Goal: Transaction & Acquisition: Purchase product/service

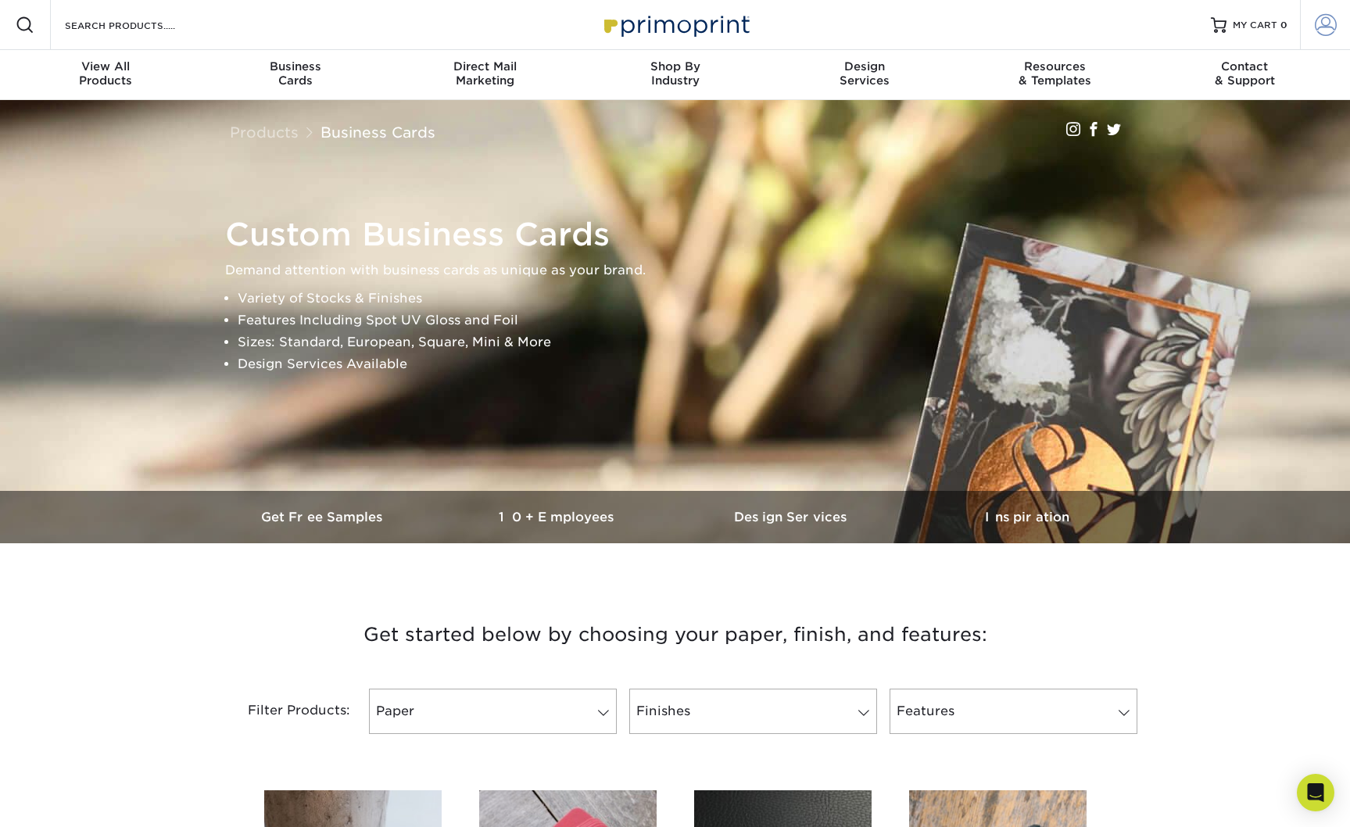
click at [1321, 29] on span at bounding box center [1326, 25] width 22 height 22
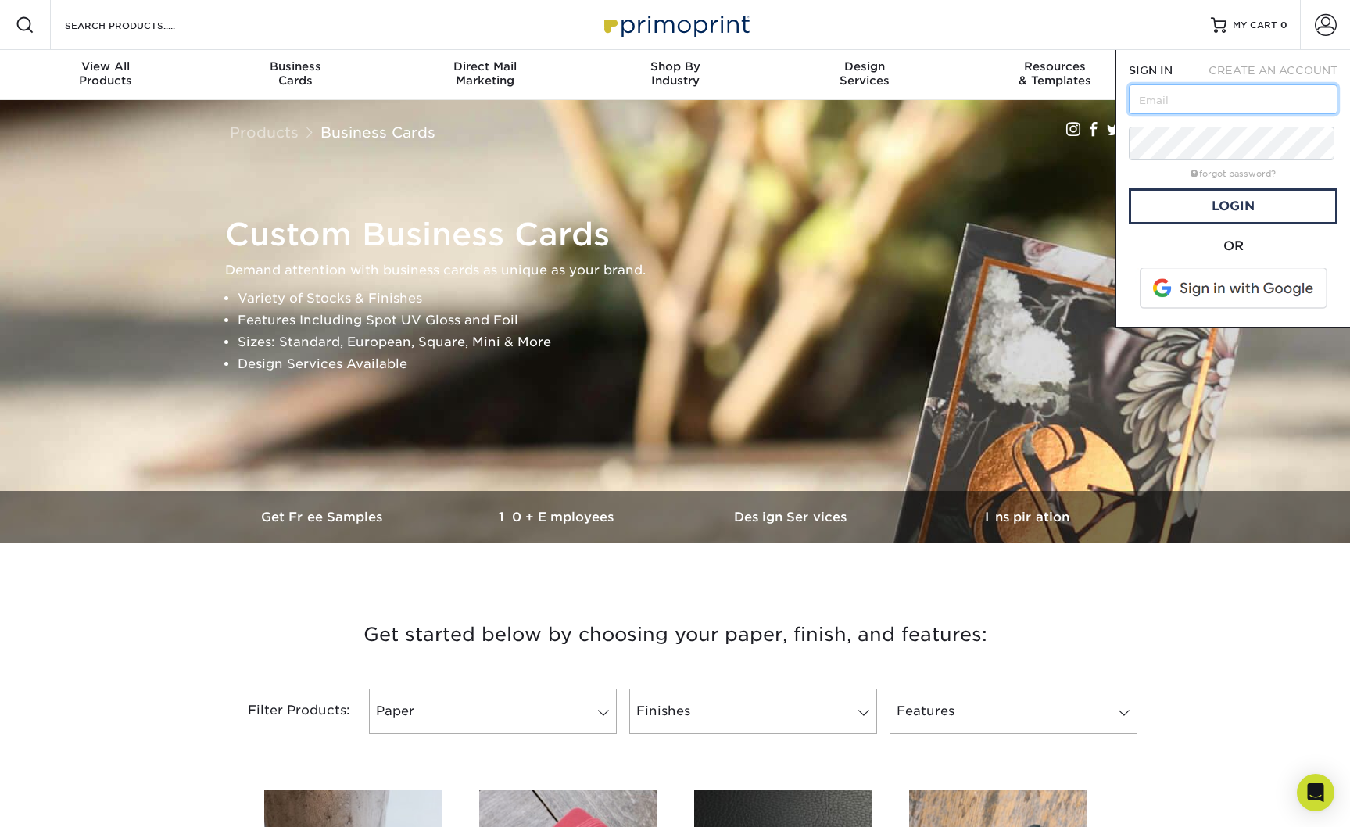
click at [1224, 114] on input "text" at bounding box center [1233, 99] width 209 height 30
type input "scott@shokme.com"
click at [1219, 309] on span at bounding box center [1234, 288] width 199 height 41
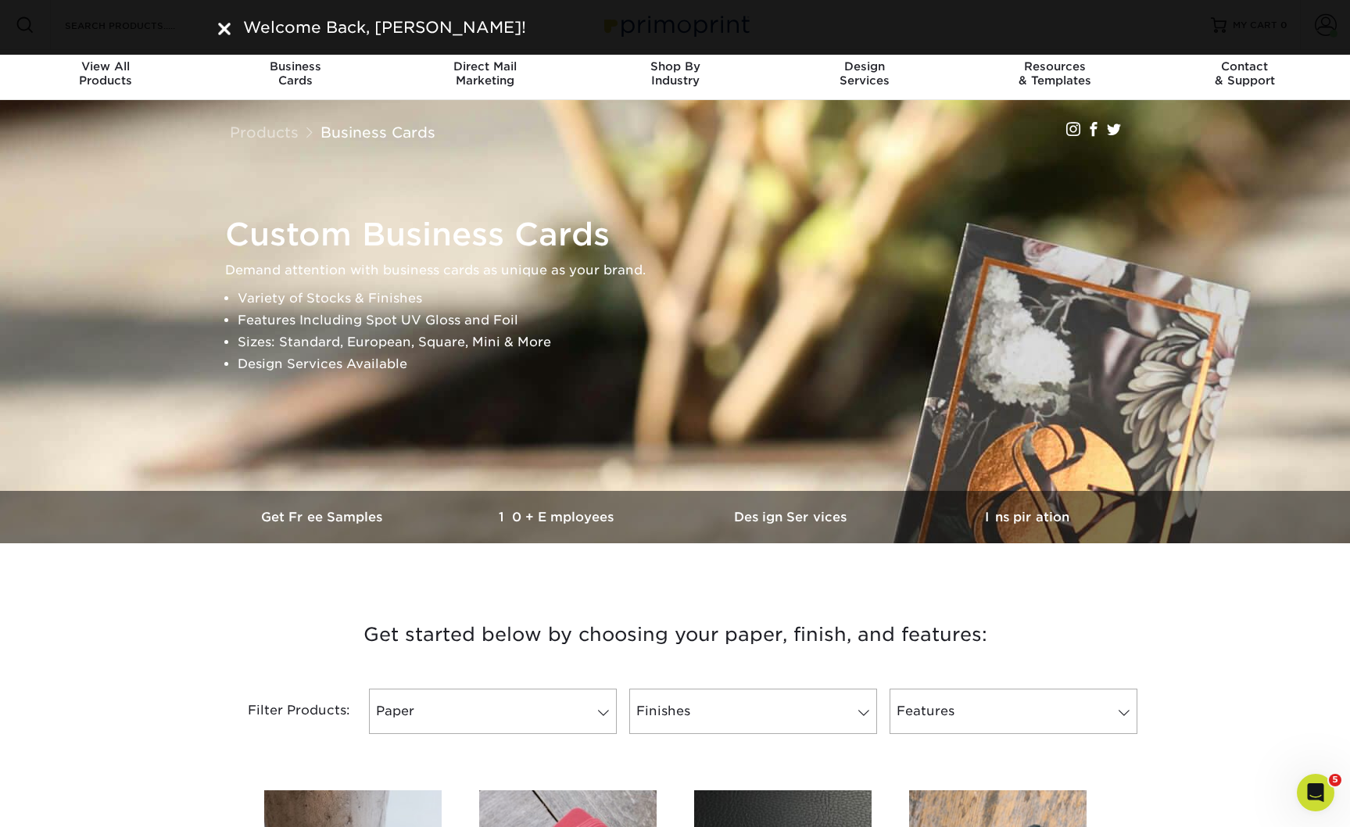
click at [224, 31] on img at bounding box center [224, 29] width 13 height 13
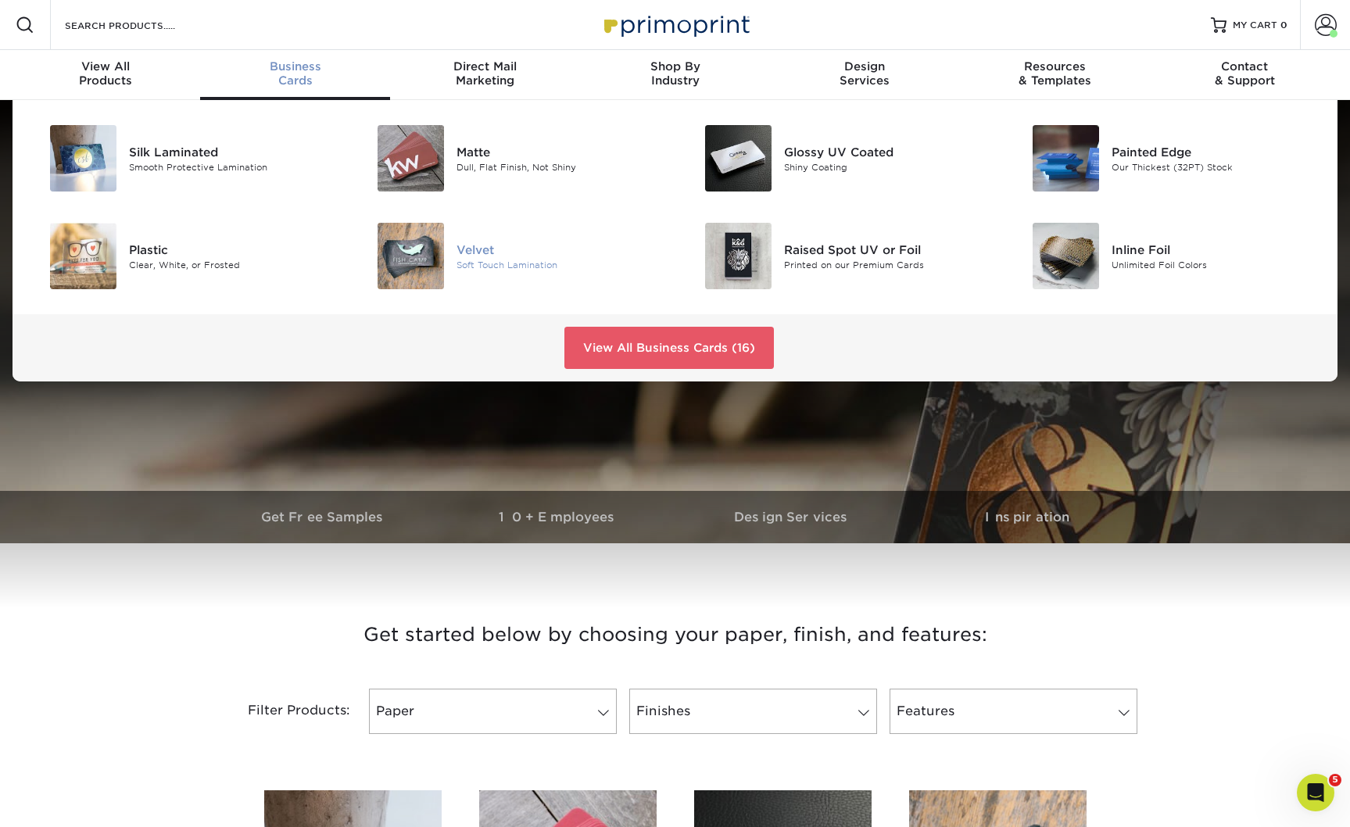
click at [503, 271] on div "Soft Touch Lamination" at bounding box center [559, 264] width 206 height 13
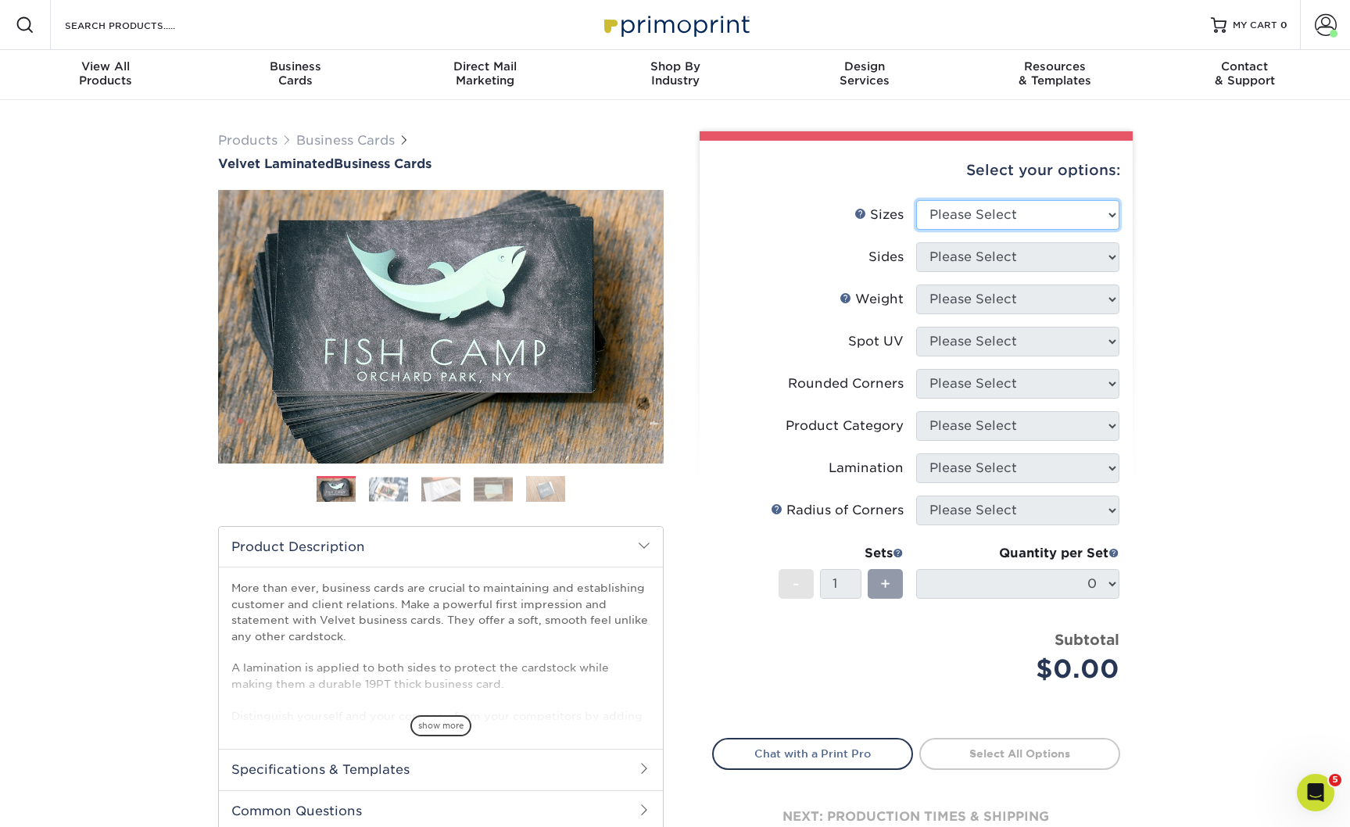
click at [991, 230] on select "Please Select 1.5" x 3.5" - Mini 1.75" x 3.5" - Mini 2" x 2" - Square 2" x 3" -…" at bounding box center [1017, 215] width 203 height 30
select select "2.00x3.50"
click at [916, 224] on select "Please Select 1.5" x 3.5" - Mini 1.75" x 3.5" - Mini 2" x 2" - Square 2" x 3" -…" at bounding box center [1017, 215] width 203 height 30
click at [990, 272] on select "Please Select Print Both Sides Print Front Only" at bounding box center [1017, 257] width 203 height 30
select select "13abbda7-1d64-4f25-8bb2-c179b224825d"
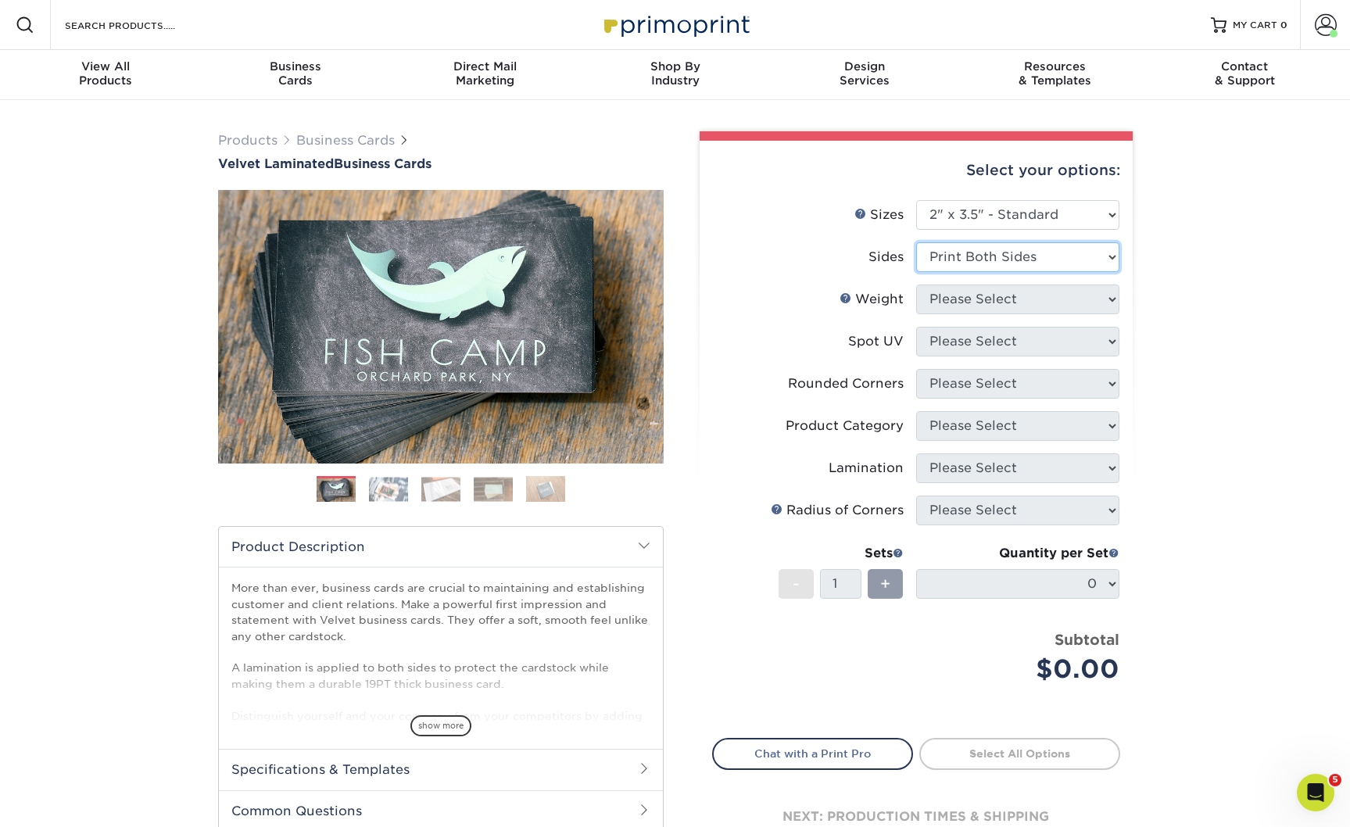
click at [916, 271] on select "Please Select Print Both Sides Print Front Only" at bounding box center [1017, 257] width 203 height 30
click at [978, 314] on select "Please Select 16PT" at bounding box center [1017, 299] width 203 height 30
select select "16PT"
click at [916, 314] on select "Please Select 16PT" at bounding box center [1017, 299] width 203 height 30
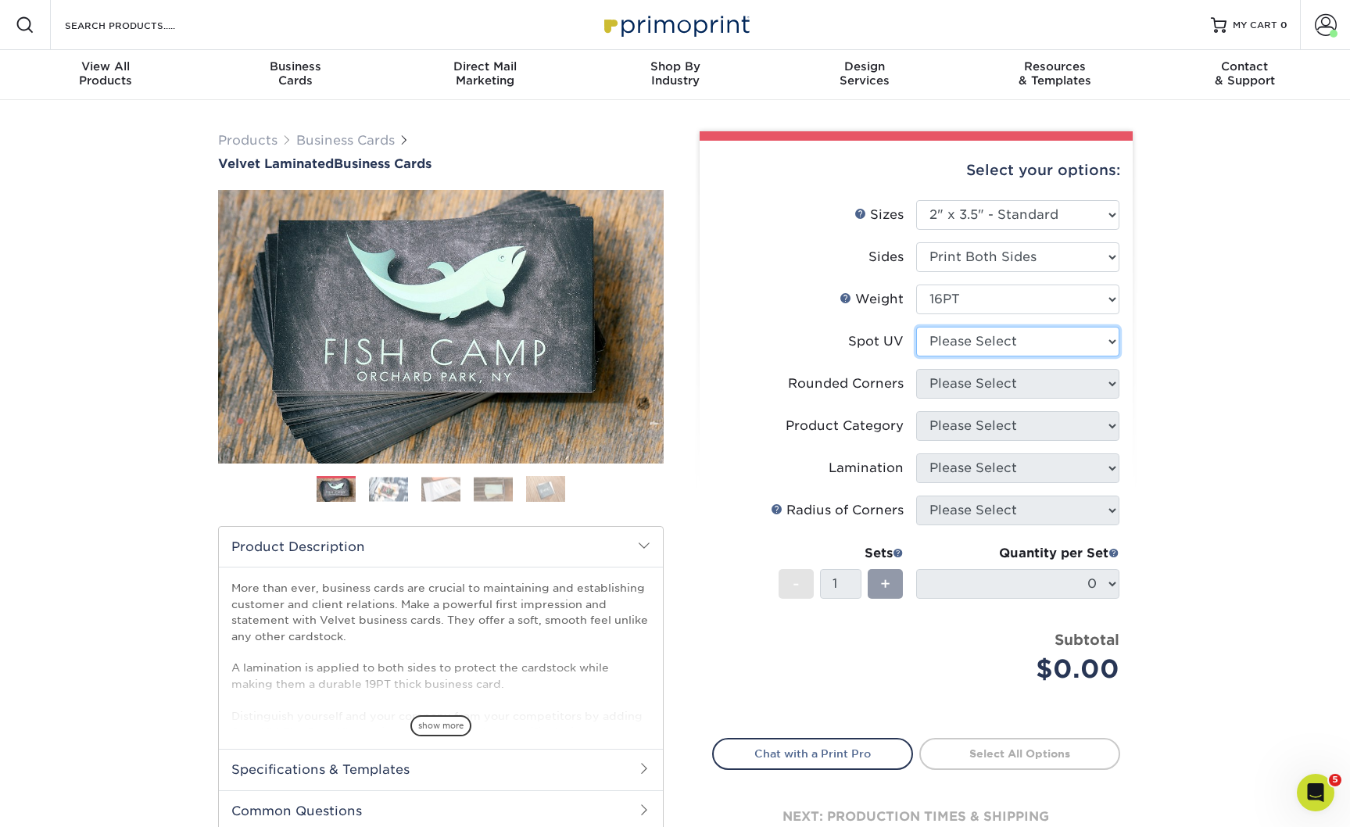
click at [983, 356] on select "Please Select No Spot UV Front and Back (Both Sides) Front Only Back Only" at bounding box center [1017, 342] width 203 height 30
select select "3"
click at [916, 356] on select "Please Select No Spot UV Front and Back (Both Sides) Front Only Back Only" at bounding box center [1017, 342] width 203 height 30
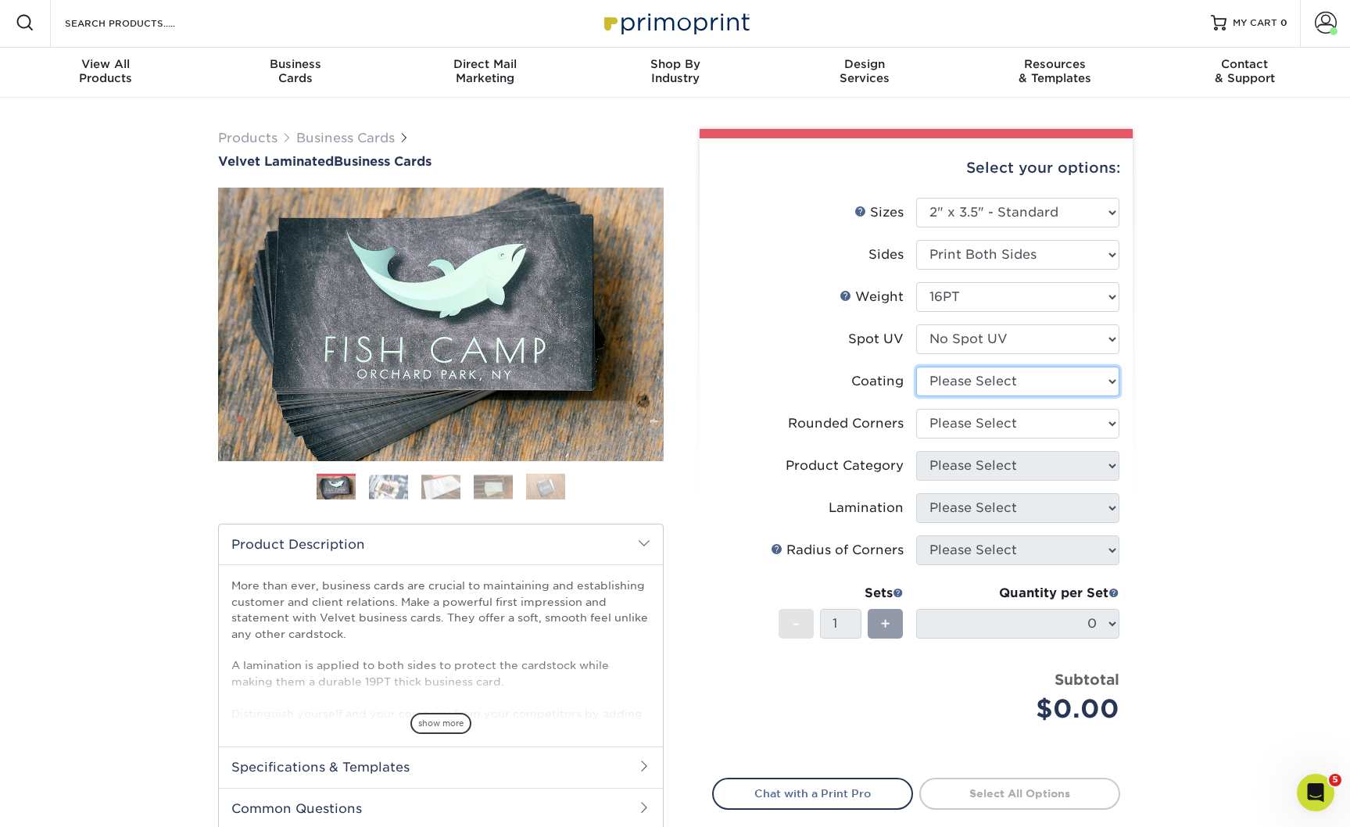
click at [983, 396] on select at bounding box center [1017, 382] width 203 height 30
select select "3e7618de-abca-4bda-9f97-8b9129e913d8"
click at [916, 395] on select at bounding box center [1017, 381] width 203 height 30
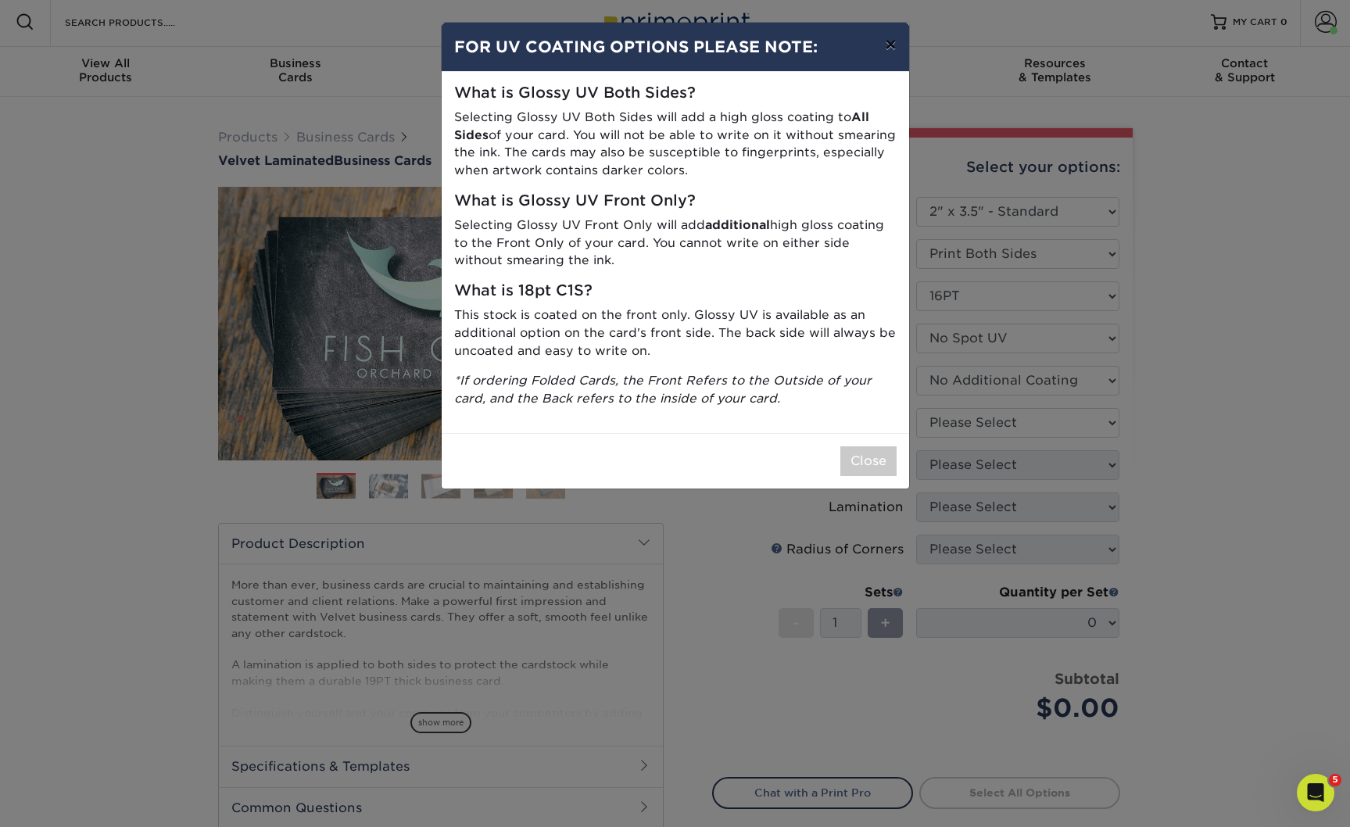
click at [885, 51] on button "×" at bounding box center [890, 45] width 36 height 44
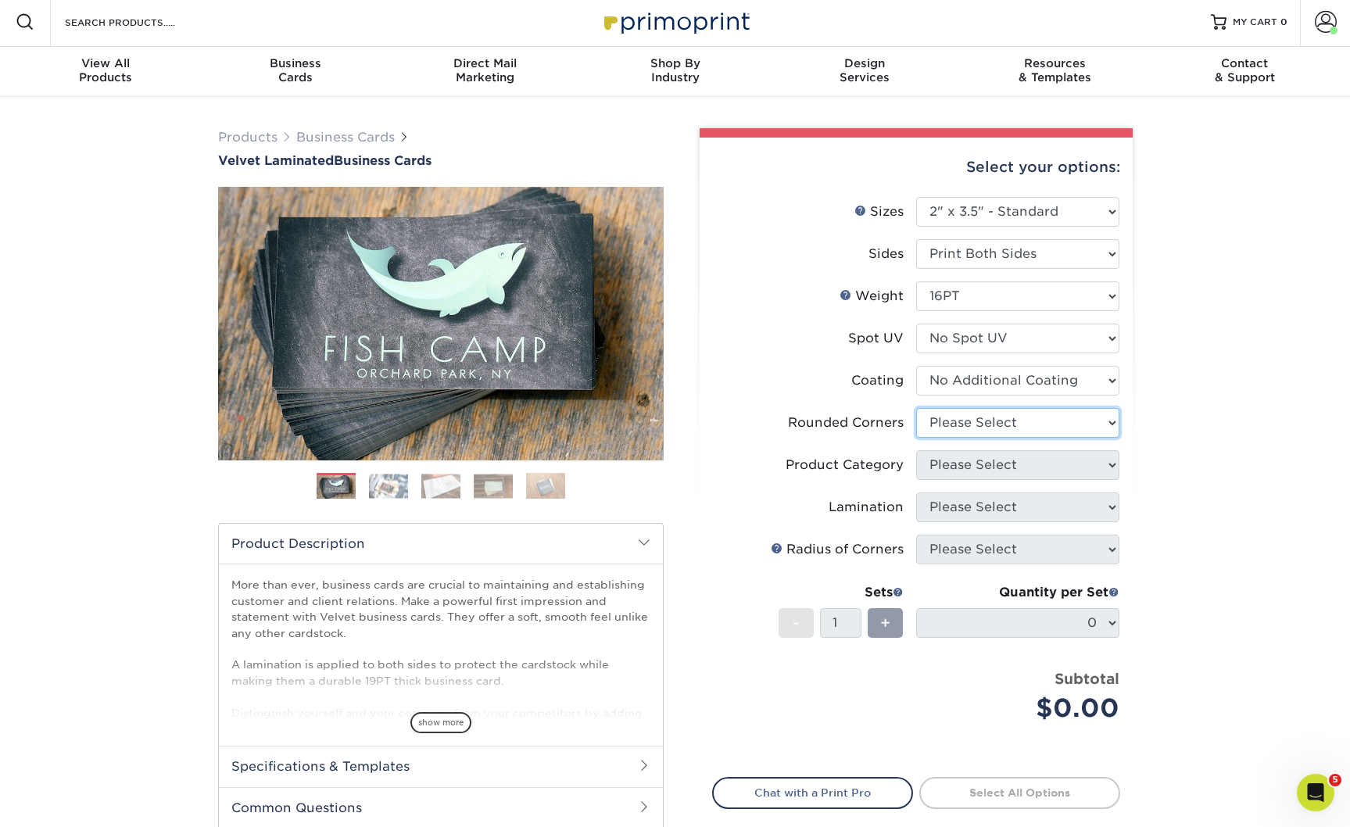
click at [982, 438] on select "Please Select Yes - Round 2 Corners Yes - Round 4 Corners No" at bounding box center [1017, 423] width 203 height 30
select select "0"
click at [916, 438] on select "Please Select Yes - Round 2 Corners Yes - Round 4 Corners No" at bounding box center [1017, 423] width 203 height 30
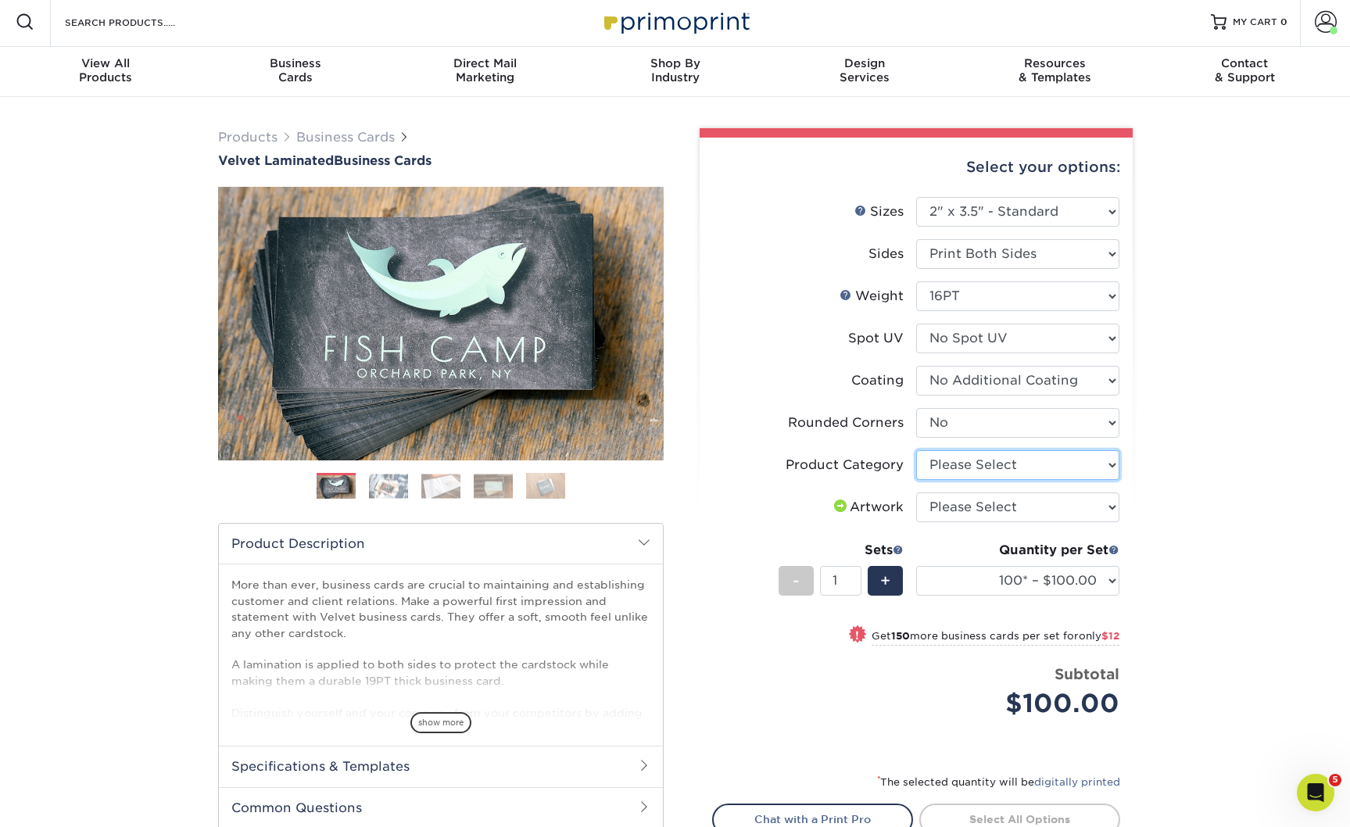
click at [980, 480] on select "Please Select Business Cards" at bounding box center [1017, 465] width 203 height 30
select select "3b5148f1-0588-4f88-a218-97bcfdce65c1"
click at [916, 480] on select "Please Select Business Cards" at bounding box center [1017, 465] width 203 height 30
click at [973, 522] on select "Please Select I will upload files I need a design - $100" at bounding box center [1017, 507] width 203 height 30
select select "upload"
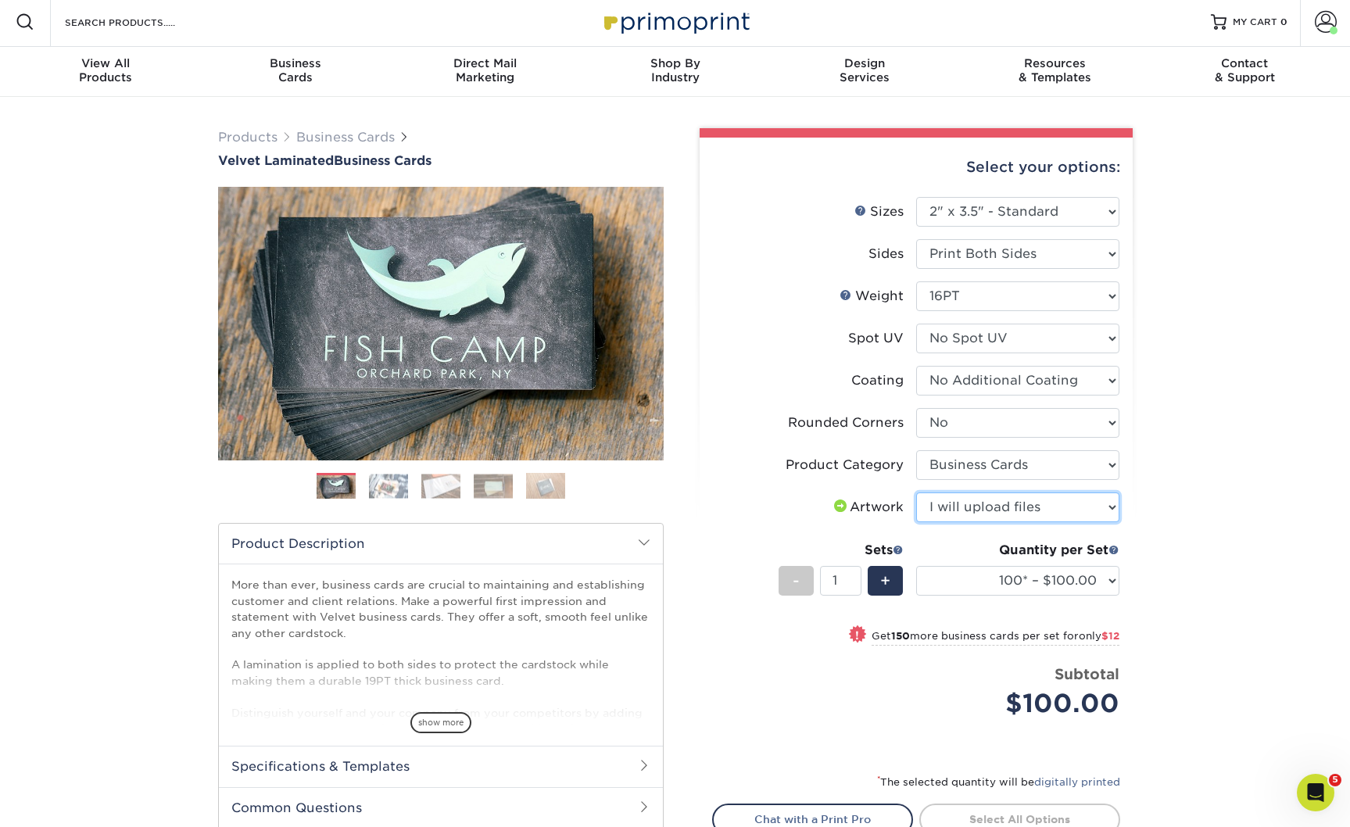
click at [916, 522] on select "Please Select I will upload files I need a design - $100" at bounding box center [1017, 507] width 203 height 30
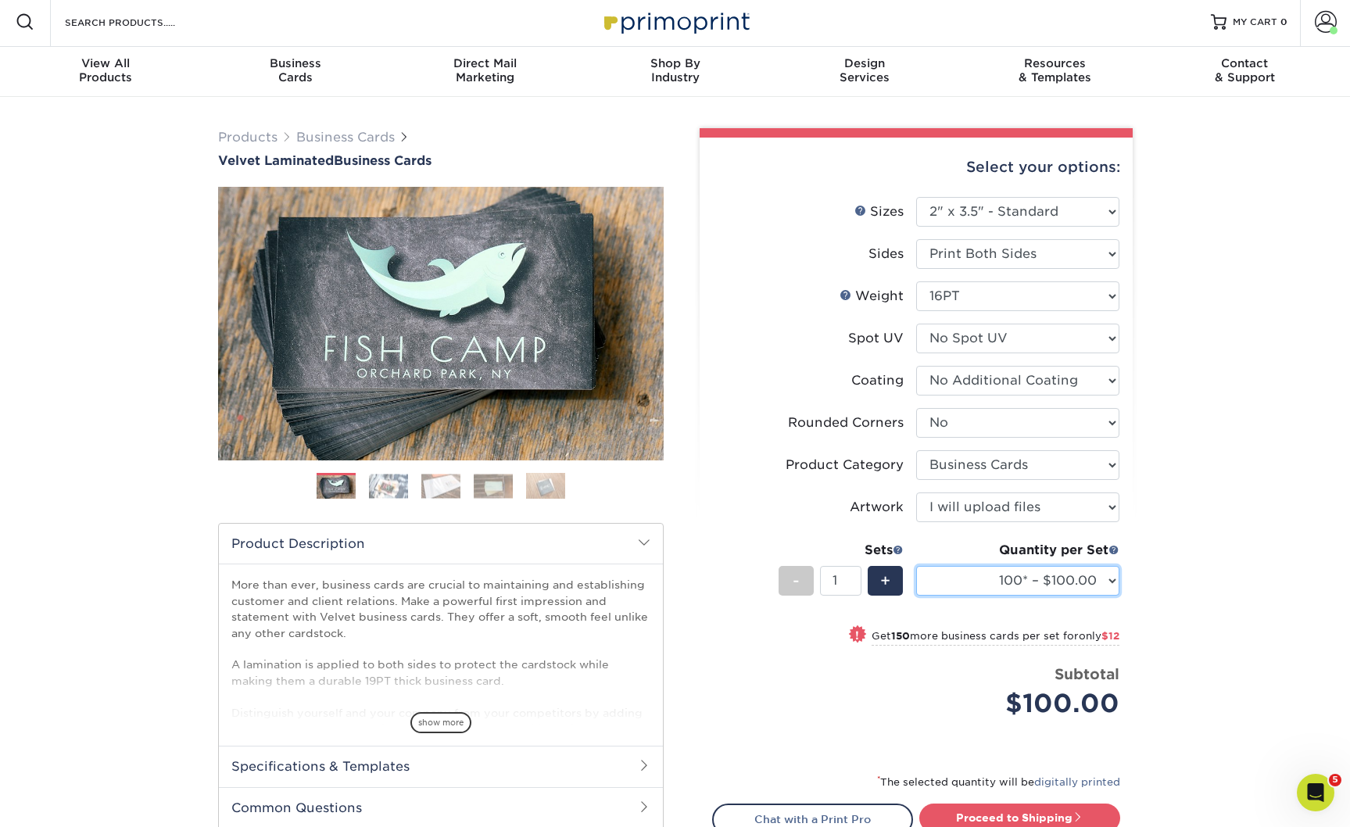
click at [1039, 596] on select "100* – $100.00 250* – $112.00 500 – $120.00 1000 – $156.00 2500 – $307.00 5000 …" at bounding box center [1017, 581] width 203 height 30
select select "500 – $120.00"
click at [916, 596] on select "100* – $100.00 250* – $112.00 500 – $120.00 1000 – $156.00 2500 – $307.00 5000 …" at bounding box center [1017, 581] width 203 height 30
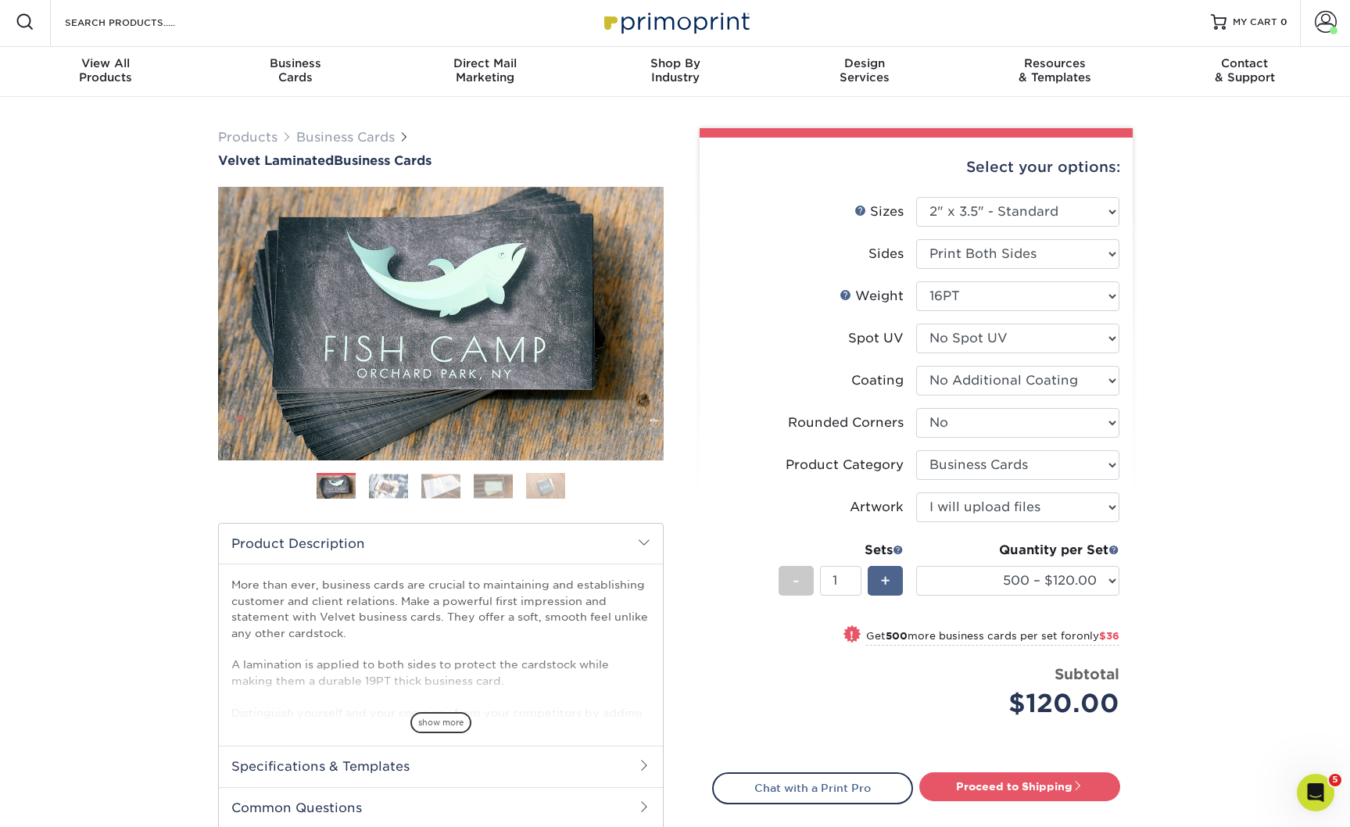
click at [882, 592] on span "+" at bounding box center [885, 580] width 10 height 23
type input "2"
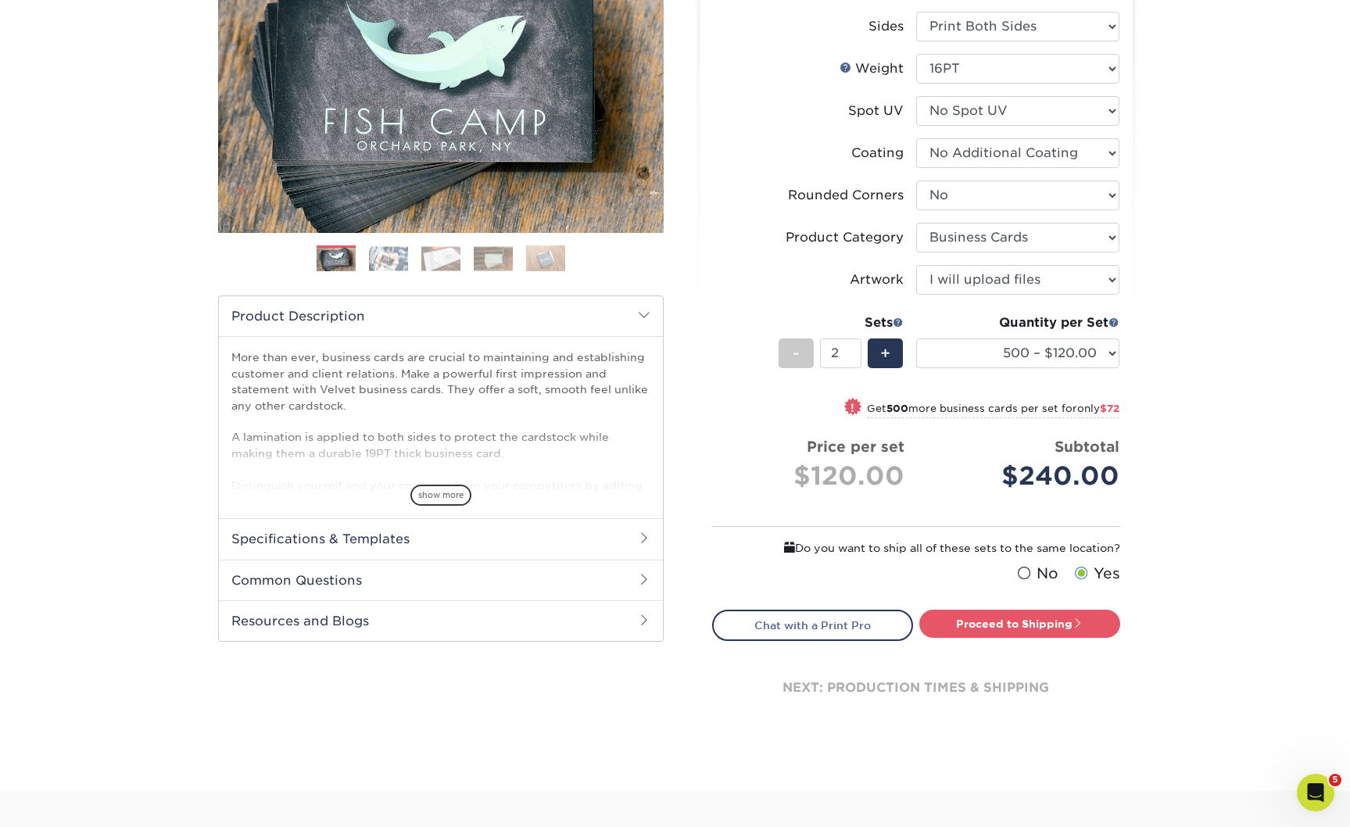
scroll to position [233, 0]
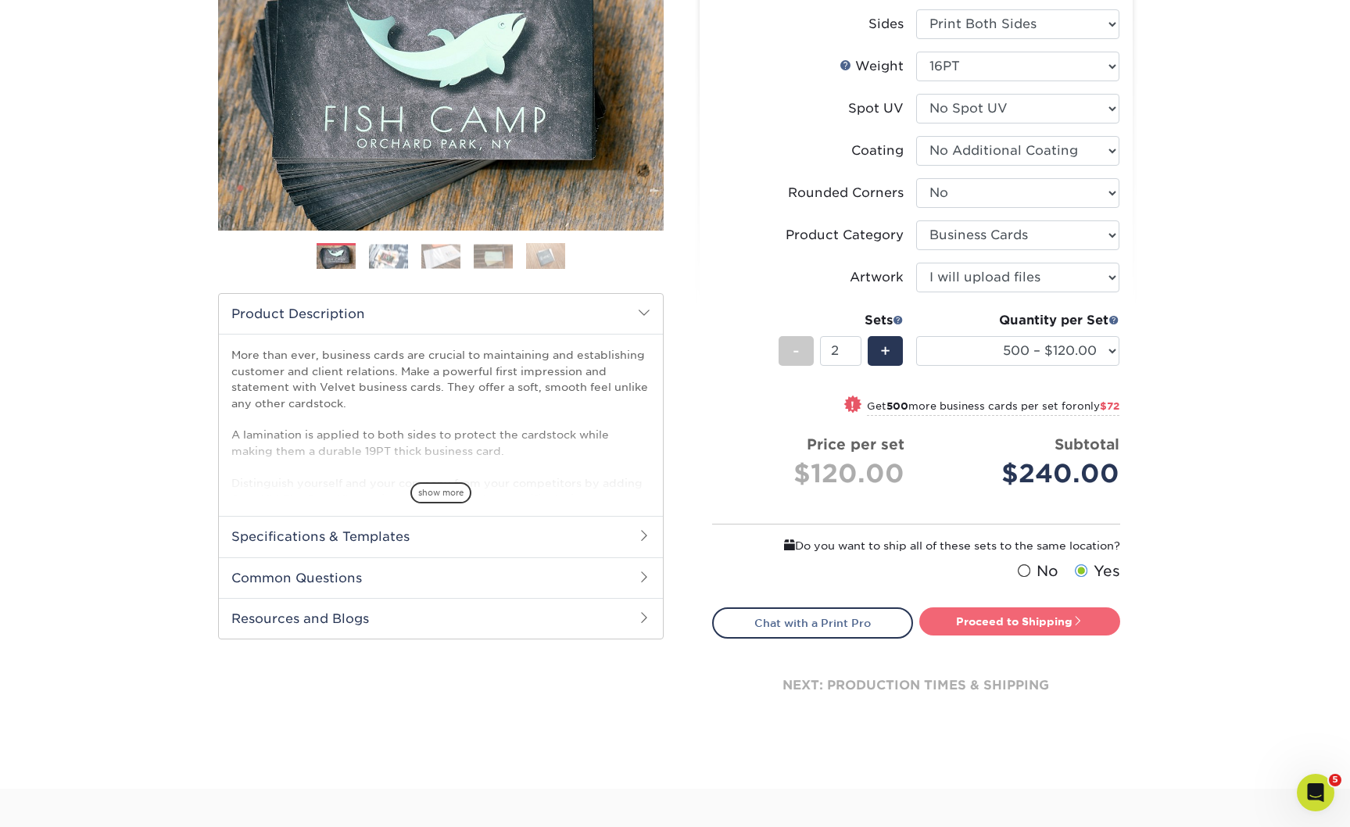
click at [1036, 635] on link "Proceed to Shipping" at bounding box center [1019, 621] width 201 height 28
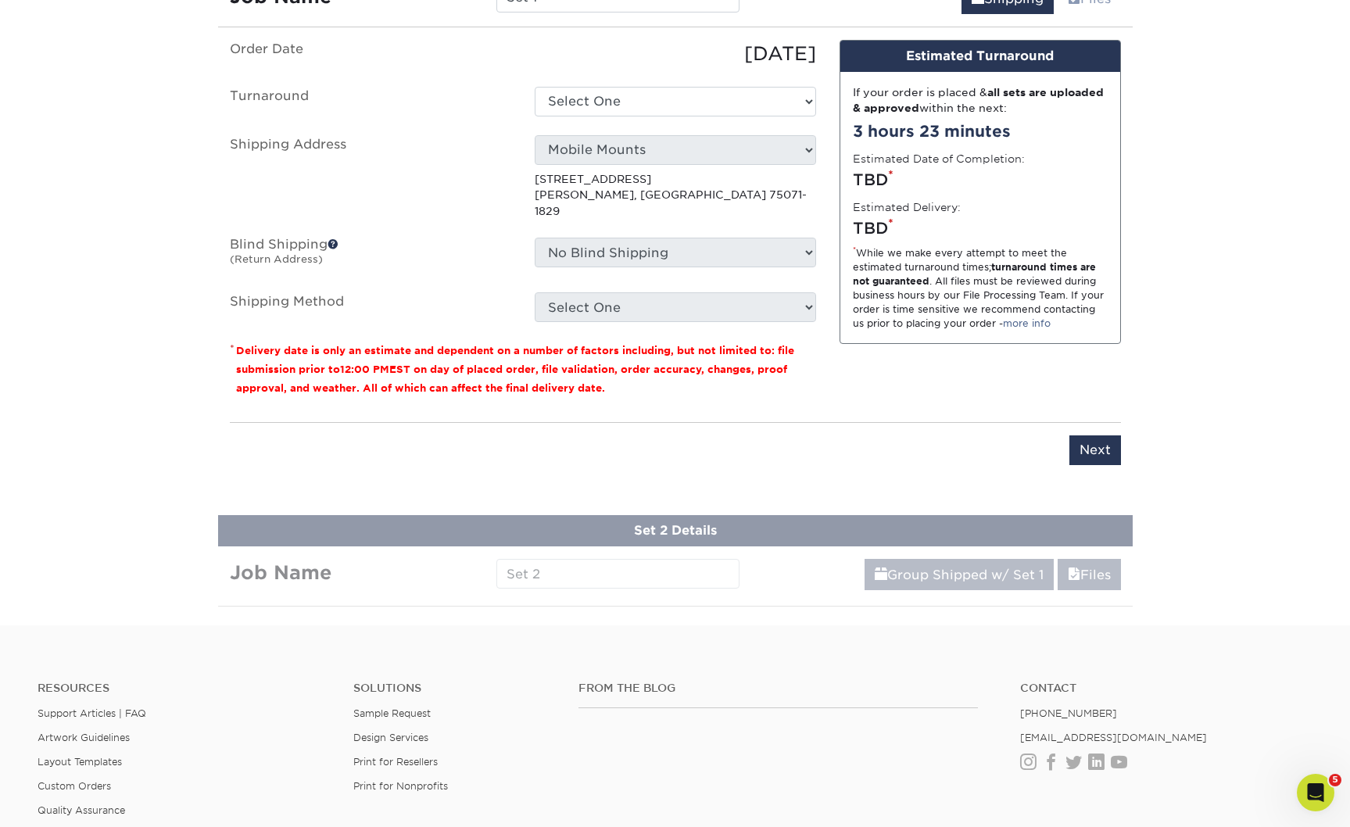
scroll to position [1002, 0]
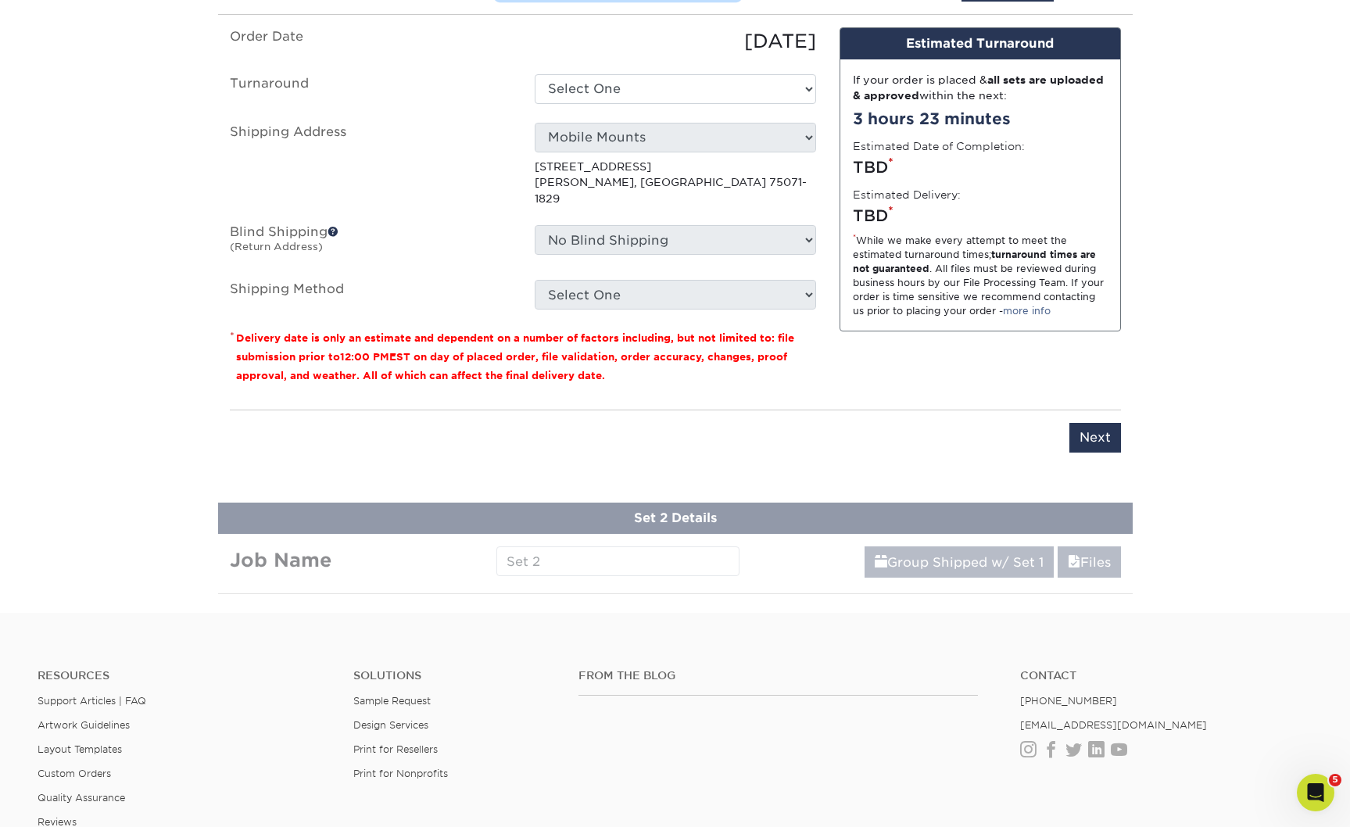
drag, startPoint x: 578, startPoint y: 95, endPoint x: 493, endPoint y: 88, distance: 85.5
type input "Pampas BC = KC, JD"
click at [651, 226] on ul "Order Date 09/26/2025 Turnaround Select One 2-4 Business Days 2 Day Next Busine…" at bounding box center [523, 168] width 586 height 282
click at [645, 104] on select "Select One 2-4 Business Days 2 Day Next Business Day" at bounding box center [675, 89] width 281 height 30
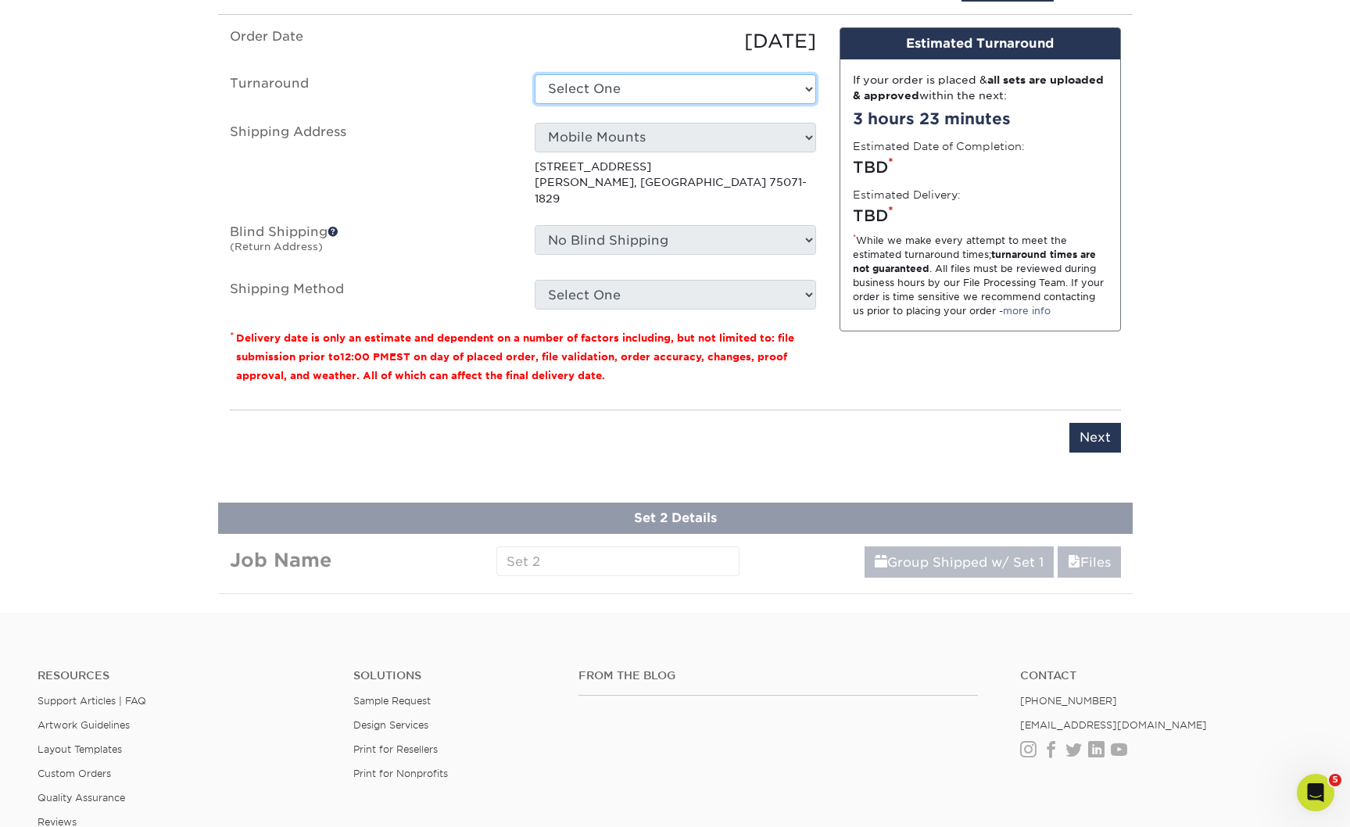
click at [796, 104] on select "Select One 2-4 Business Days 2 Day Next Business Day" at bounding box center [675, 89] width 281 height 30
select select "0269a54f-6afa-4918-998f-593919161a79"
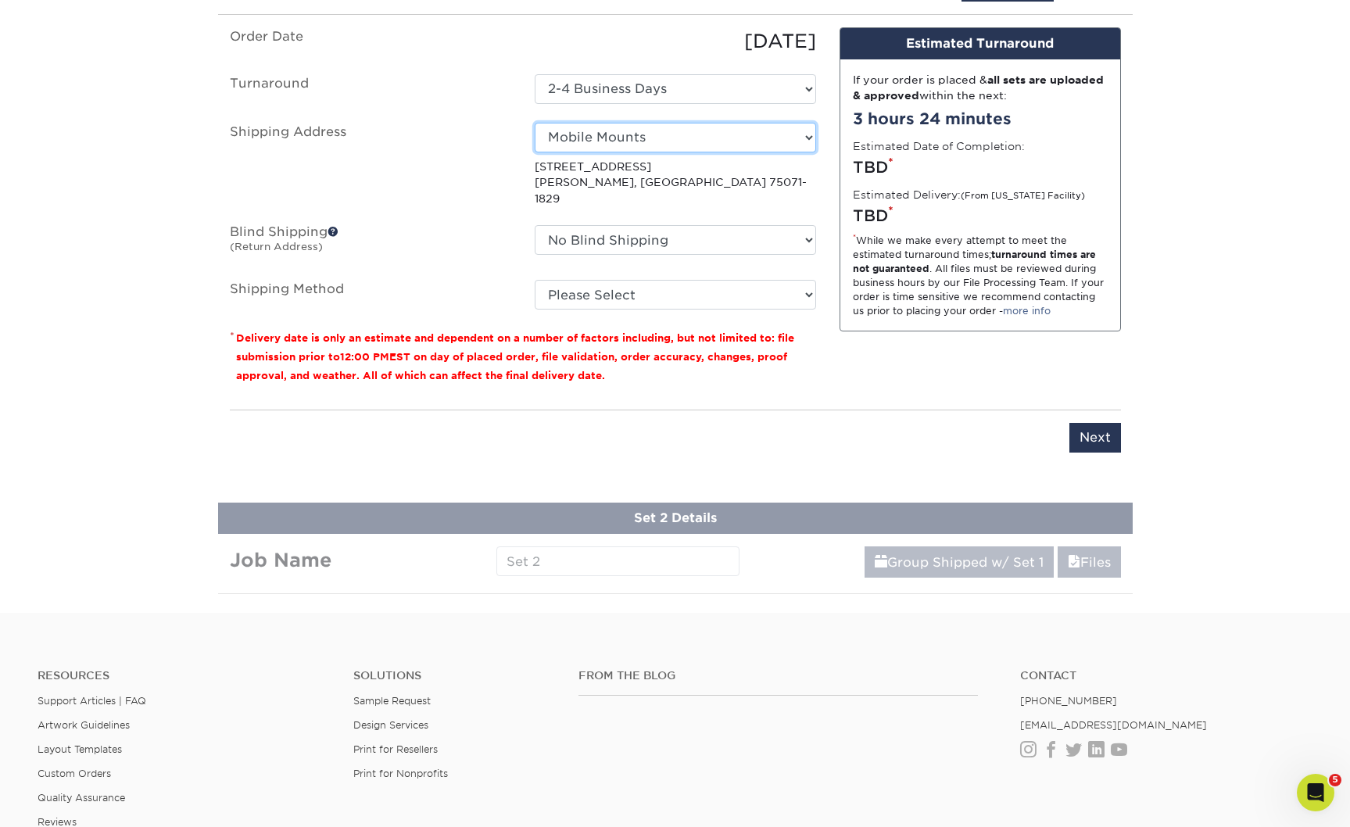
click at [804, 152] on select "Select One AGD SEMA HANDOUT Amy Higgins Bob Bolles DAN NEWLIN HOME MM AG MM CH …" at bounding box center [675, 138] width 281 height 30
select select "285921"
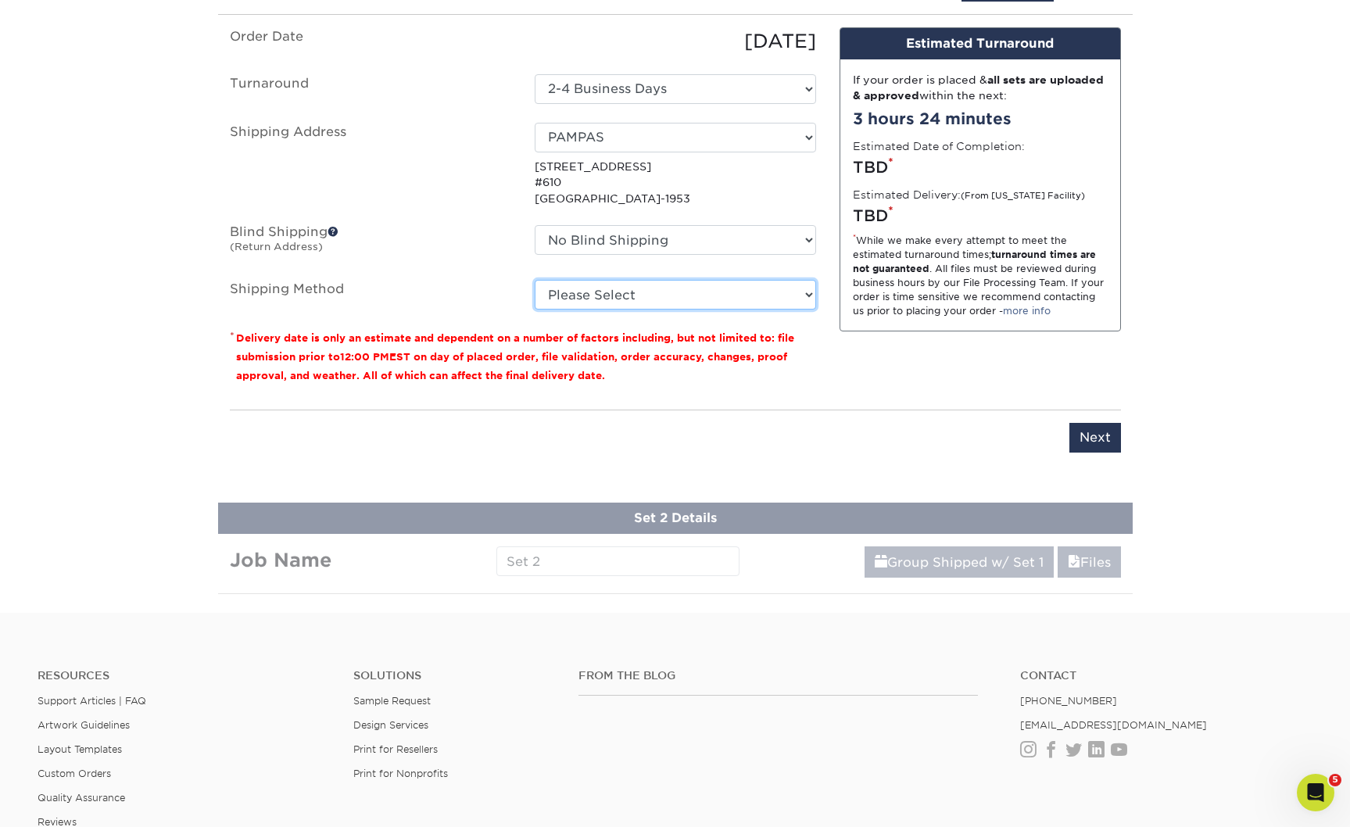
click at [752, 309] on select "Please Select Ground Shipping (+$14.96) 3 Day Shipping Service (+$15.34) 2 Day …" at bounding box center [675, 295] width 281 height 30
select select "03"
click at [535, 309] on select "Please Select Ground Shipping (+$14.96) 3 Day Shipping Service (+$15.34) 2 Day …" at bounding box center [675, 295] width 281 height 30
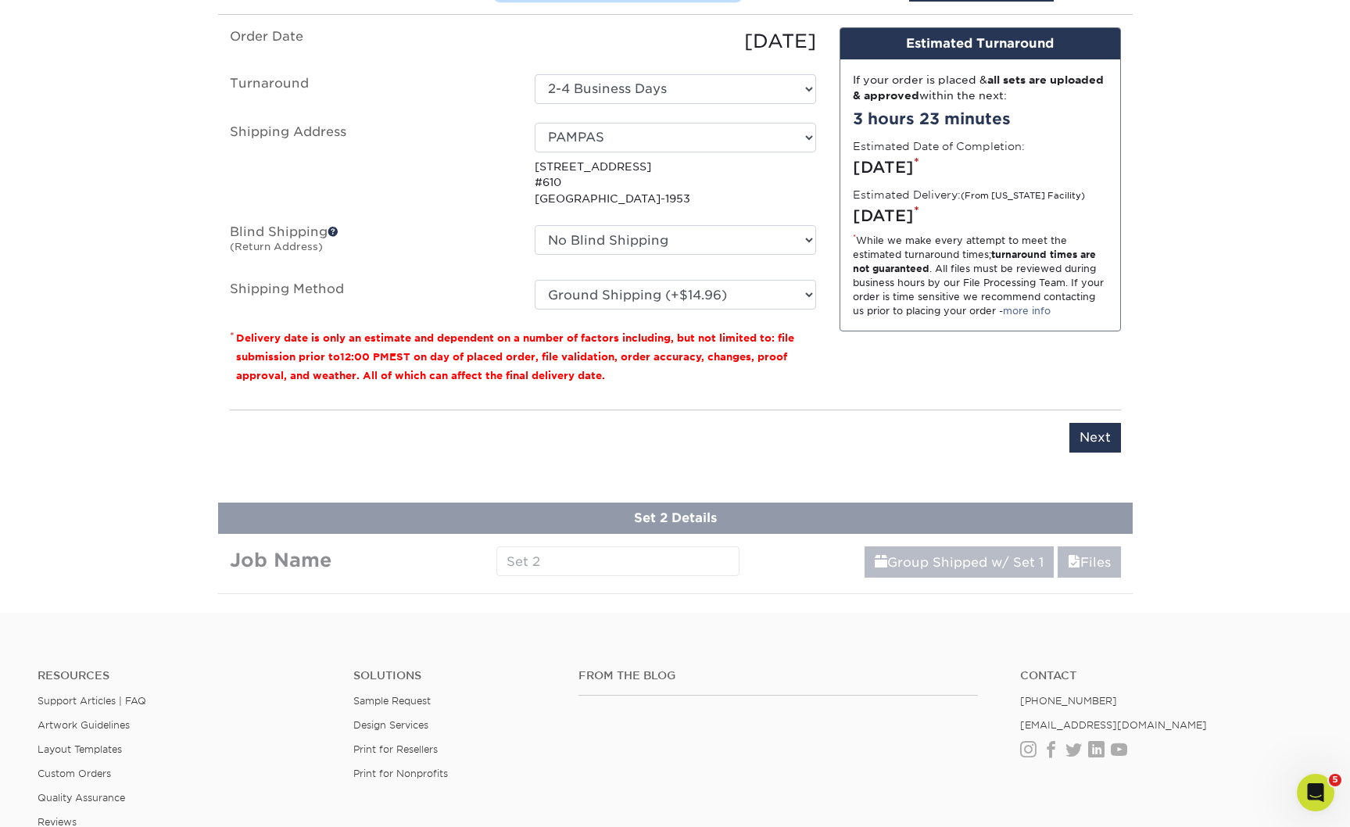
drag, startPoint x: 628, startPoint y: 97, endPoint x: 657, endPoint y: 96, distance: 29.7
drag, startPoint x: 487, startPoint y: 87, endPoint x: 477, endPoint y: 87, distance: 10.2
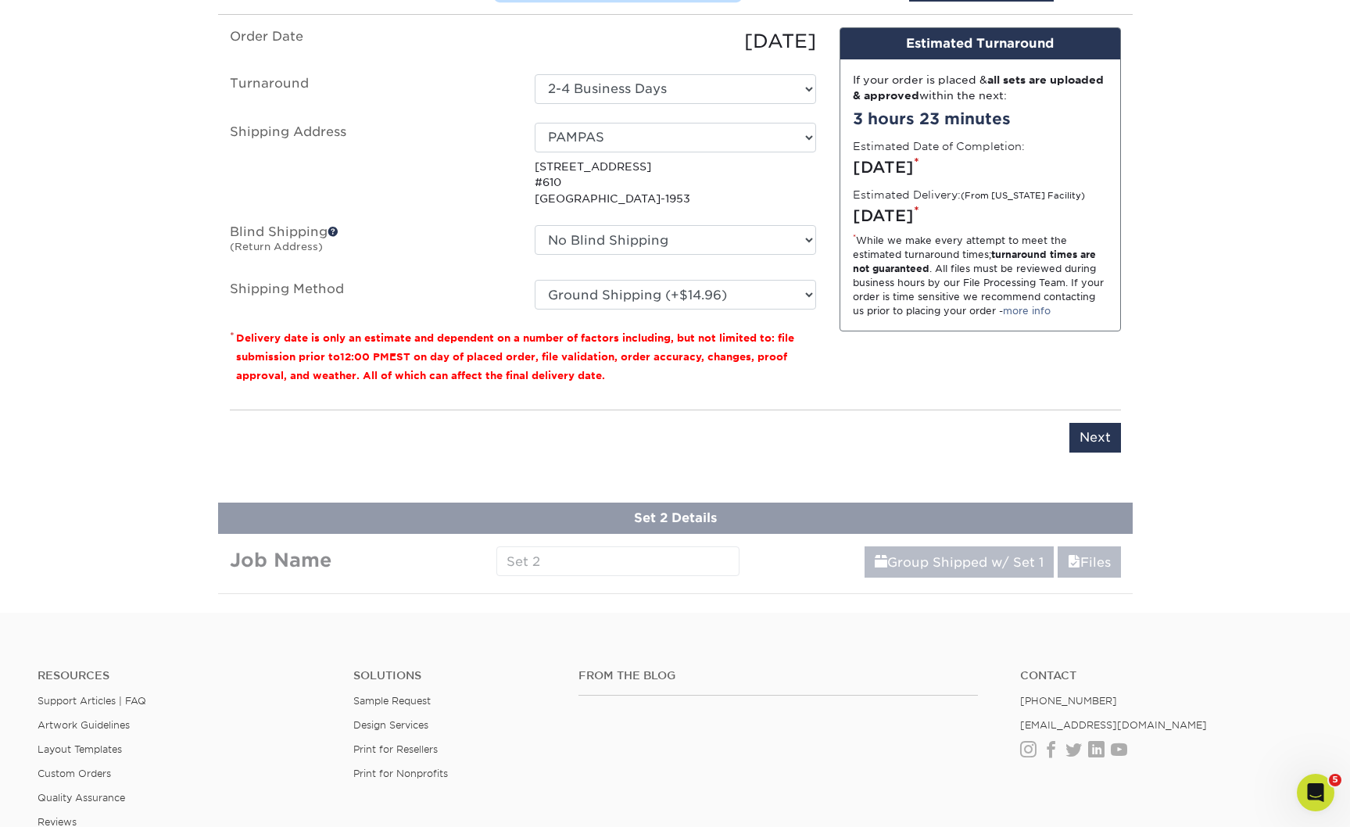
type input "Pampas BC - KC"
click at [1076, 453] on input "Next" at bounding box center [1095, 438] width 52 height 30
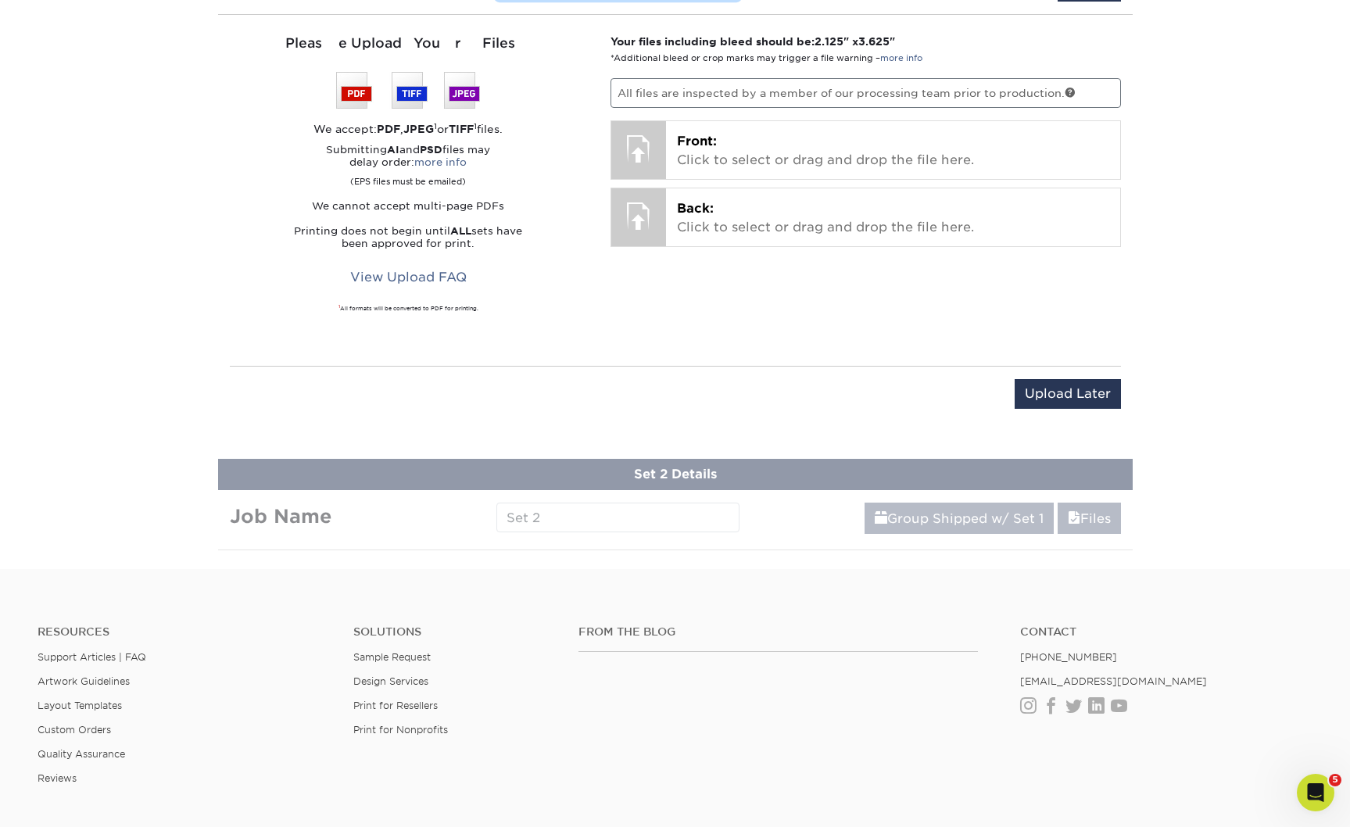
drag, startPoint x: 608, startPoint y: 95, endPoint x: 635, endPoint y: 95, distance: 26.6
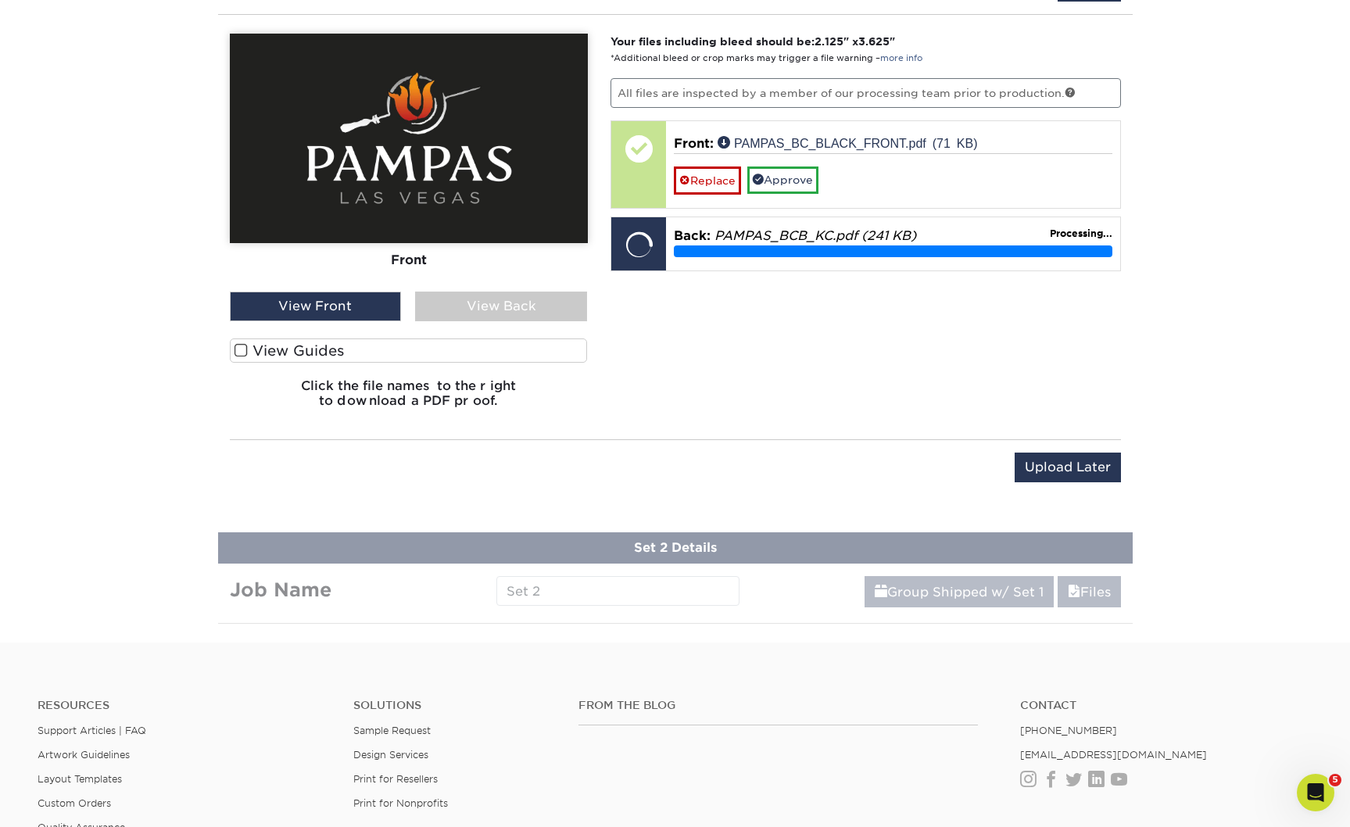
click at [522, 321] on div "View Back" at bounding box center [501, 307] width 172 height 30
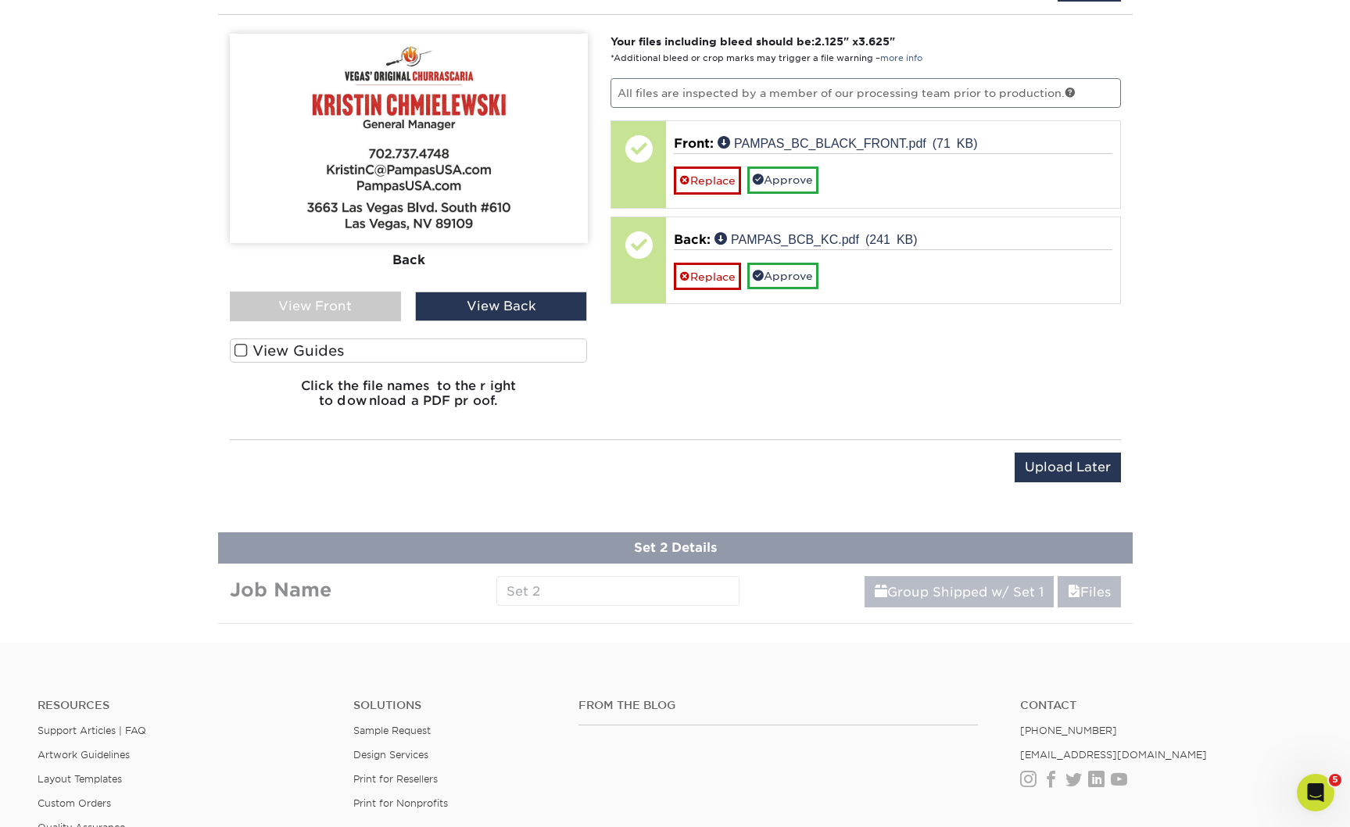
click at [238, 358] on span at bounding box center [240, 350] width 13 height 15
click at [0, 0] on input "View Guides" at bounding box center [0, 0] width 0 height 0
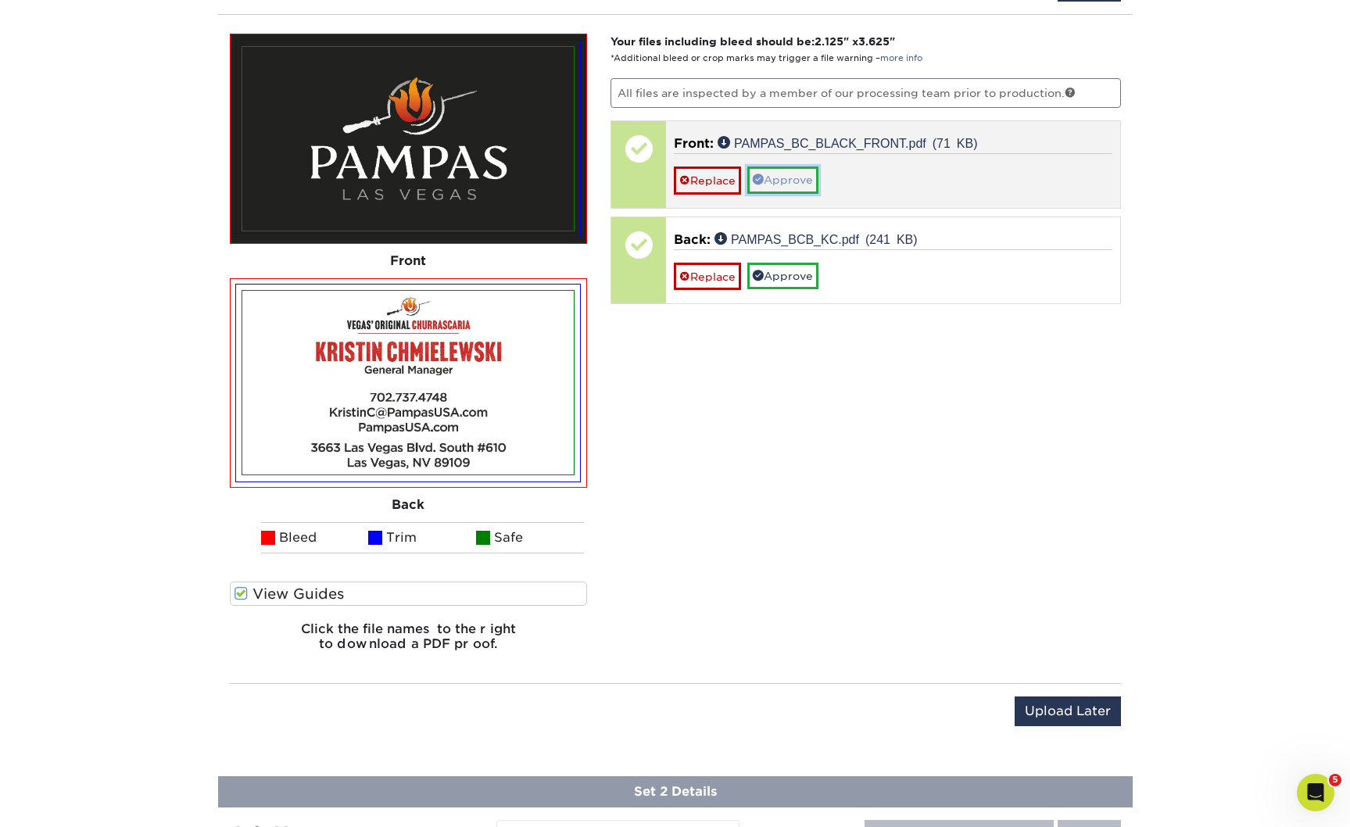
click at [810, 193] on link "Approve" at bounding box center [782, 179] width 71 height 27
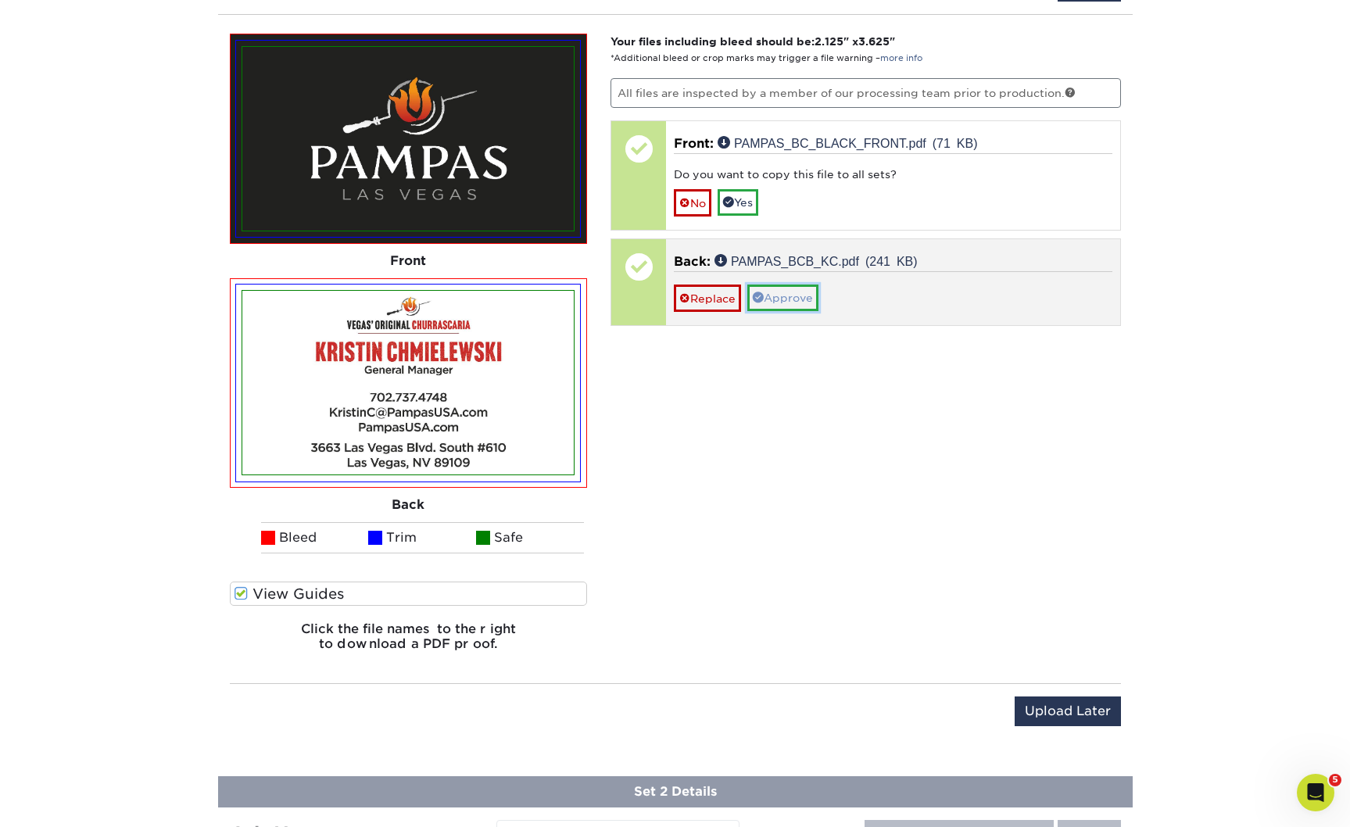
click at [816, 311] on link "Approve" at bounding box center [782, 297] width 71 height 27
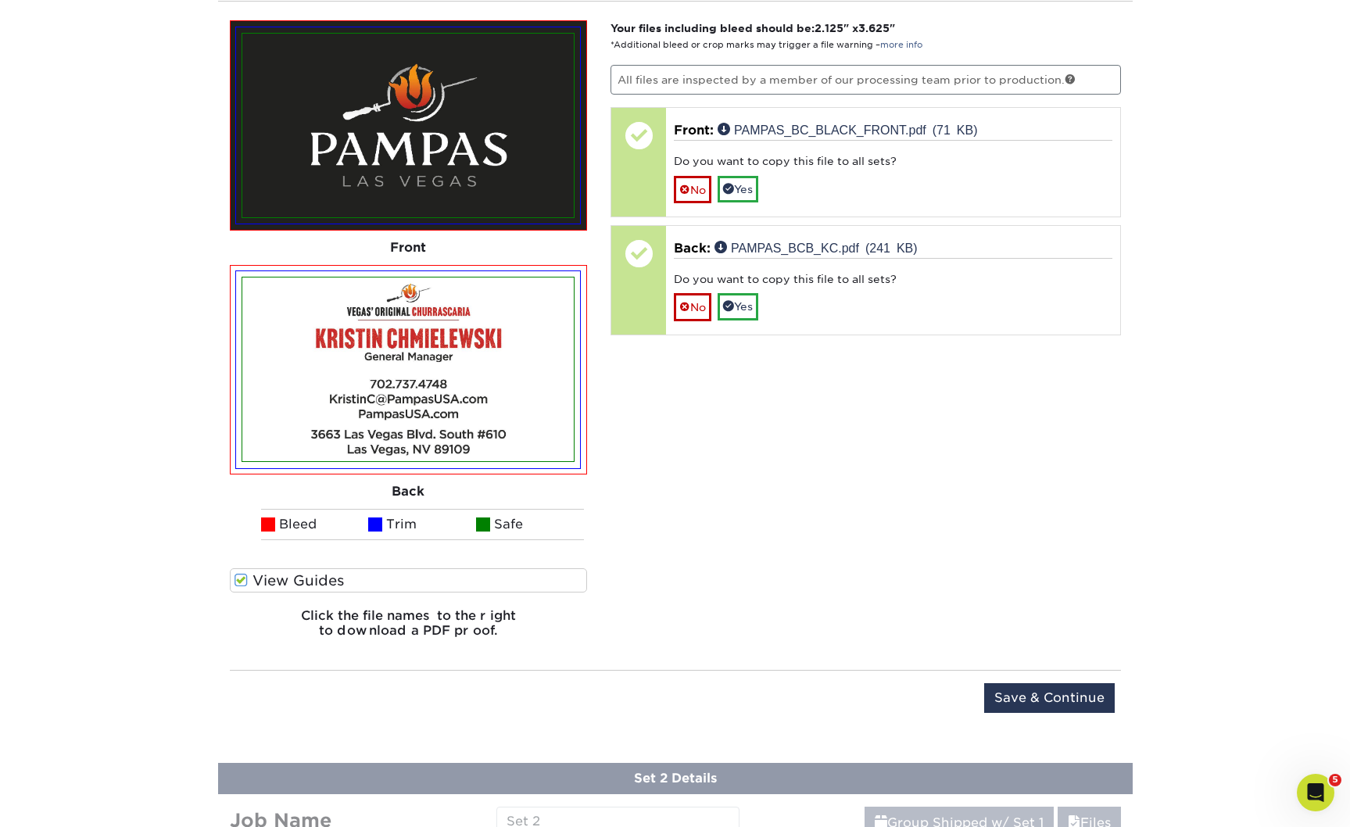
scroll to position [1017, 0]
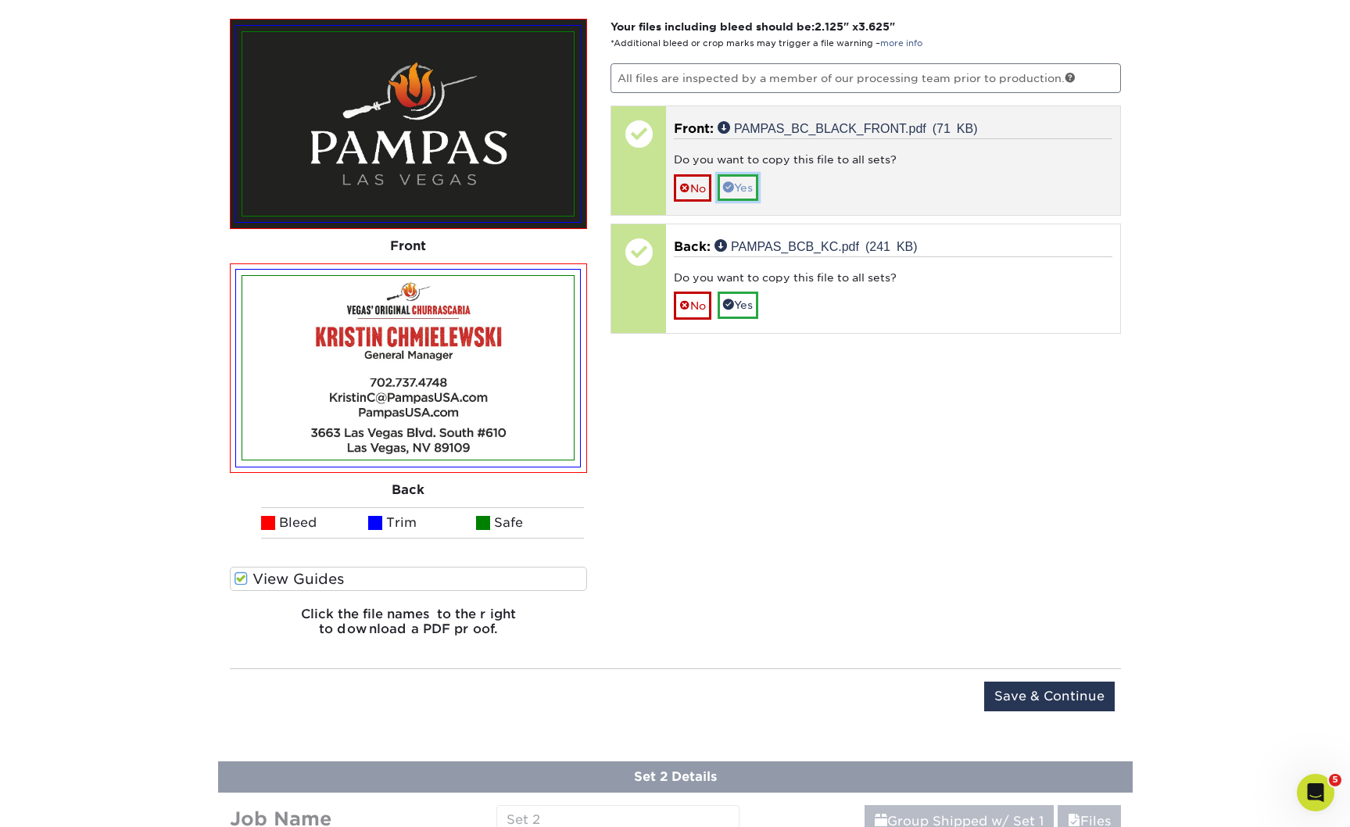
click at [758, 201] on link "Yes" at bounding box center [737, 187] width 41 height 27
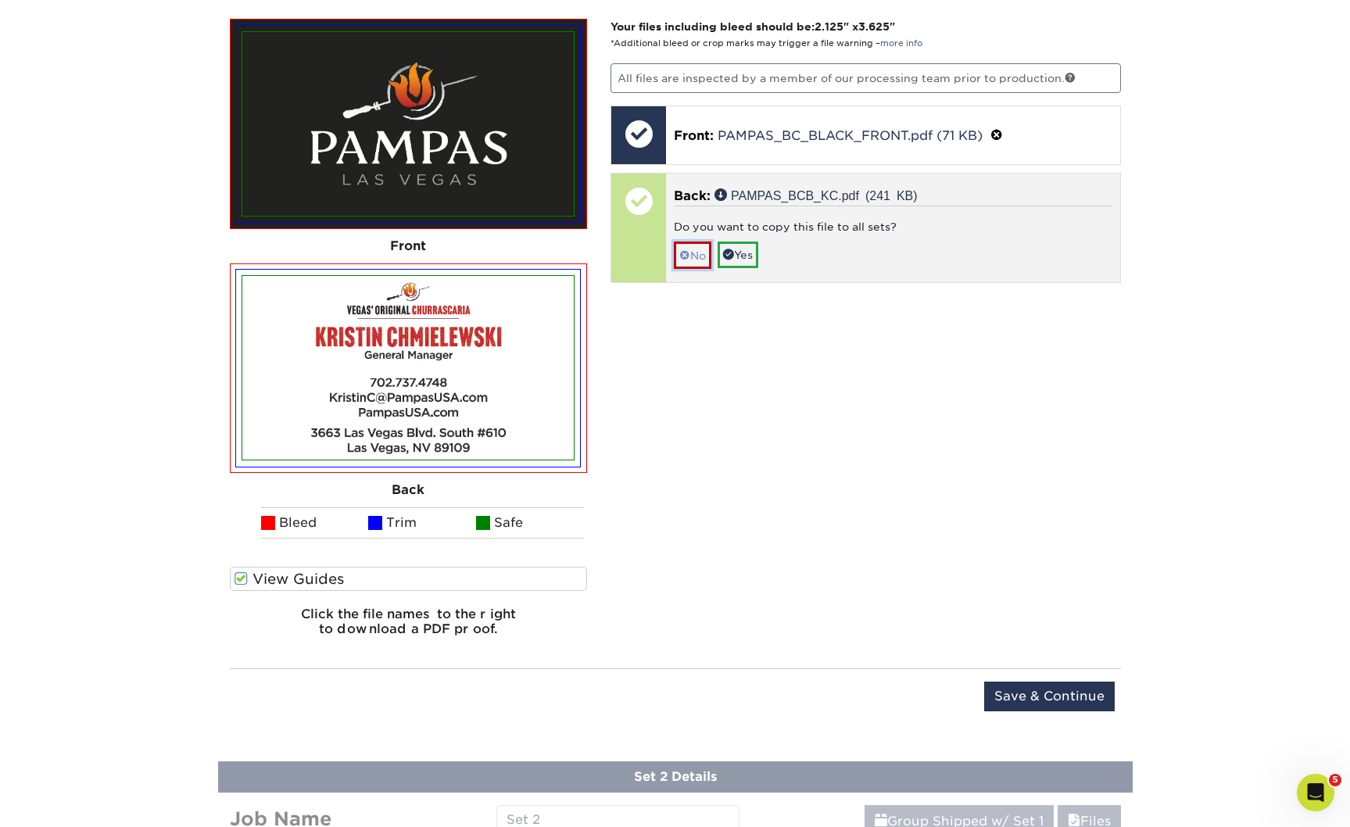
click at [703, 269] on link "No" at bounding box center [693, 255] width 38 height 27
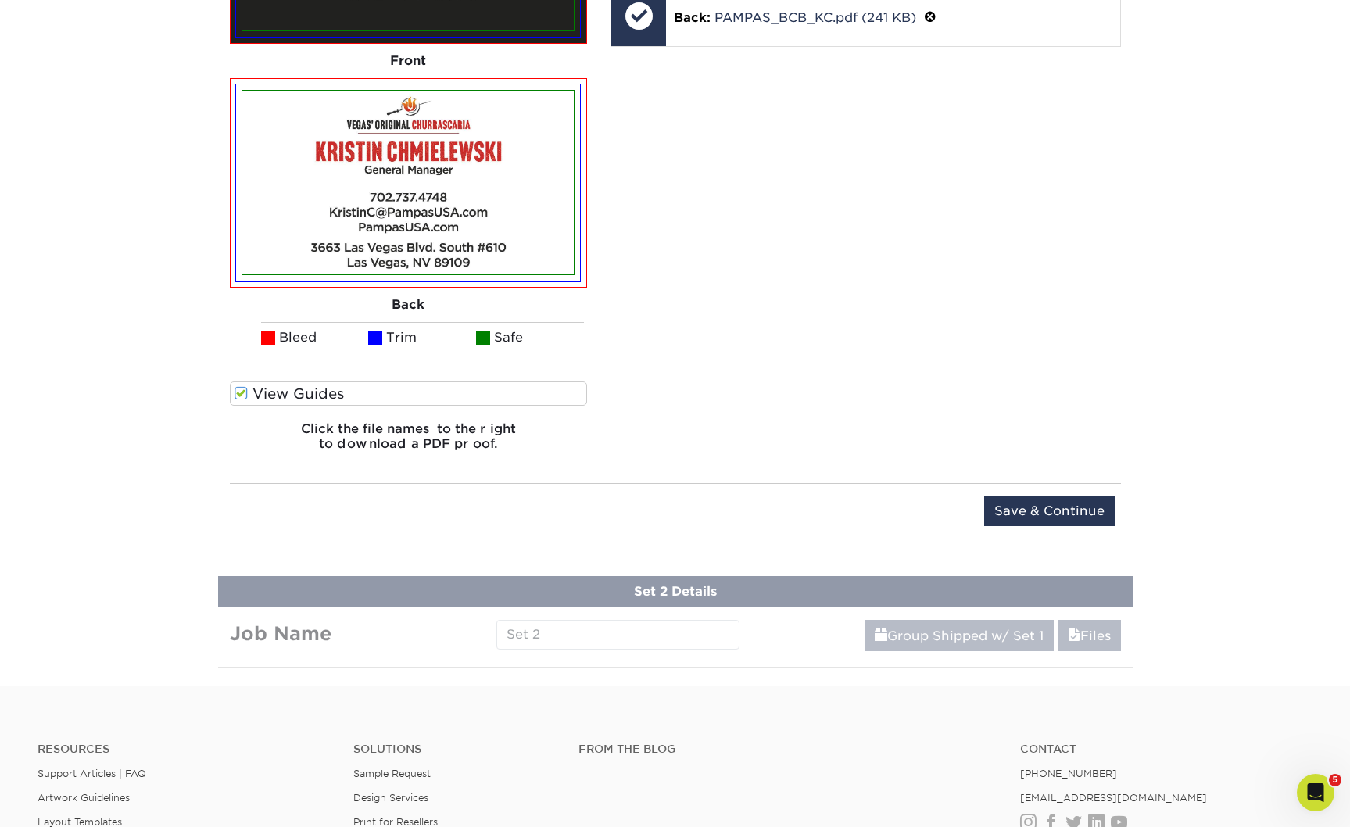
scroll to position [1204, 0]
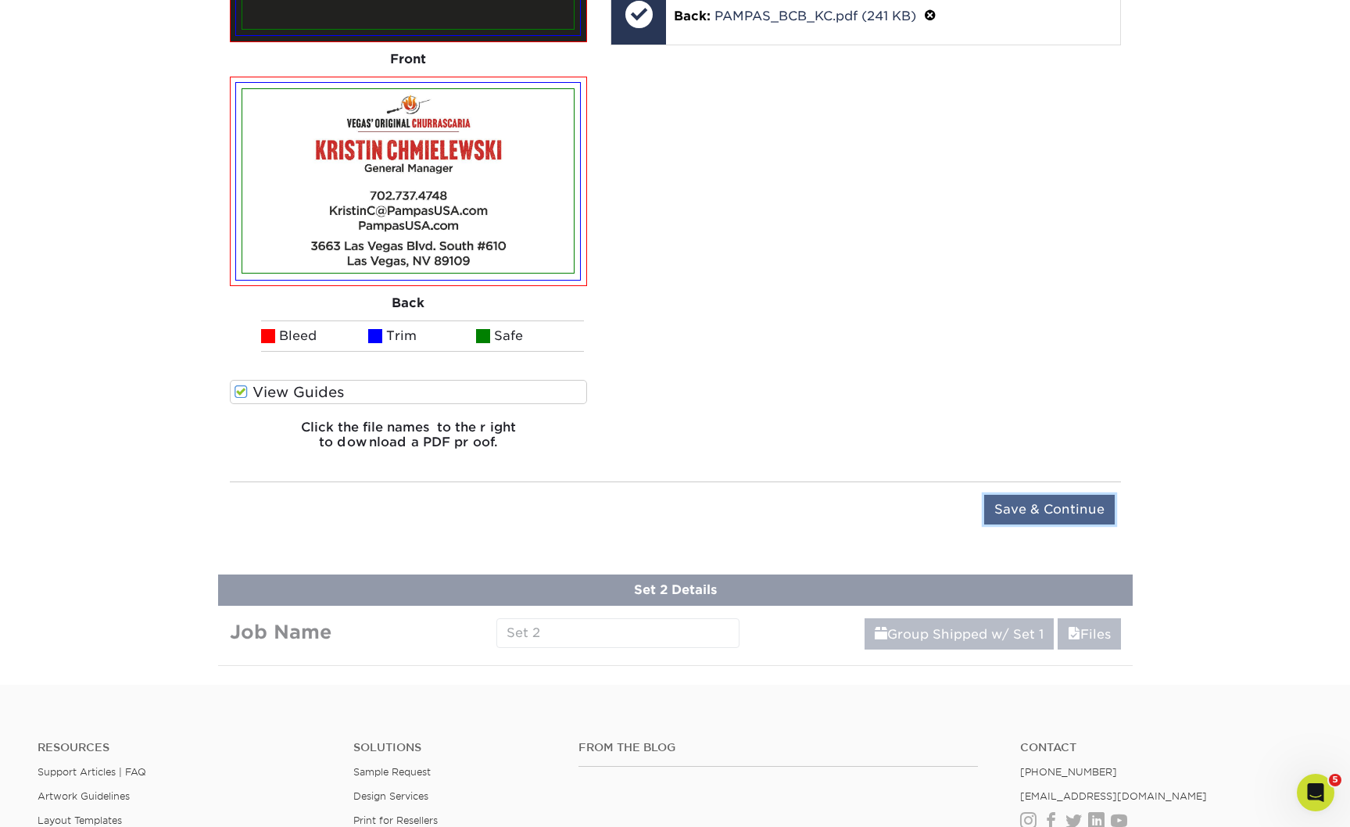
click at [1057, 524] on input "Save & Continue" at bounding box center [1049, 510] width 131 height 30
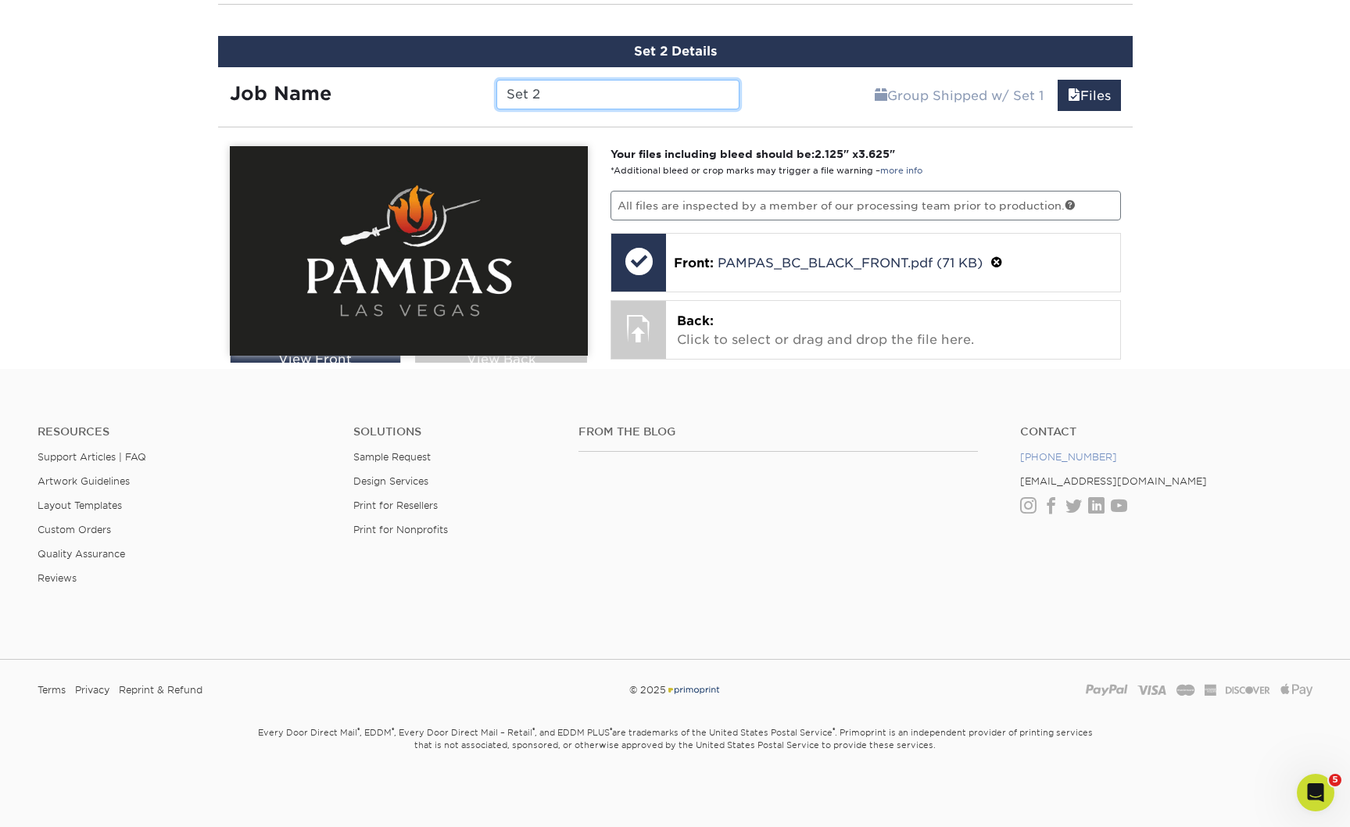
scroll to position [1188, 0]
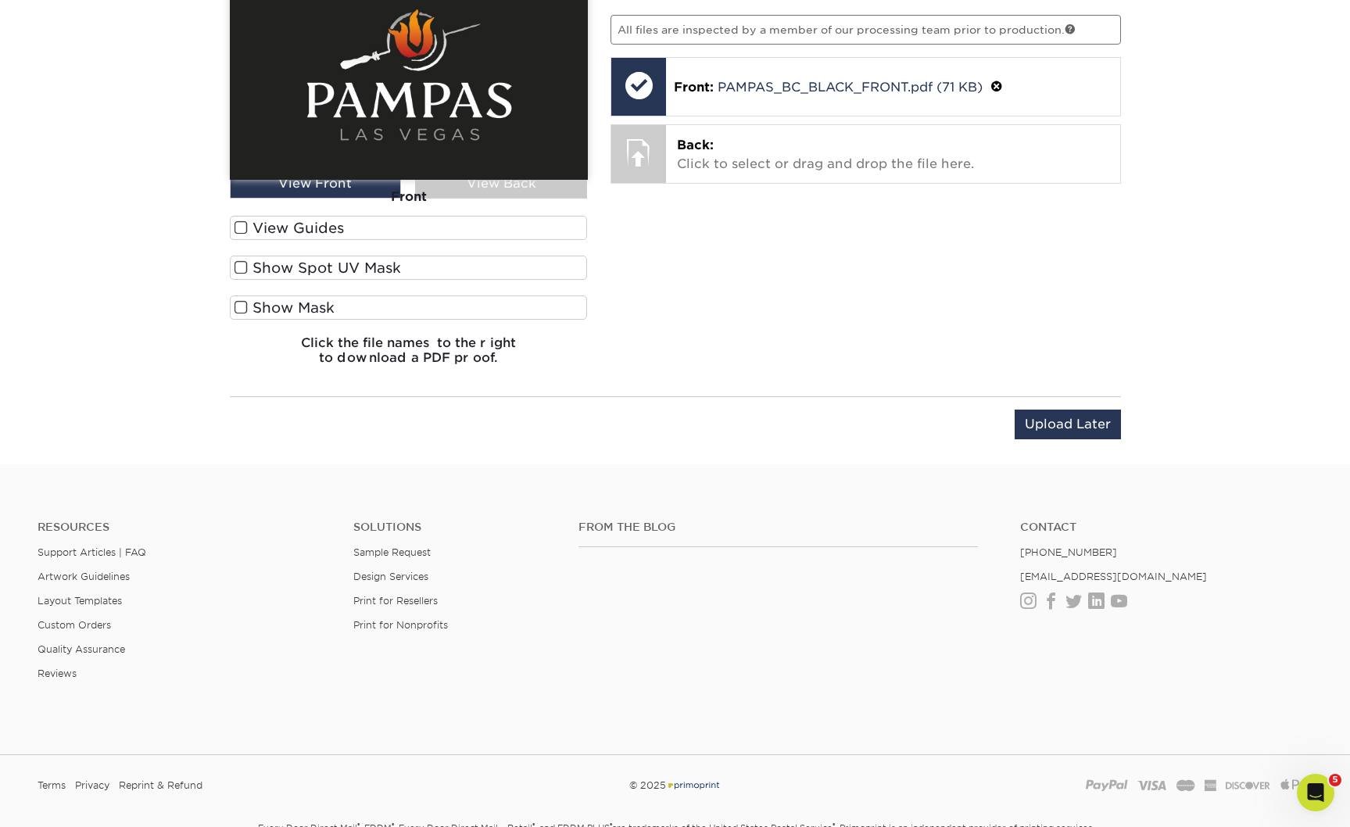
drag, startPoint x: 531, startPoint y: 43, endPoint x: 481, endPoint y: 42, distance: 49.2
paste input "Pampas BC - KC"
drag, startPoint x: 610, startPoint y: 41, endPoint x: 664, endPoint y: 44, distance: 54.8
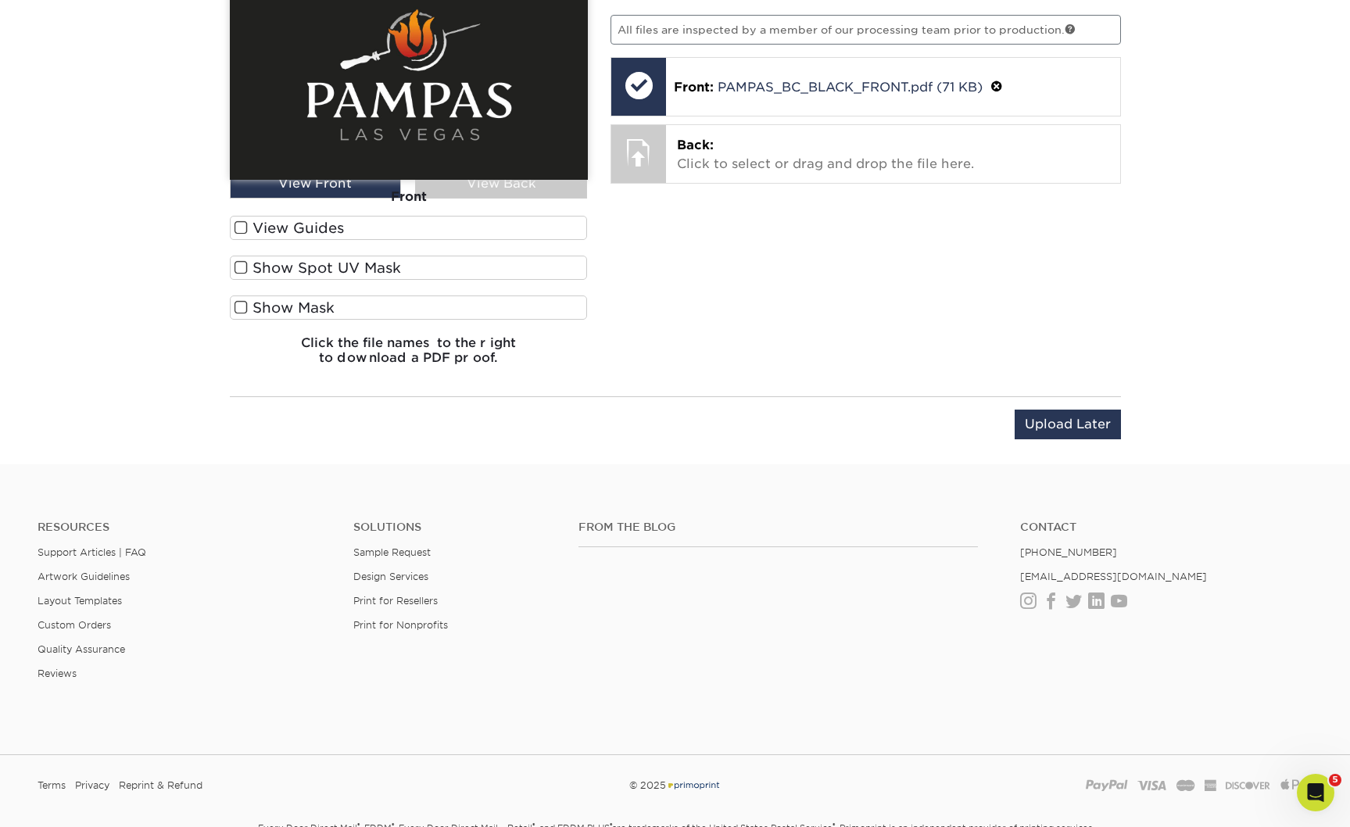
type input "Pampas [GEOGRAPHIC_DATA] - JP"
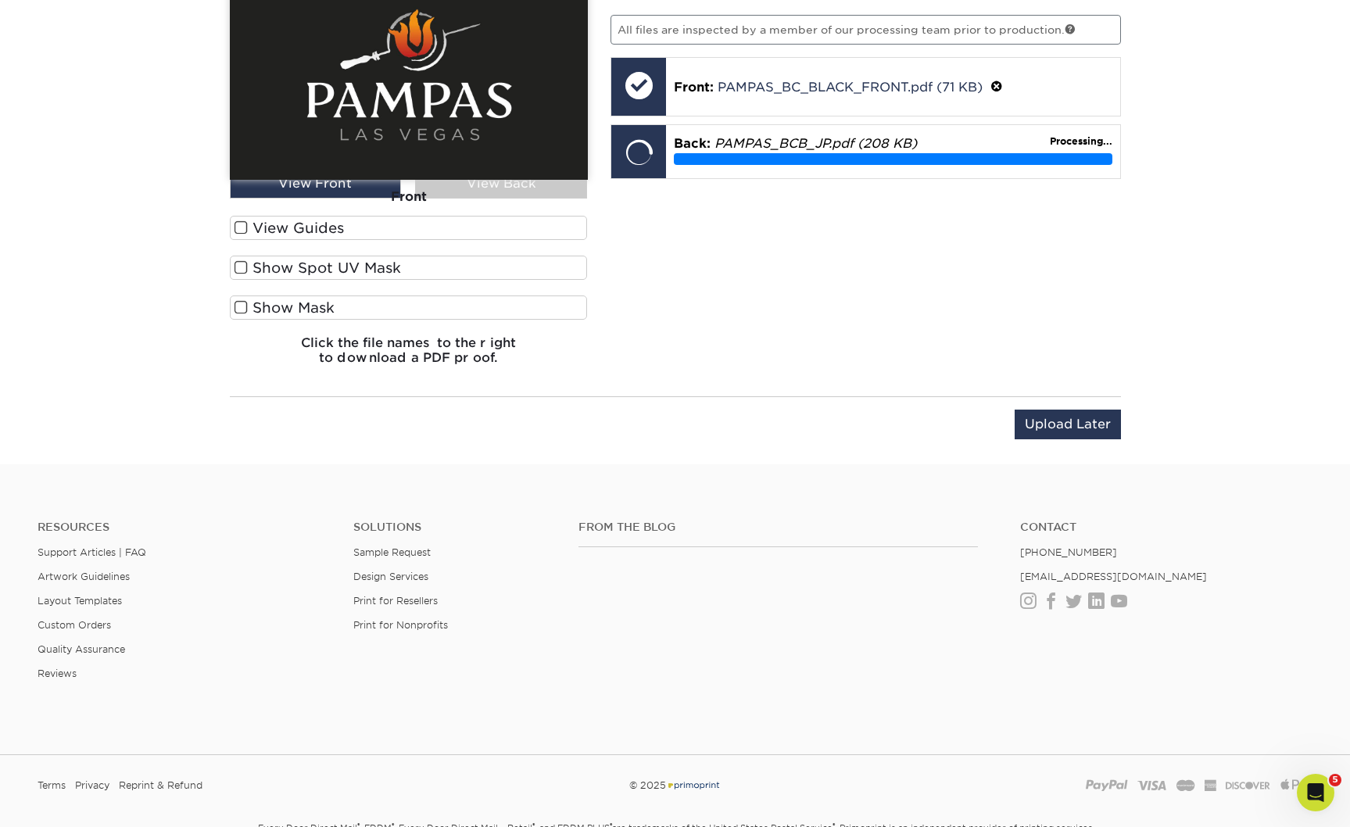
click at [239, 235] on span at bounding box center [240, 227] width 13 height 15
click at [0, 0] on input "View Guides" at bounding box center [0, 0] width 0 height 0
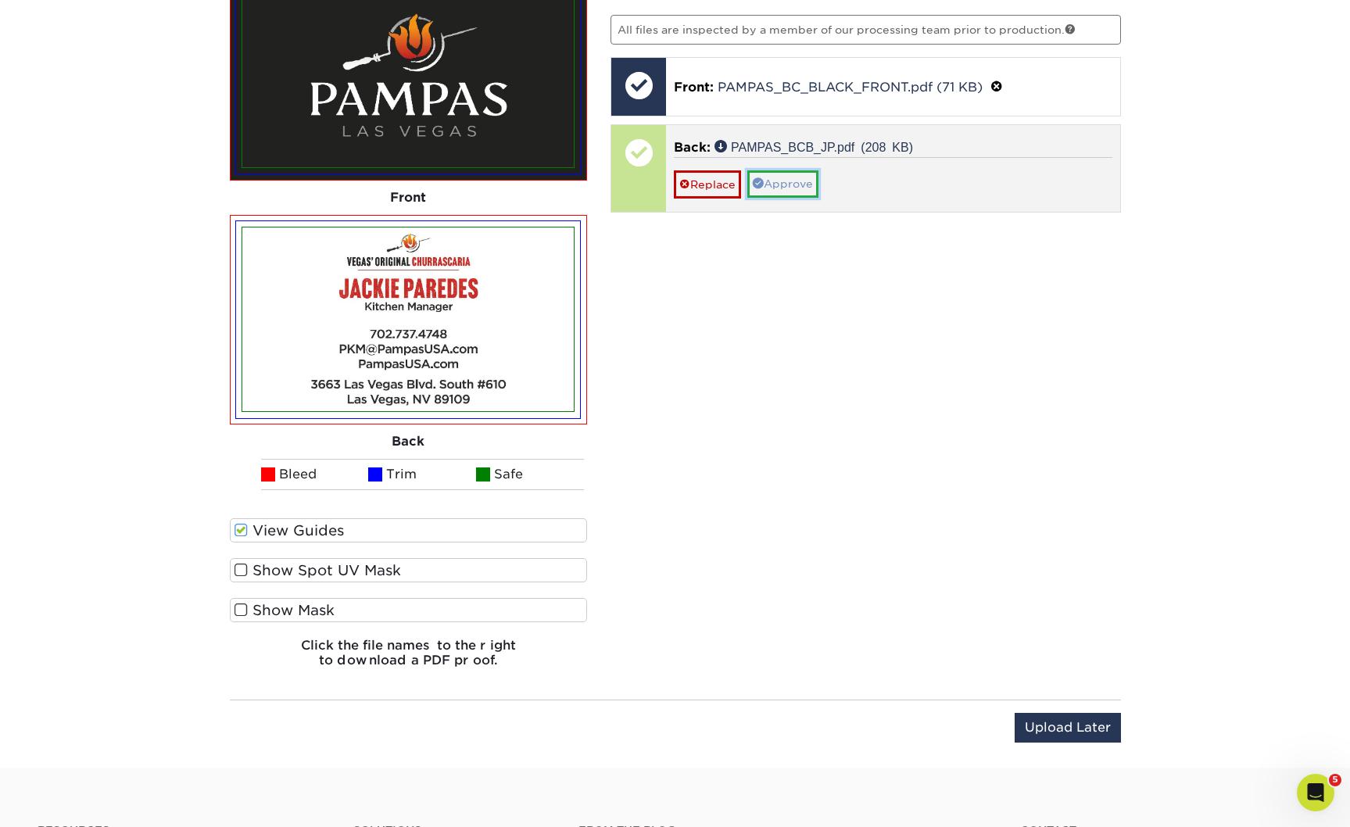
click at [810, 197] on link "Approve" at bounding box center [782, 183] width 71 height 27
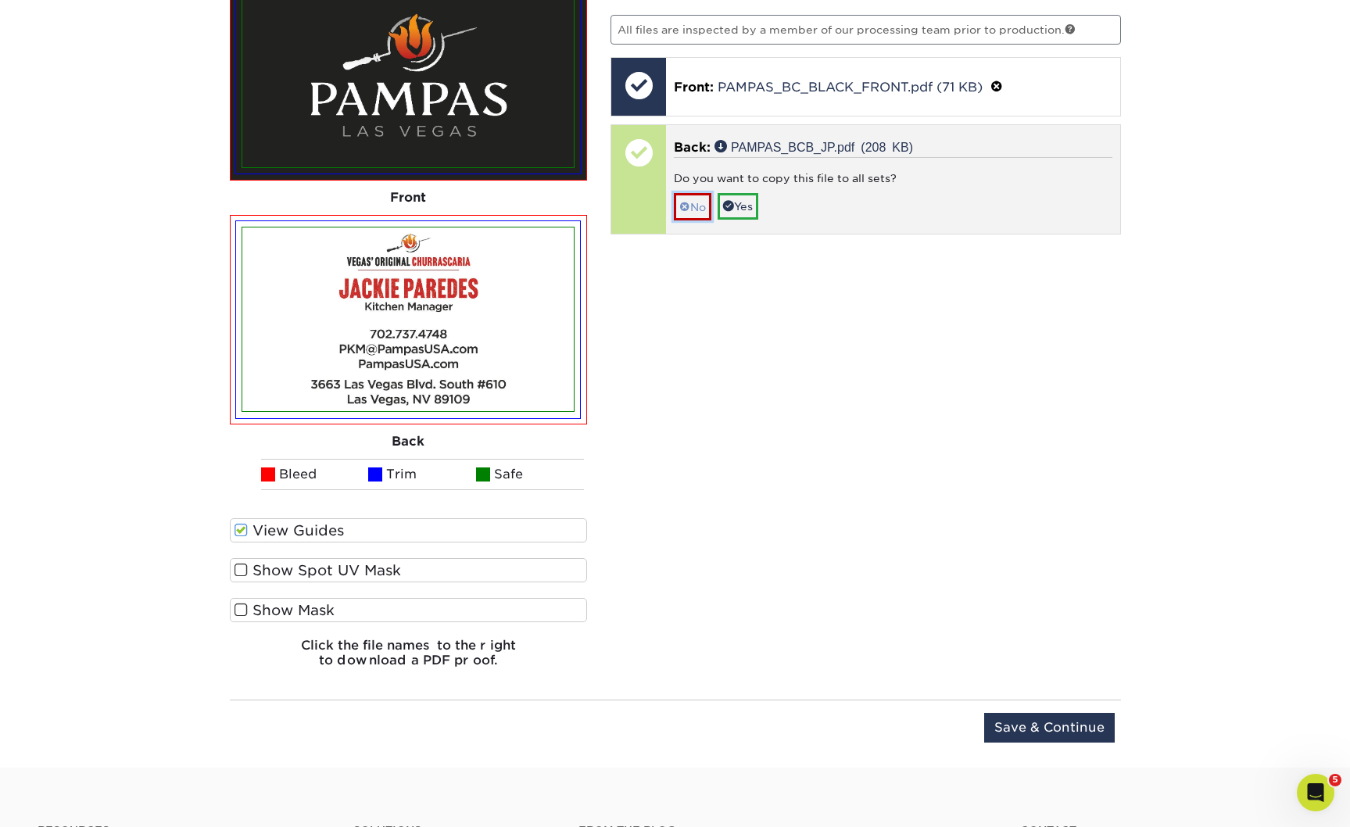
click at [703, 220] on link "No" at bounding box center [693, 206] width 38 height 27
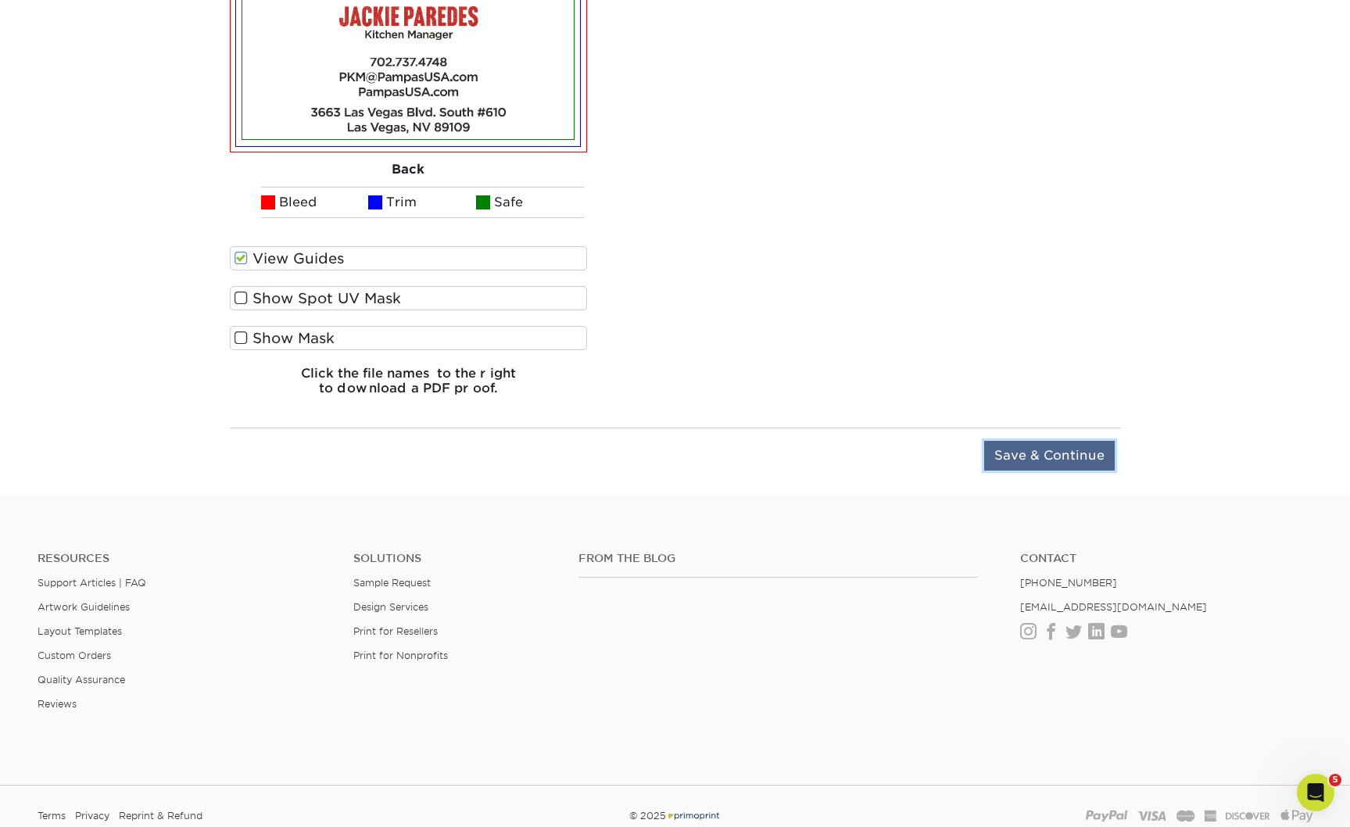
click at [1011, 471] on input "Save & Continue" at bounding box center [1049, 456] width 131 height 30
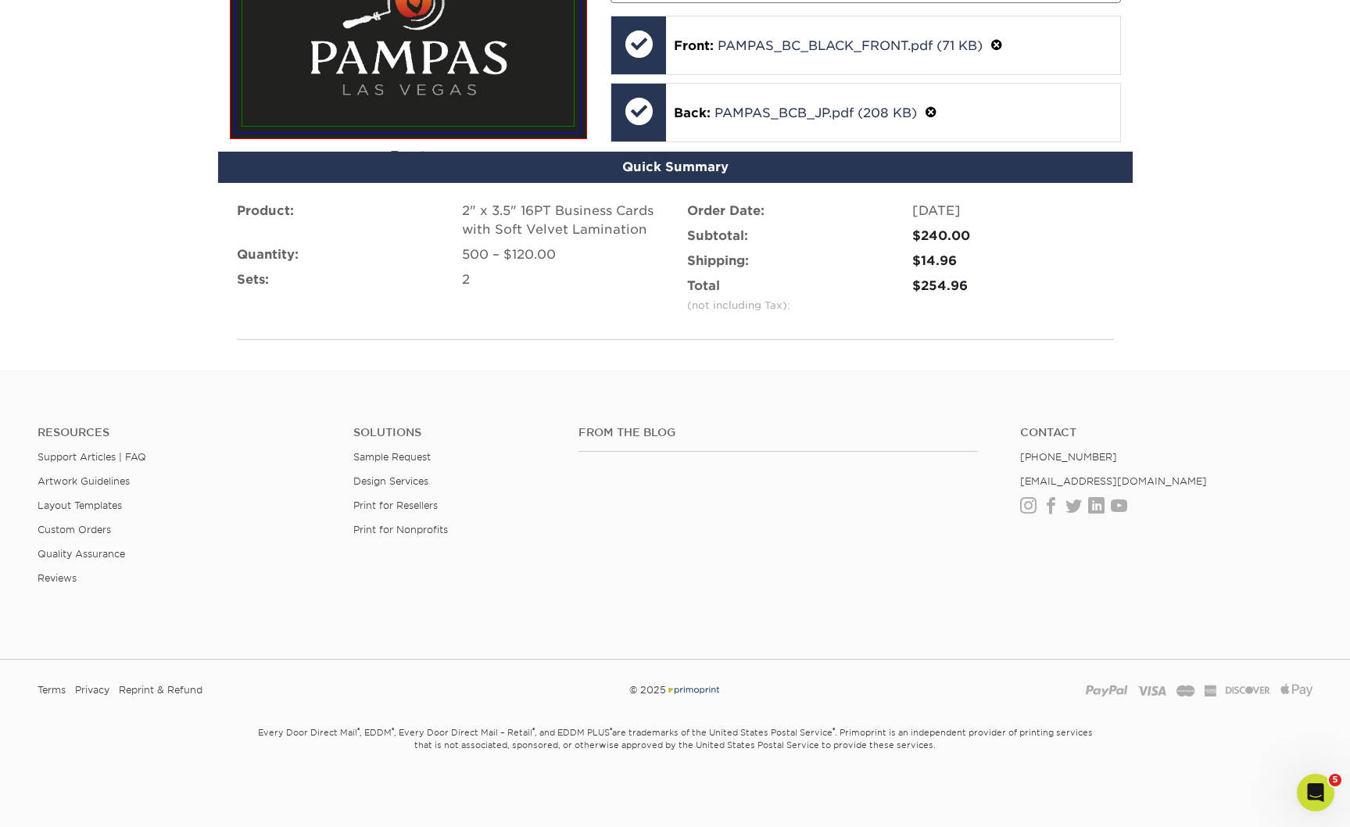
scroll to position [1275, 0]
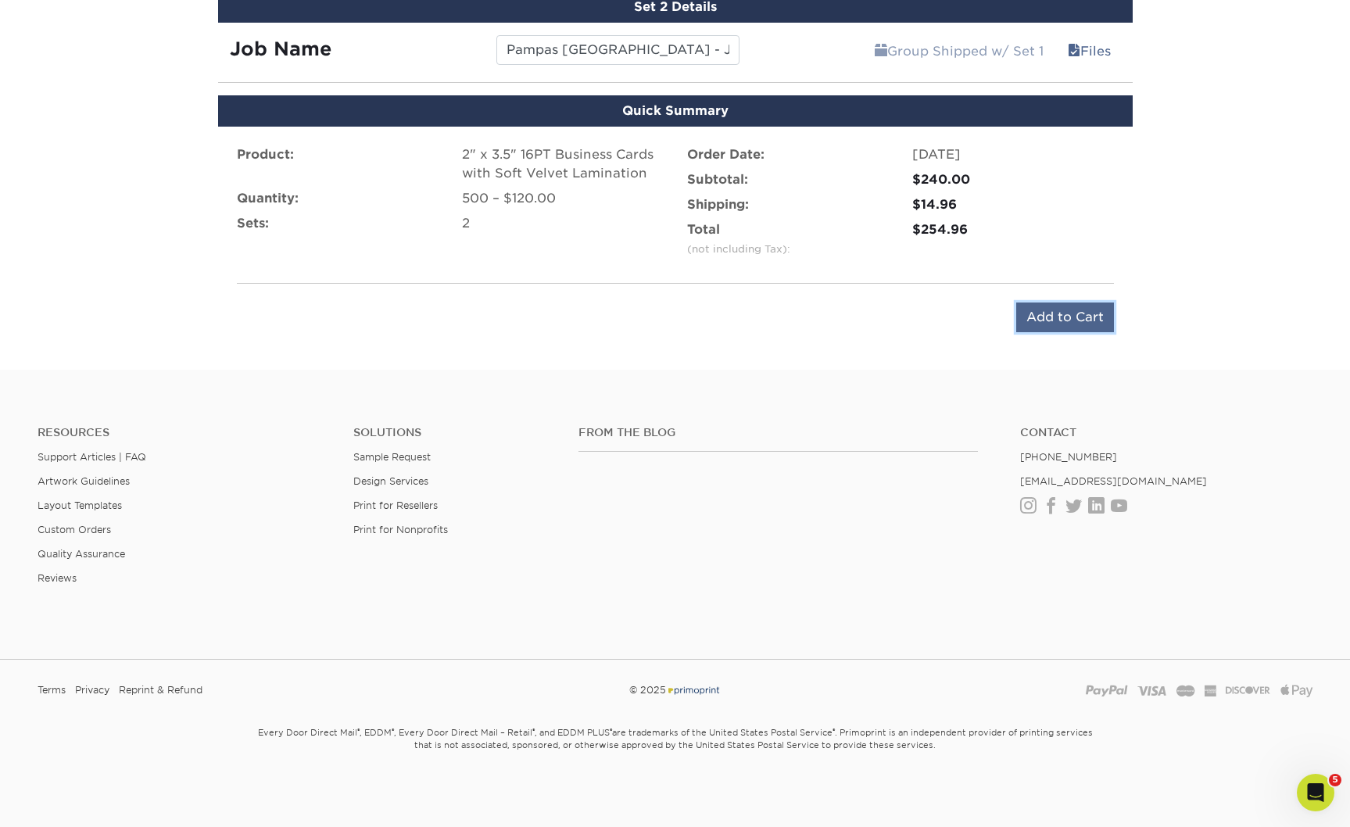
click at [1046, 302] on input "Add to Cart" at bounding box center [1065, 317] width 98 height 30
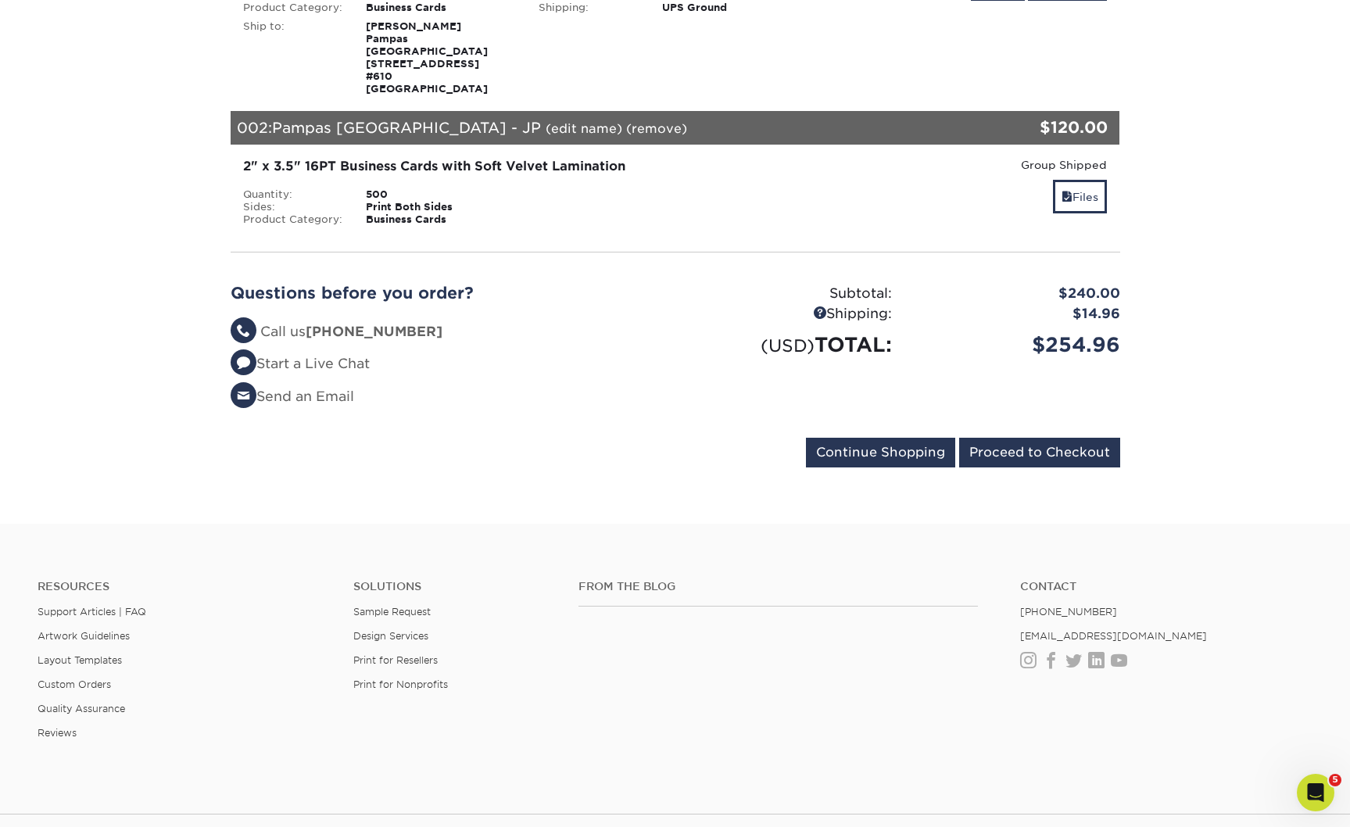
scroll to position [341, 0]
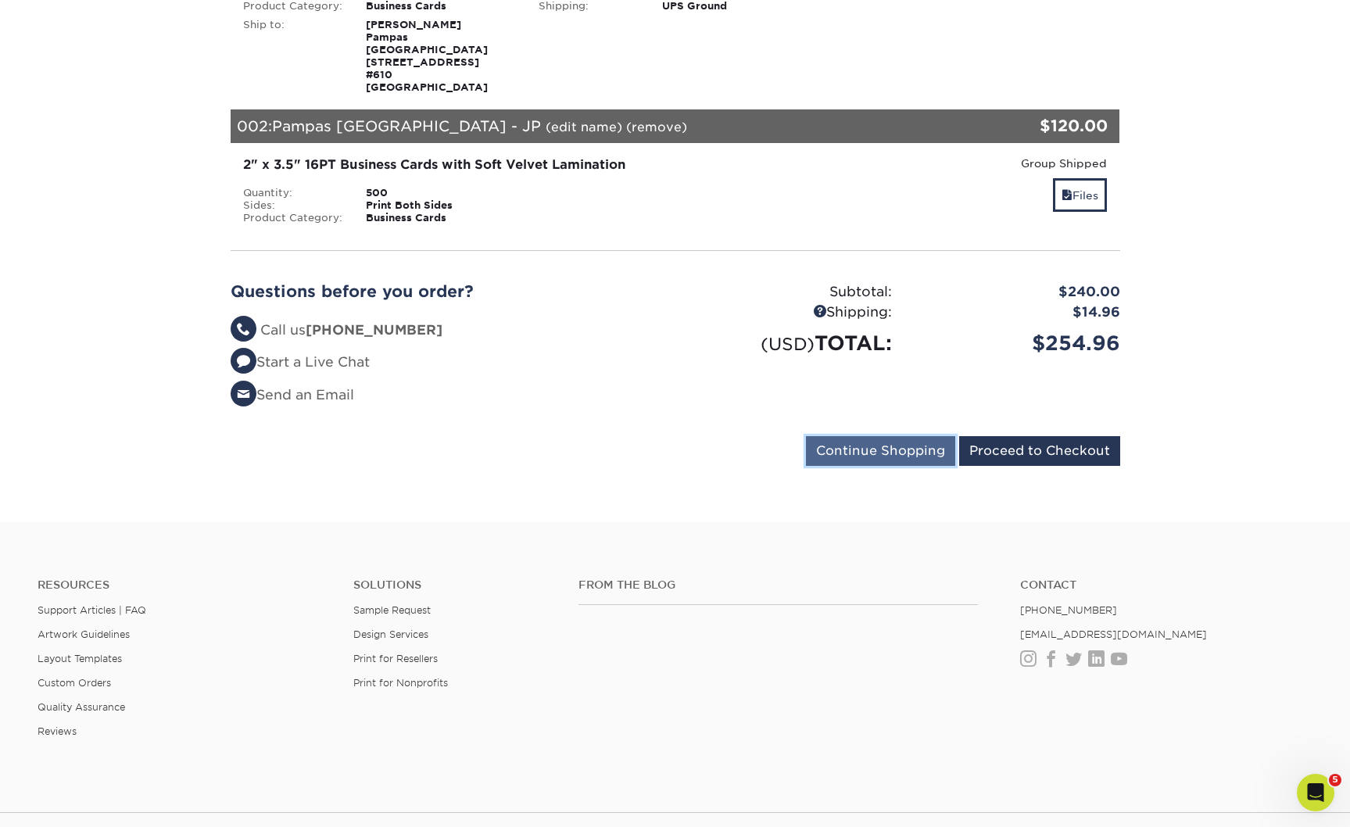
click at [865, 466] on input "Continue Shopping" at bounding box center [880, 451] width 149 height 30
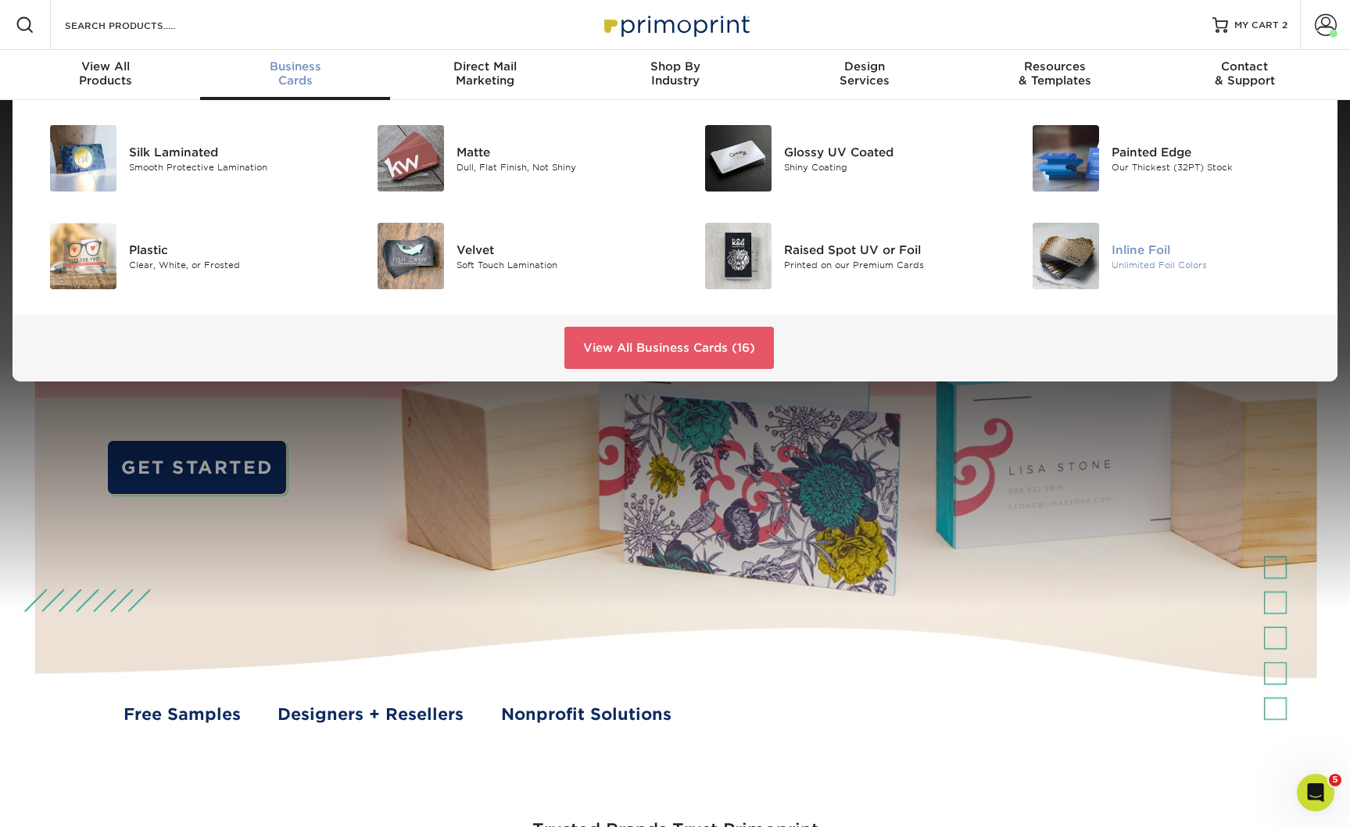
click at [1145, 258] on div "Inline Foil" at bounding box center [1214, 249] width 206 height 17
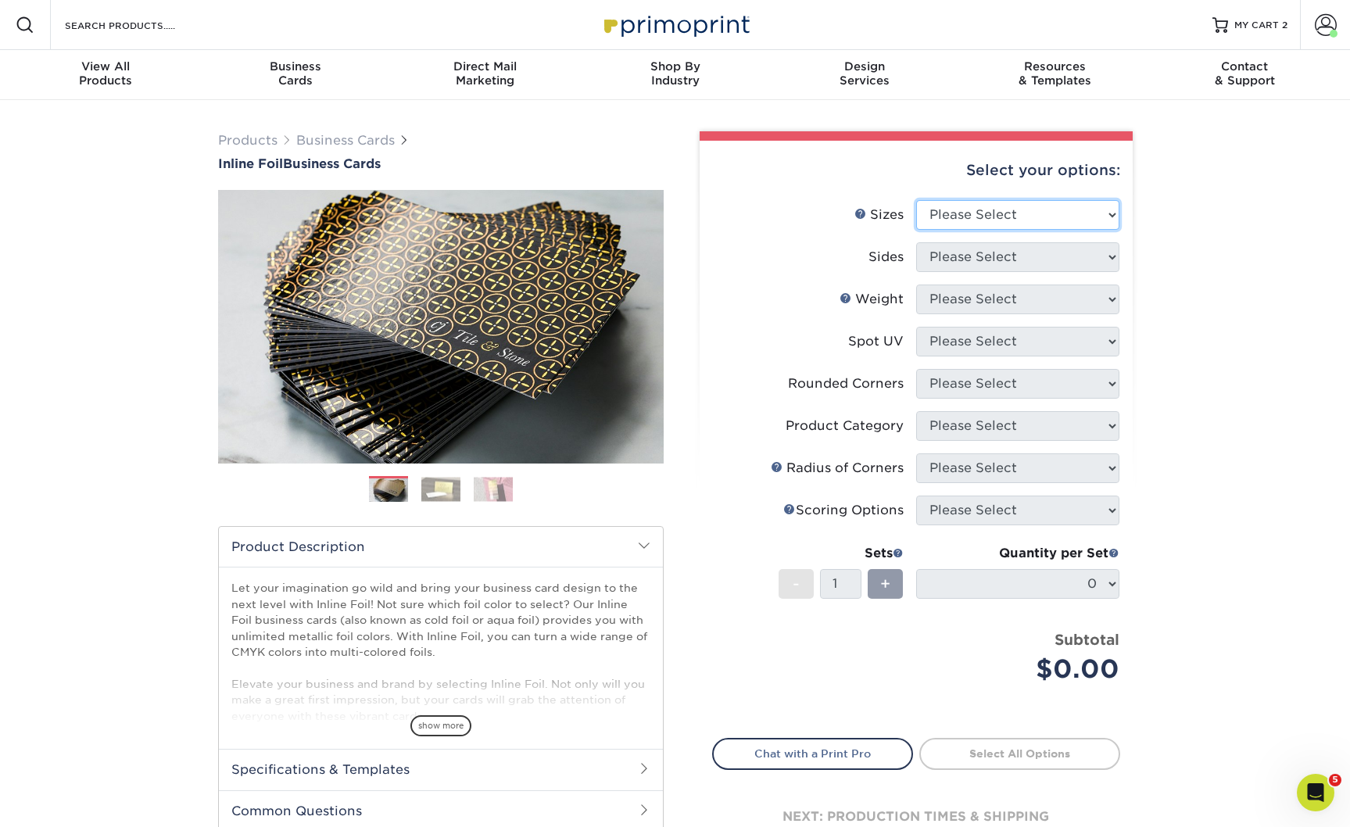
click at [1027, 230] on select "Please Select 1.5" x 3.5" - Mini 1.75" x 3.5" - Mini 2" x 2" - Square 2" x 3" -…" at bounding box center [1017, 215] width 203 height 30
select select "2.00x3.50"
click at [916, 224] on select "Please Select 1.5" x 3.5" - Mini 1.75" x 3.5" - Mini 2" x 2" - Square 2" x 3" -…" at bounding box center [1017, 215] width 203 height 30
click at [992, 272] on select "Please Select Print Both Sides - Foil Back Only Print Both Sides - Foil Both Si…" at bounding box center [1017, 257] width 203 height 30
select select "e9e9dfb3-fba1-4d60-972c-fd9ca5904d33"
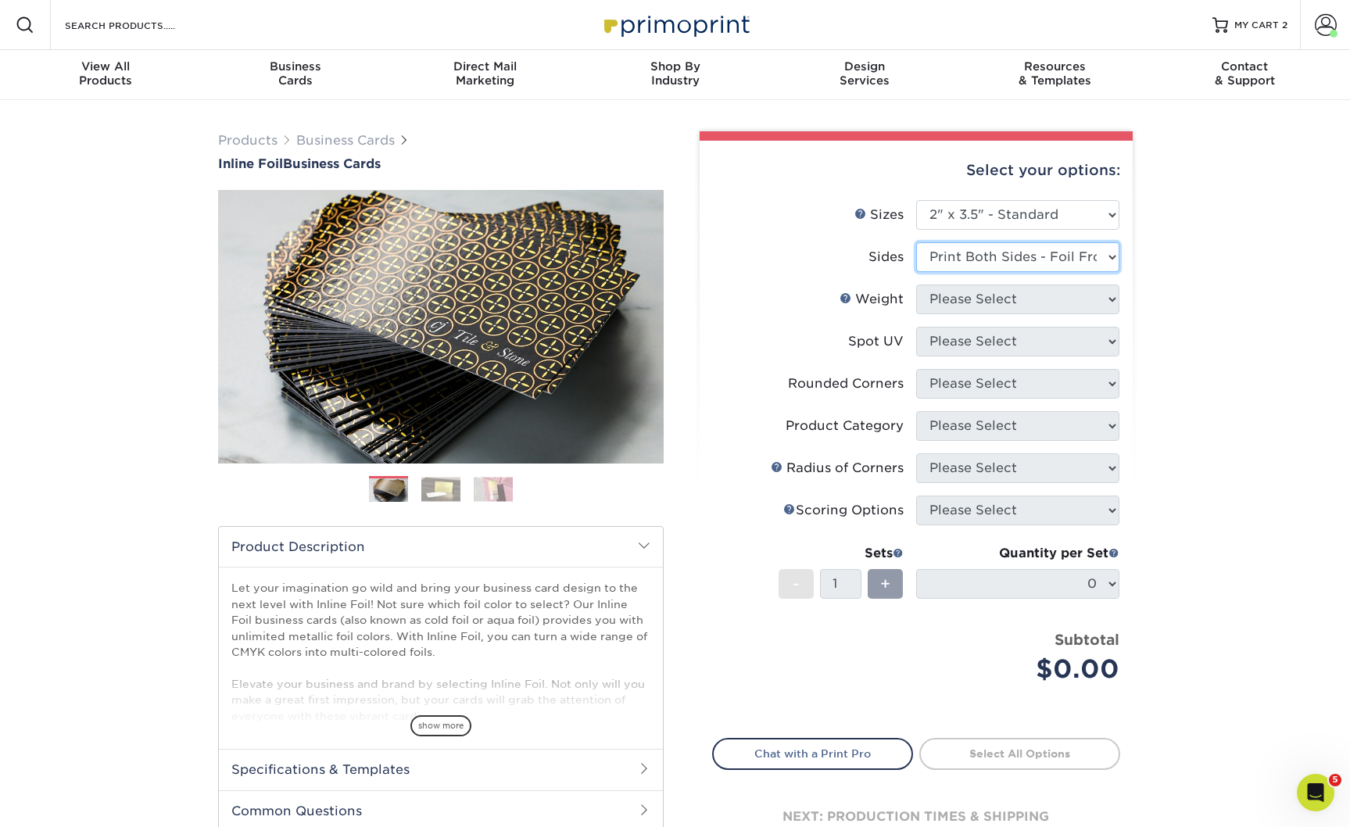
click at [916, 271] on select "Please Select Print Both Sides - Foil Back Only Print Both Sides - Foil Both Si…" at bounding box center [1017, 257] width 203 height 30
click at [1054, 314] on select "Please Select 16PT" at bounding box center [1017, 299] width 203 height 30
select select "16PT"
click at [916, 314] on select "Please Select 16PT" at bounding box center [1017, 299] width 203 height 30
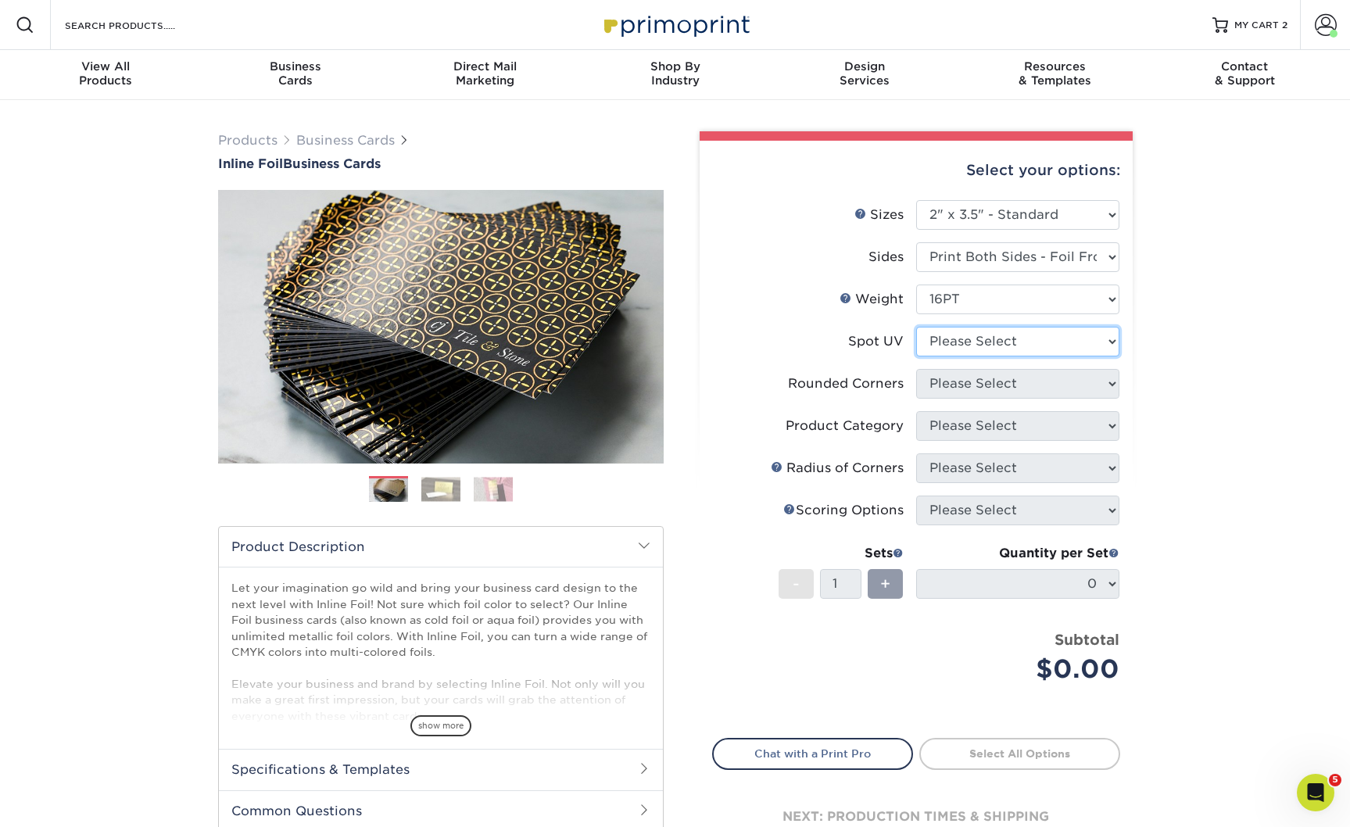
click at [1039, 356] on select "Please Select No Spot UV Front and Back (Both Sides) Front Only Back Only" at bounding box center [1017, 342] width 203 height 30
select select "3"
click at [916, 356] on select "Please Select No Spot UV Front and Back (Both Sides) Front Only Back Only" at bounding box center [1017, 342] width 203 height 30
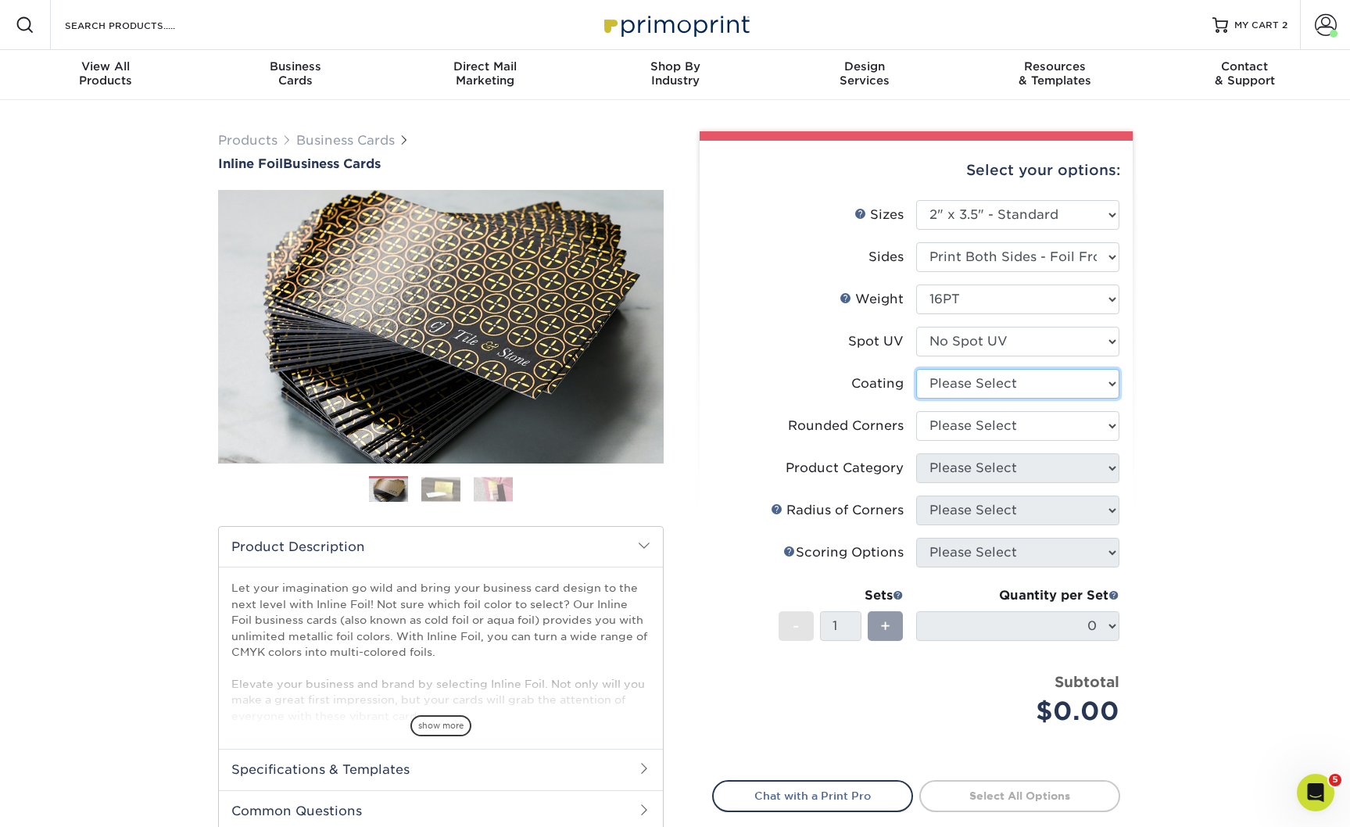
click at [1066, 399] on select at bounding box center [1017, 384] width 203 height 30
select select "3e7618de-abca-4bda-9f97-8b9129e913d8"
click at [916, 399] on select at bounding box center [1017, 384] width 203 height 30
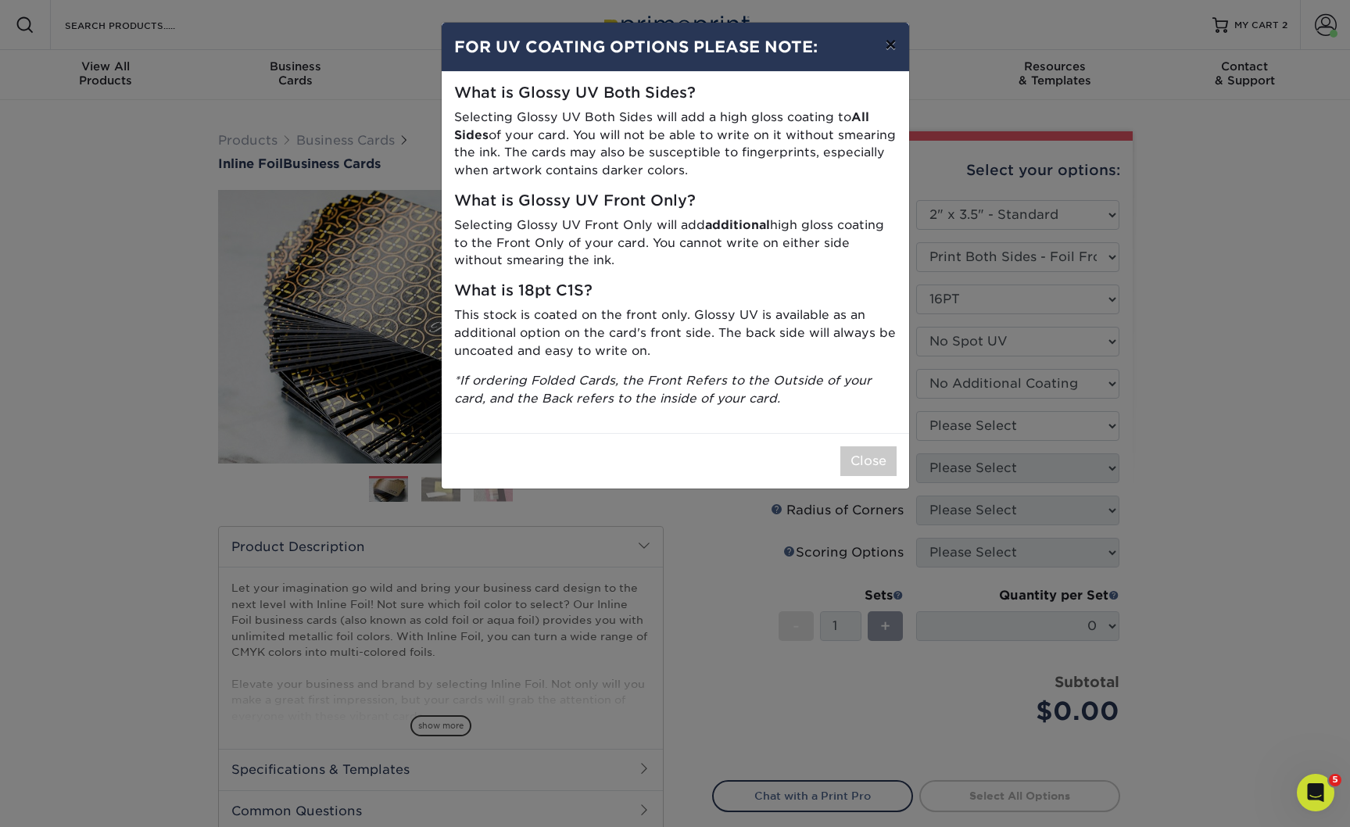
click at [888, 50] on button "×" at bounding box center [890, 45] width 36 height 44
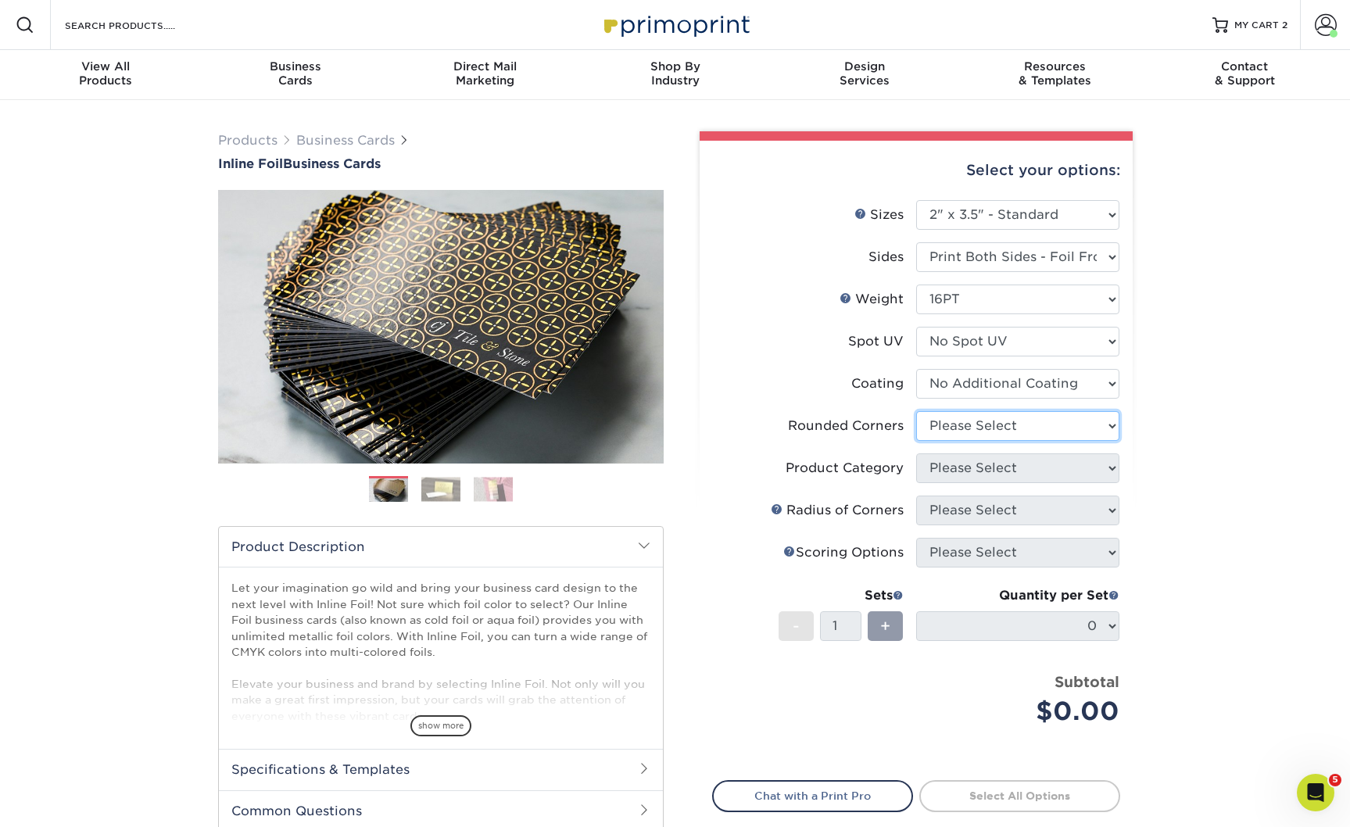
click at [1085, 441] on select "Please Select Yes - Round 2 Corners Yes - Round 4 Corners No" at bounding box center [1017, 426] width 203 height 30
select select "0"
click at [916, 441] on select "Please Select Yes - Round 2 Corners Yes - Round 4 Corners No" at bounding box center [1017, 426] width 203 height 30
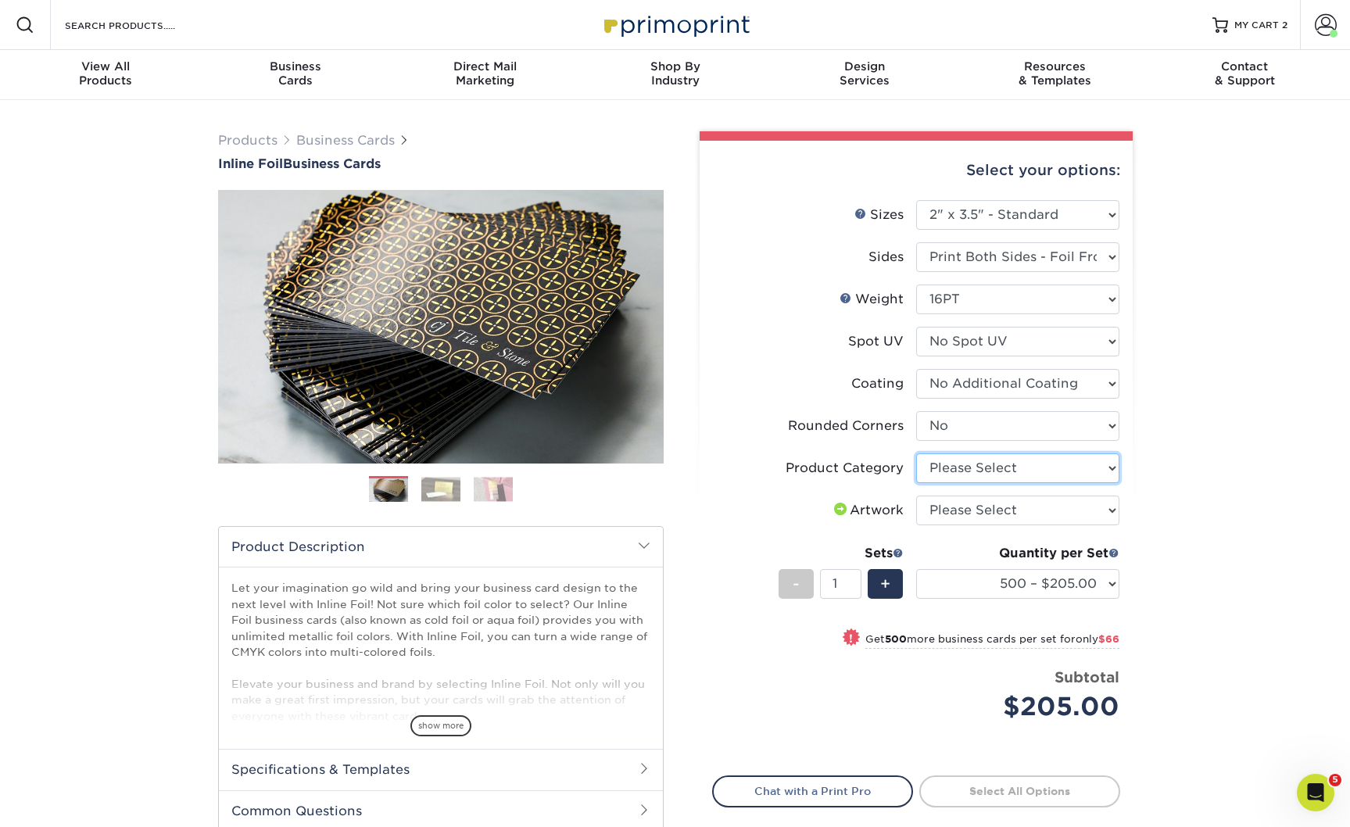
click at [1053, 483] on select "Please Select Business Cards" at bounding box center [1017, 468] width 203 height 30
select select "3b5148f1-0588-4f88-a218-97bcfdce65c1"
click at [916, 483] on select "Please Select Business Cards" at bounding box center [1017, 468] width 203 height 30
click at [1050, 525] on select "Please Select I will upload files I need a design - $100" at bounding box center [1017, 511] width 203 height 30
select select "upload"
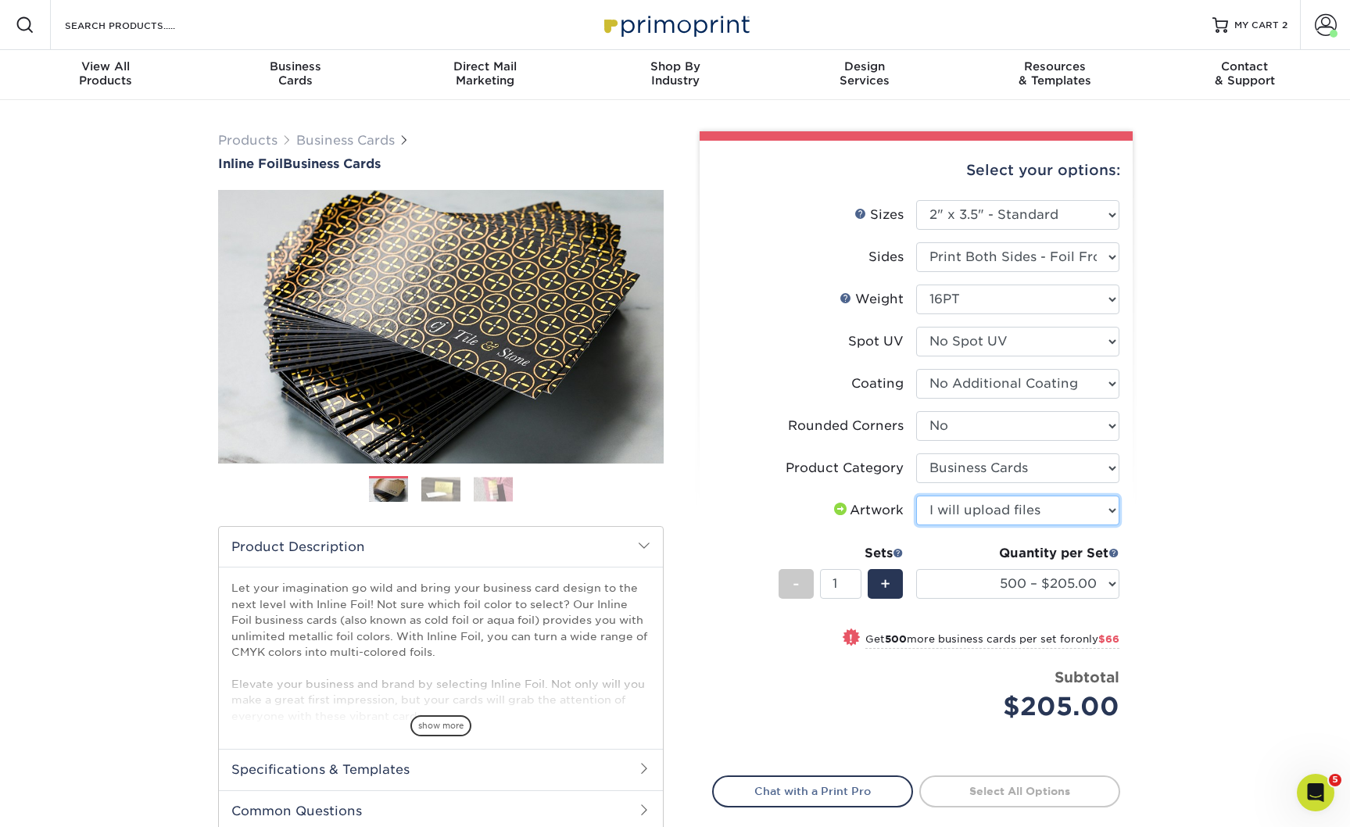
click at [916, 525] on select "Please Select I will upload files I need a design - $100" at bounding box center [1017, 511] width 203 height 30
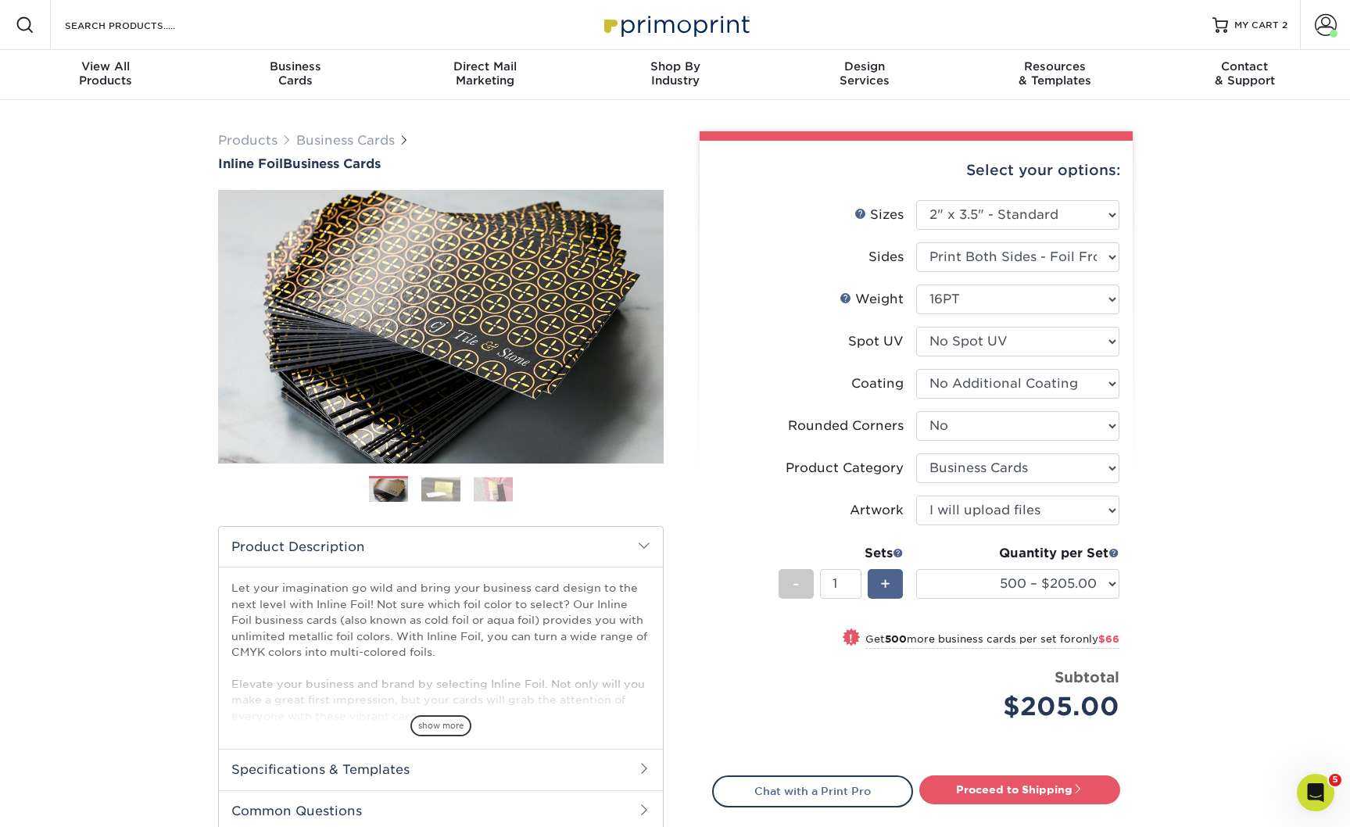
click at [895, 599] on div "+" at bounding box center [885, 584] width 35 height 30
type input "2"
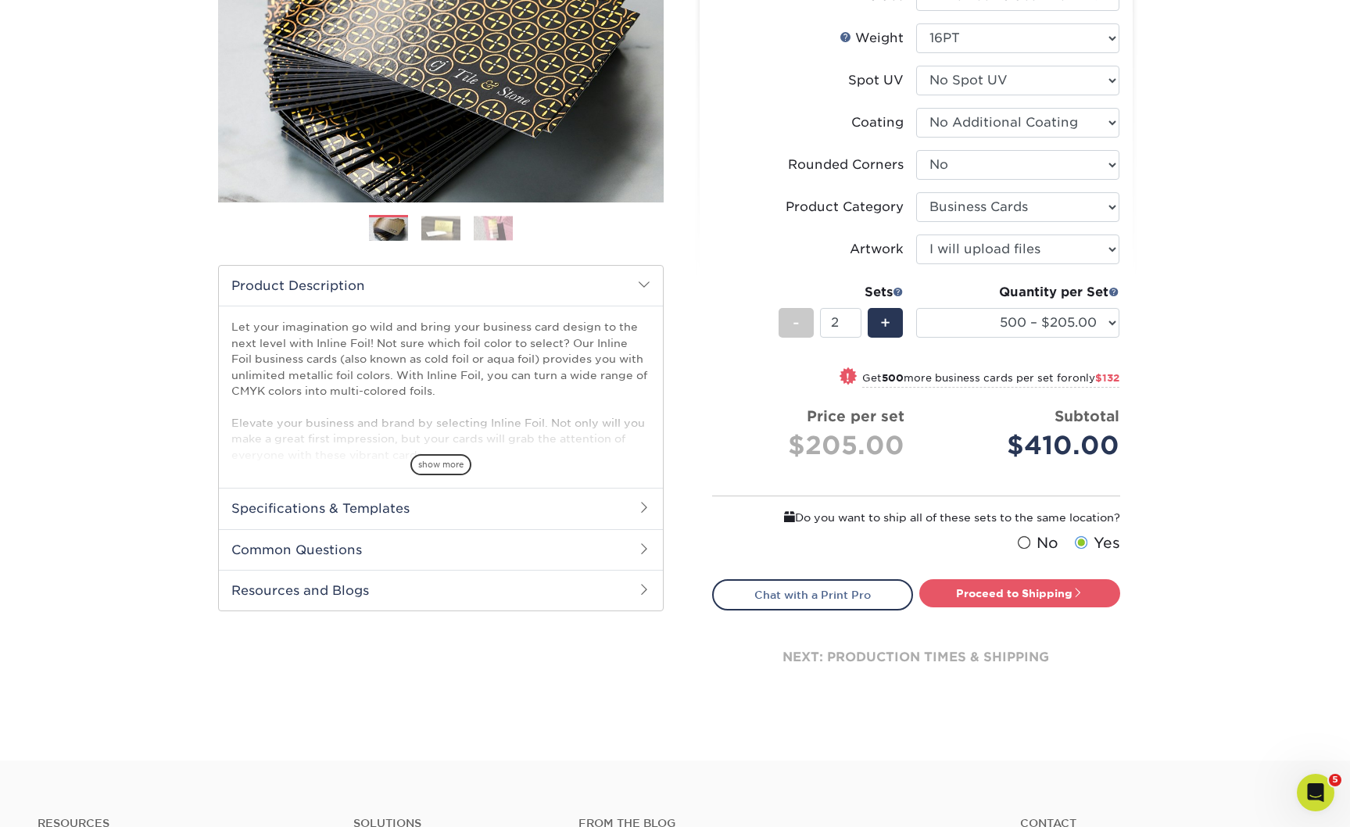
scroll to position [263, 0]
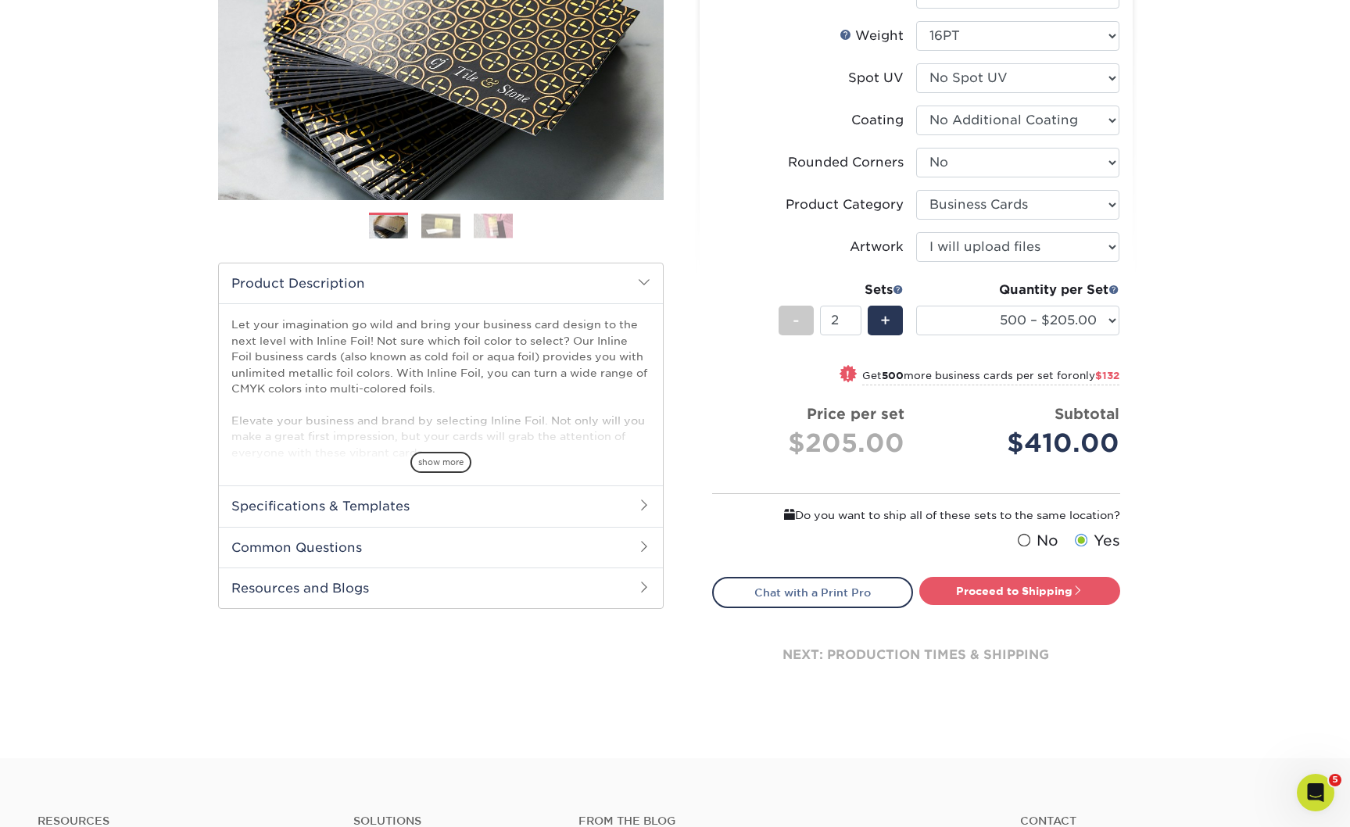
click at [1075, 548] on span at bounding box center [1080, 540] width 13 height 15
click at [0, 0] on input "Yes" at bounding box center [0, 0] width 0 height 0
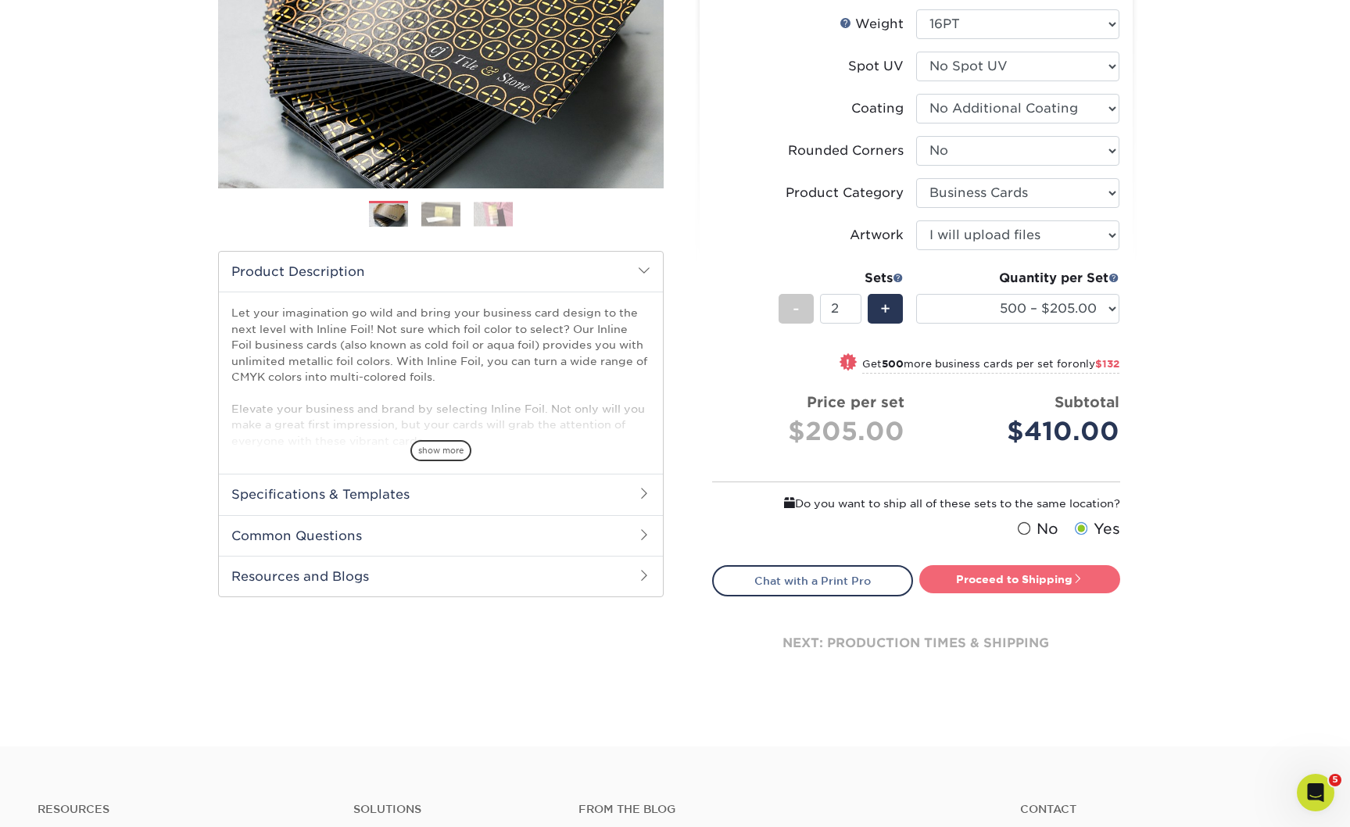
click at [1022, 593] on link "Proceed to Shipping" at bounding box center [1019, 579] width 201 height 28
type input "Set 1"
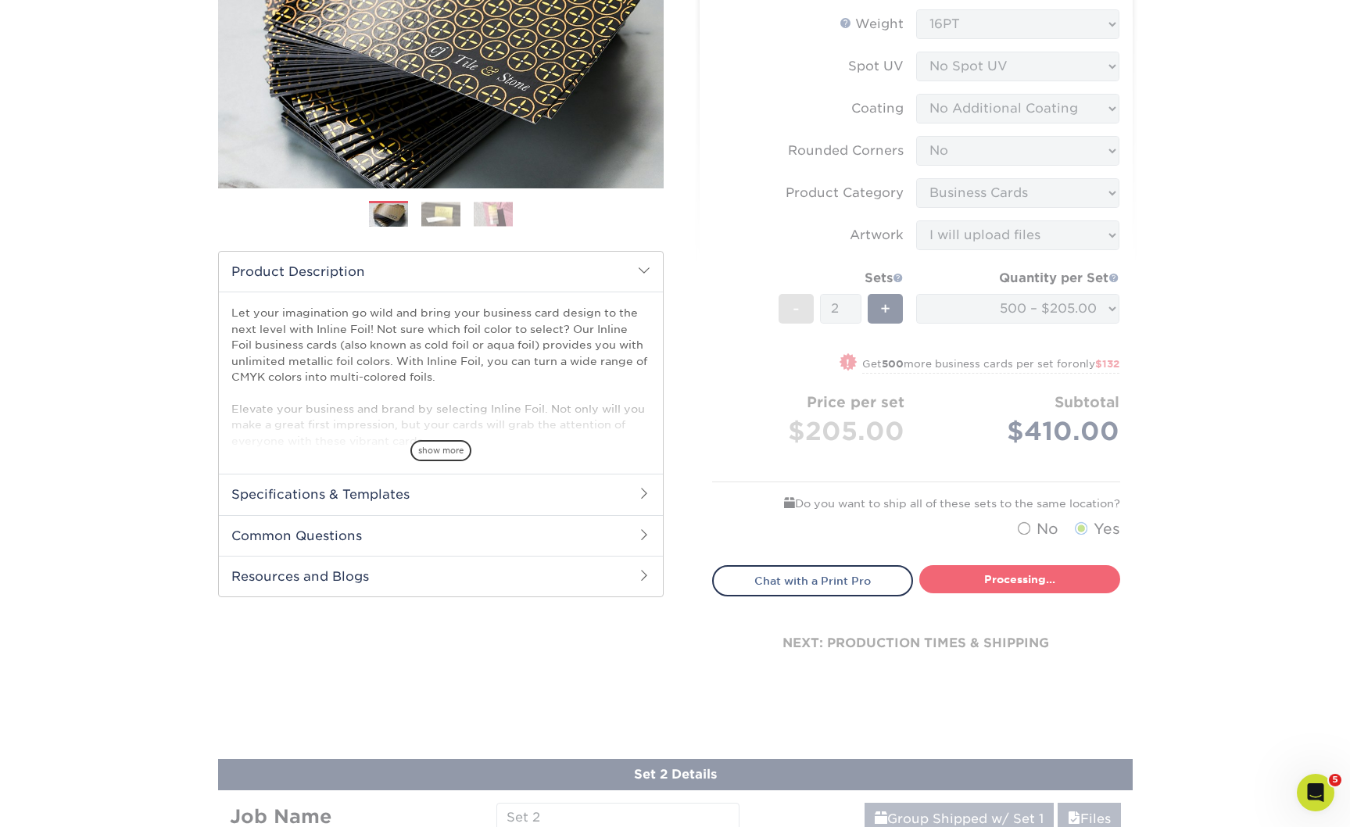
select select "0ef83bf2-0916-4e27-9816-51d57c9d8b41"
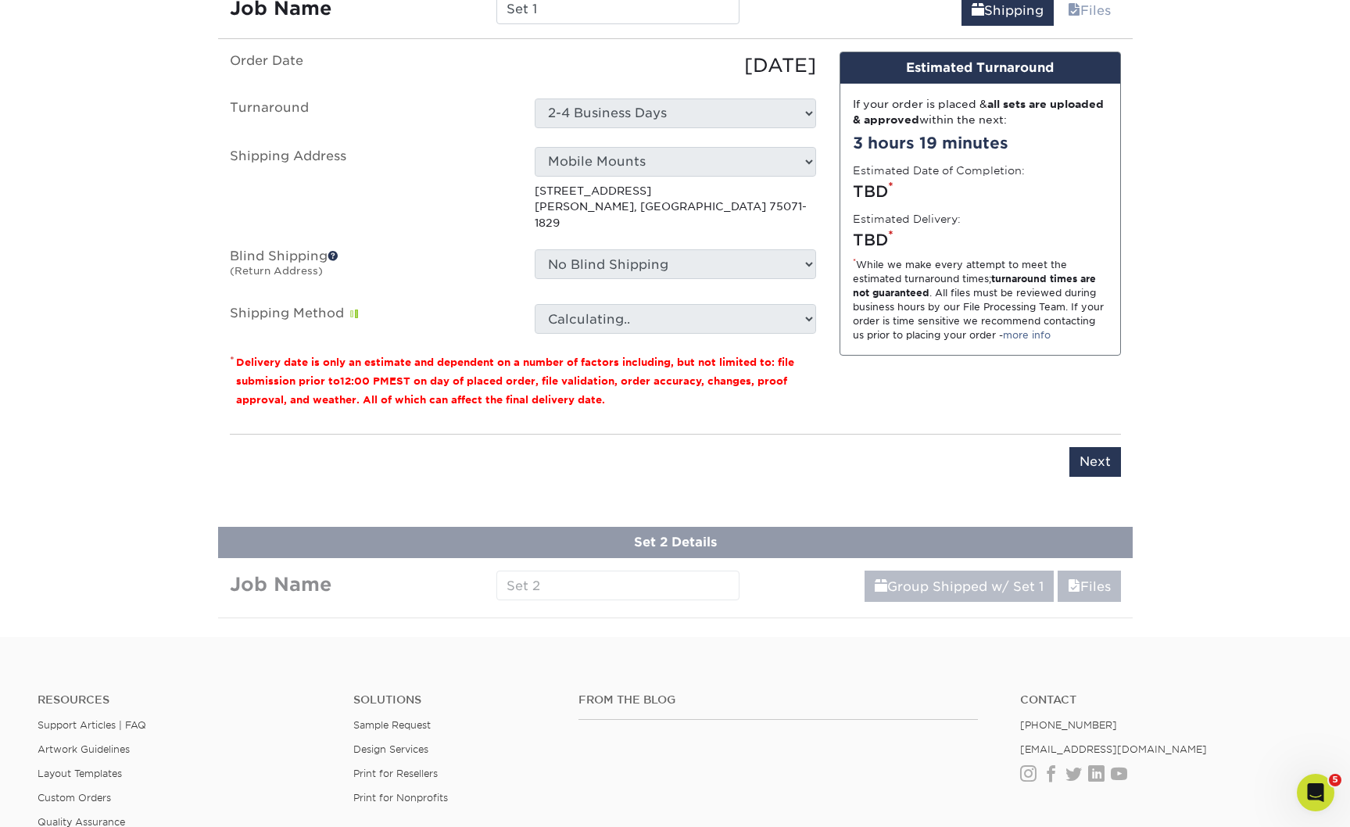
scroll to position [1002, 0]
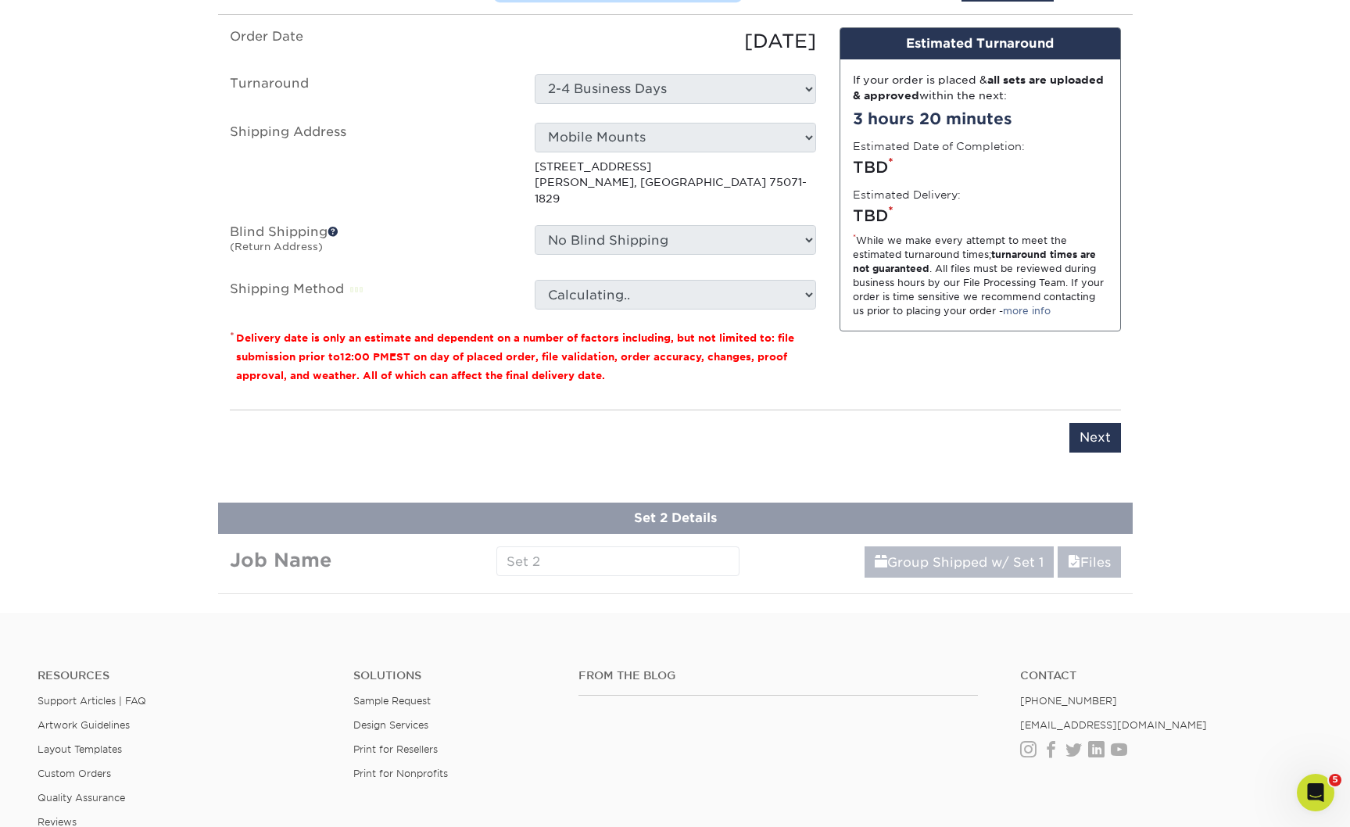
drag, startPoint x: 587, startPoint y: 98, endPoint x: 438, endPoint y: 82, distance: 149.4
paste input "Pampas BC - KC"
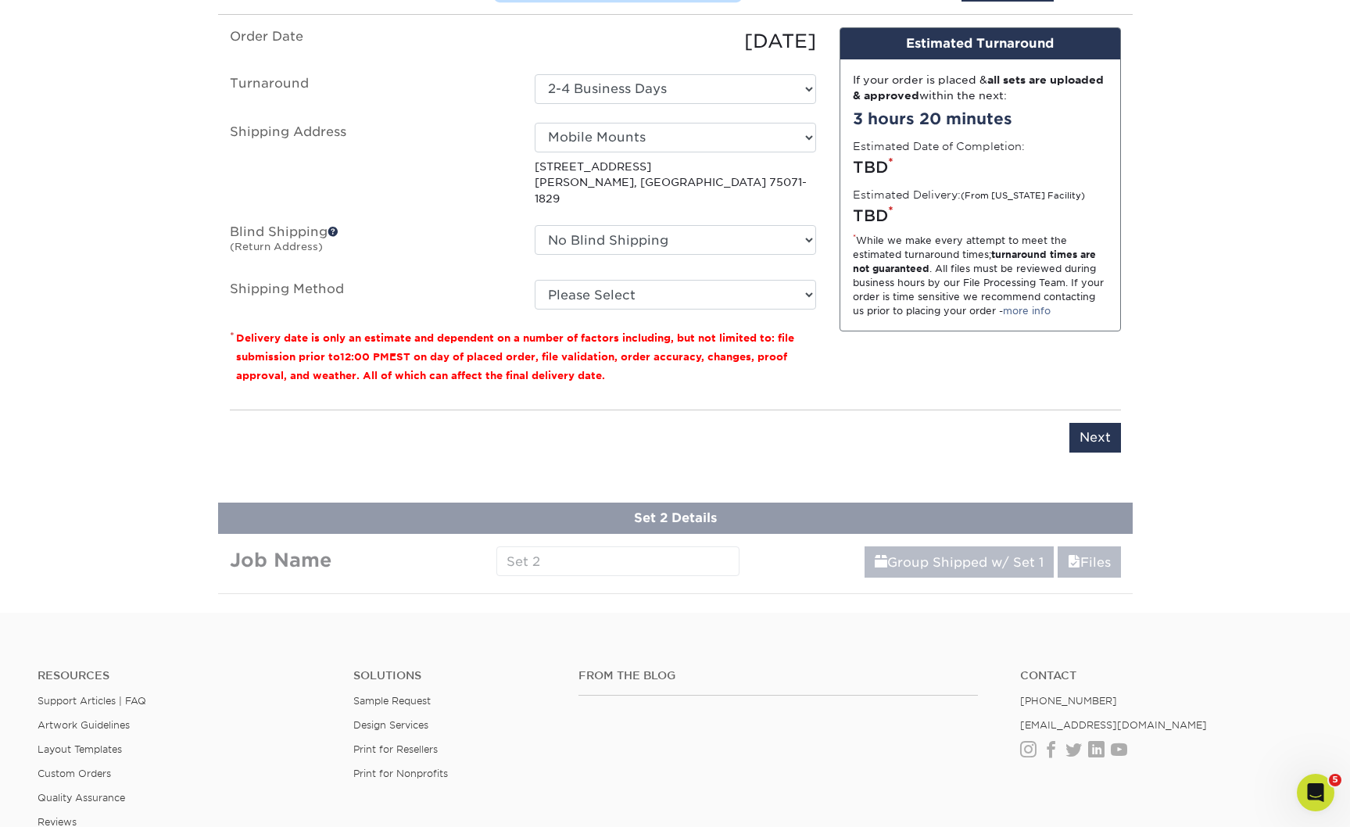
drag, startPoint x: 607, startPoint y: 96, endPoint x: 629, endPoint y: 95, distance: 21.9
type input "Pampas BC - AD"
click at [699, 152] on select "Select One AGD SEMA HANDOUT Amy Higgins Bob Bolles DAN NEWLIN HOME MM AG MM CH …" at bounding box center [675, 138] width 281 height 30
select select "285921"
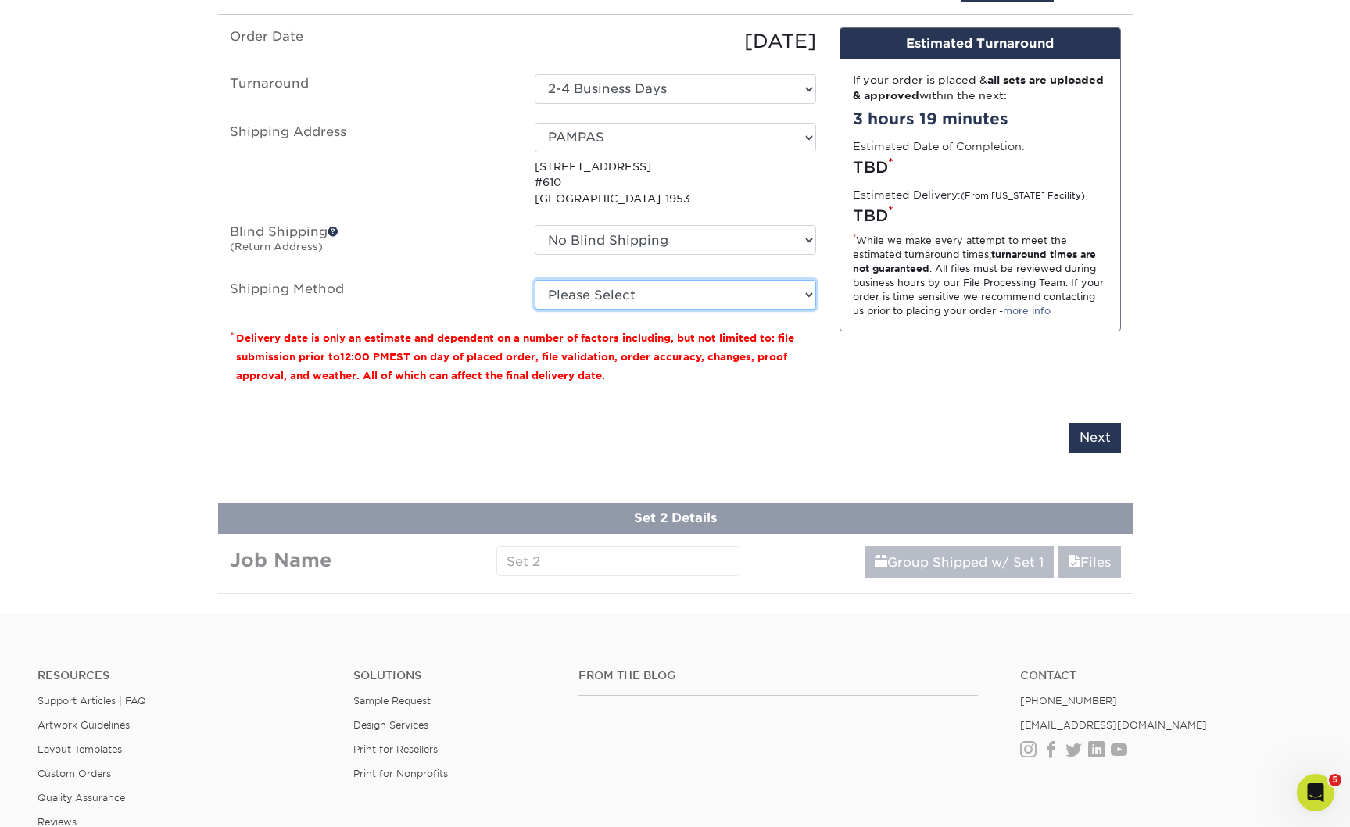
click at [697, 309] on select "Please Select Ground Shipping (+$14.96) 3 Day Shipping Service (+$15.34) 2 Day …" at bounding box center [675, 295] width 281 height 30
select select "03"
click at [535, 309] on select "Please Select Ground Shipping (+$14.96) 3 Day Shipping Service (+$15.34) 2 Day …" at bounding box center [675, 295] width 281 height 30
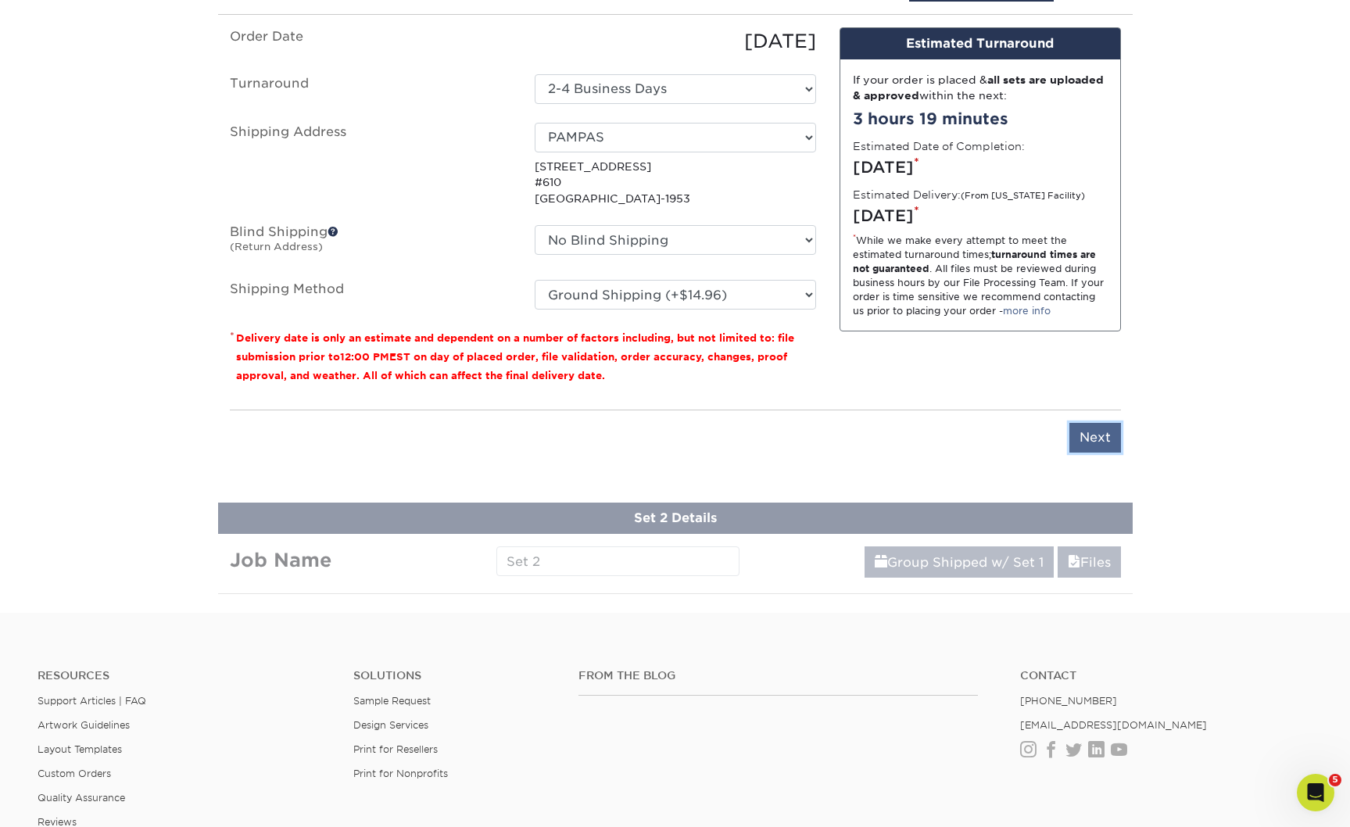
click at [1094, 453] on input "Next" at bounding box center [1095, 438] width 52 height 30
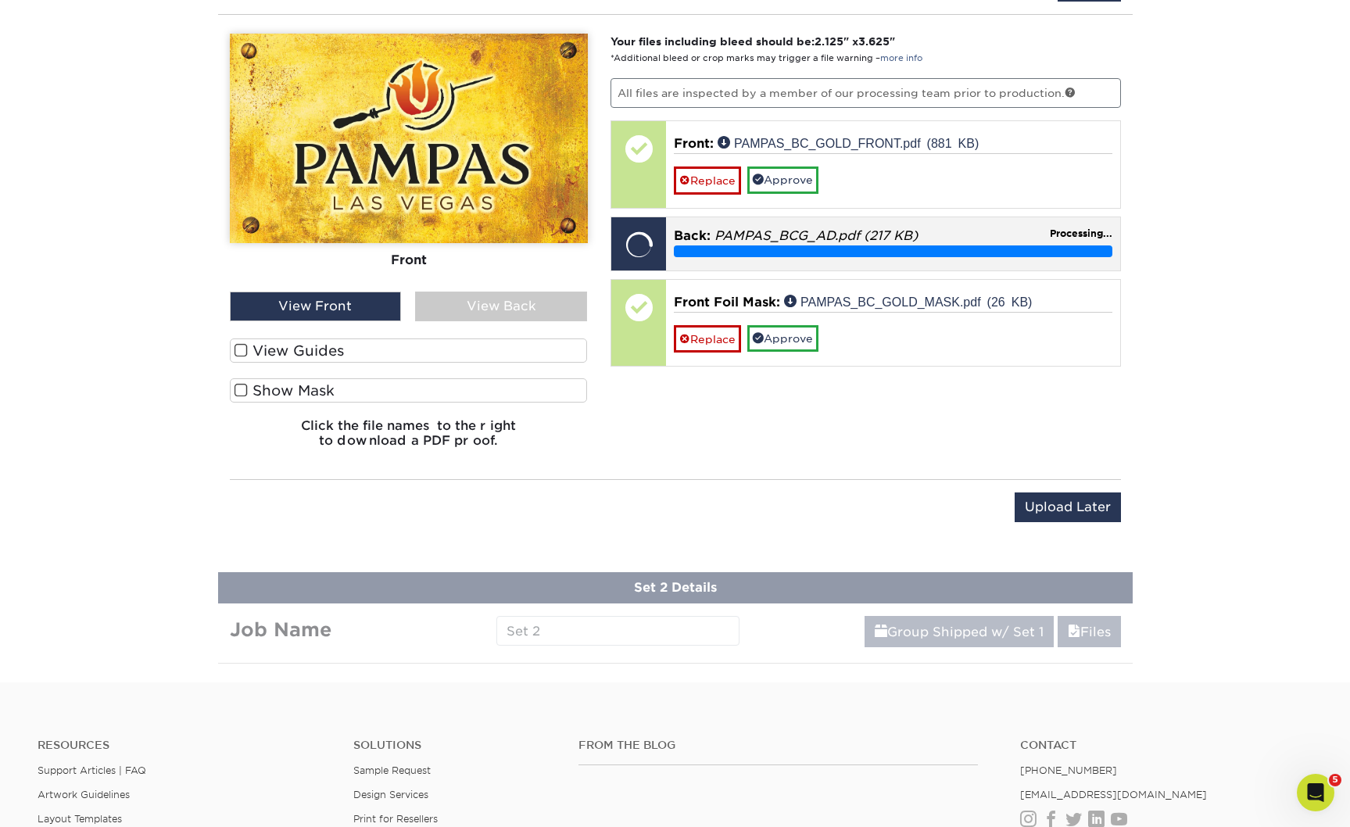
scroll to position [1007, 0]
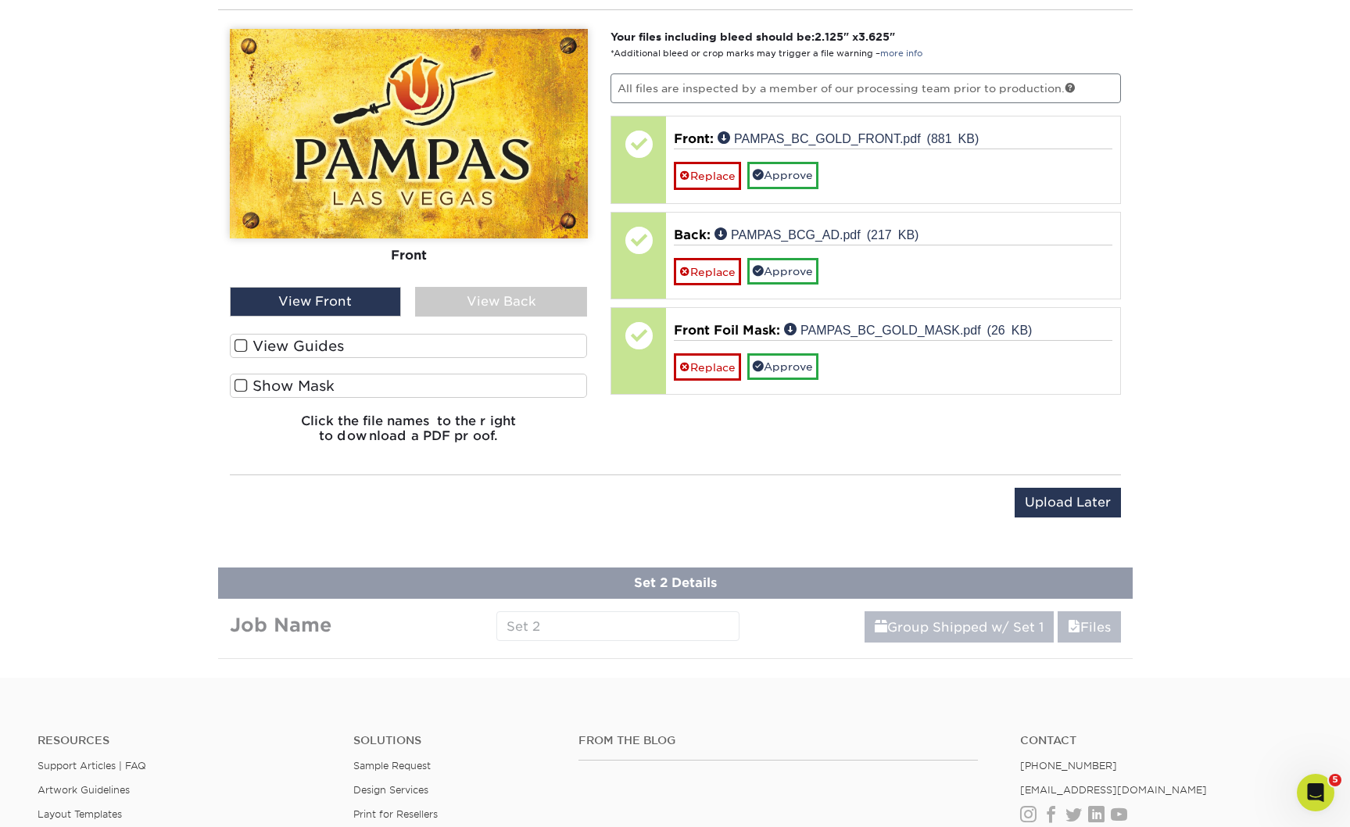
click at [242, 353] on span at bounding box center [240, 345] width 13 height 15
click at [0, 0] on input "View Guides" at bounding box center [0, 0] width 0 height 0
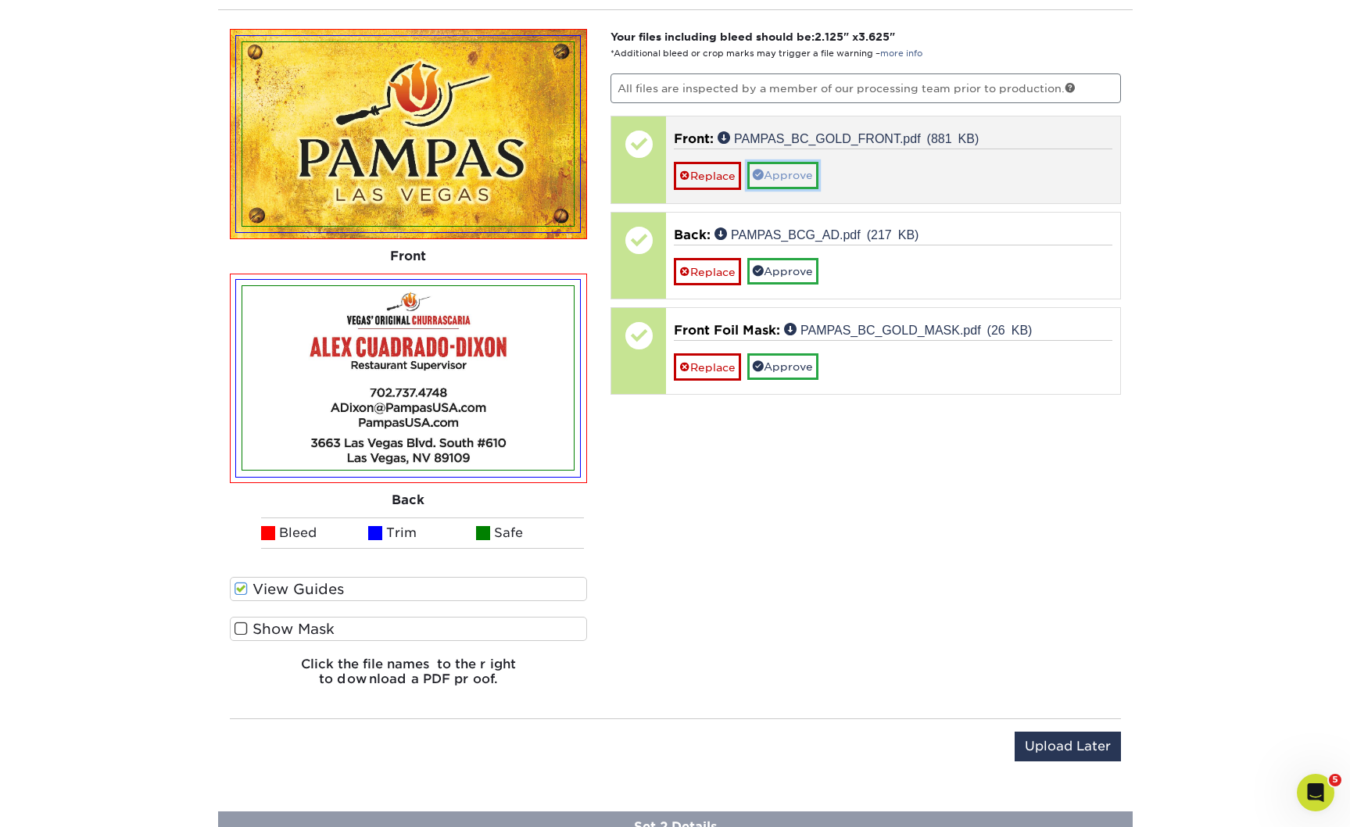
click at [818, 188] on link "Approve" at bounding box center [782, 175] width 71 height 27
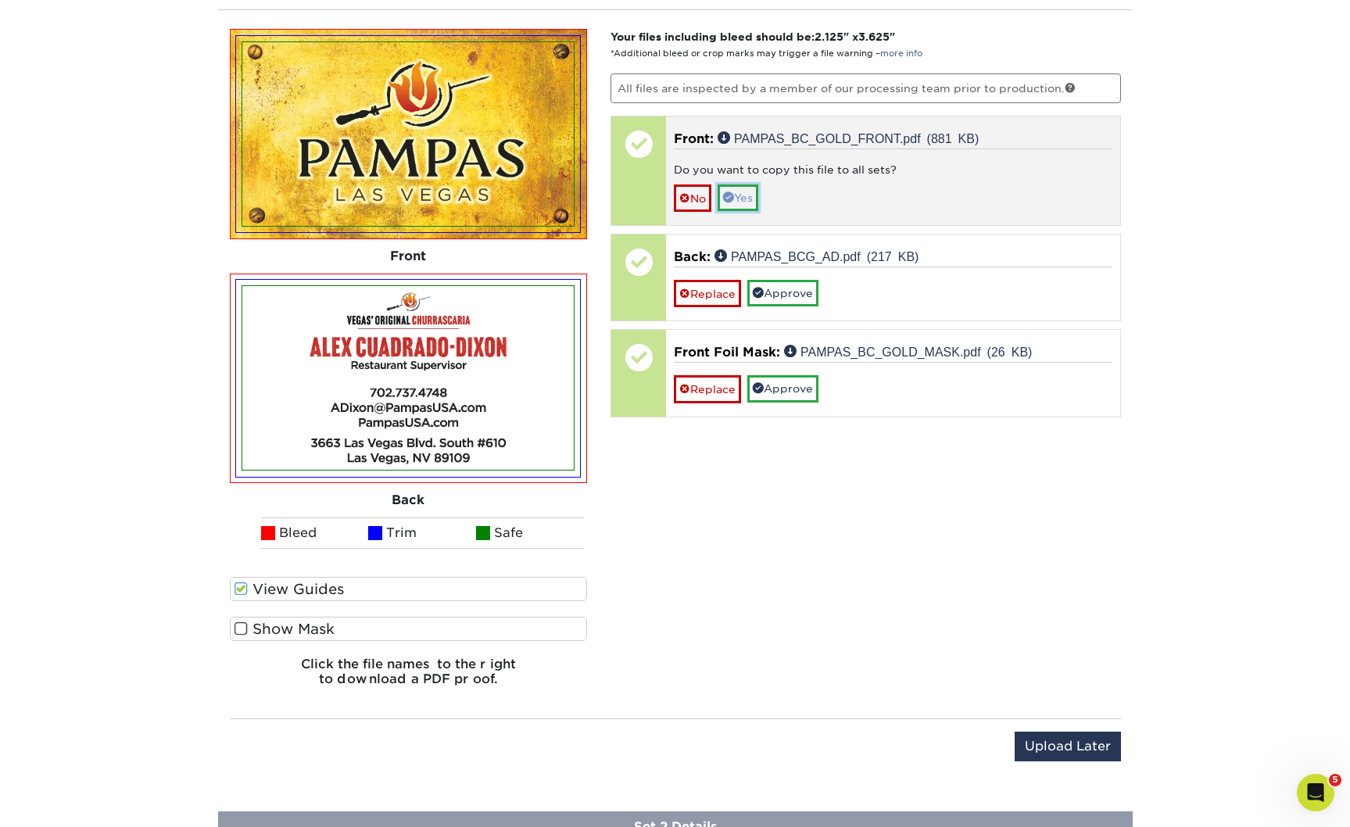
click at [758, 211] on link "Yes" at bounding box center [737, 197] width 41 height 27
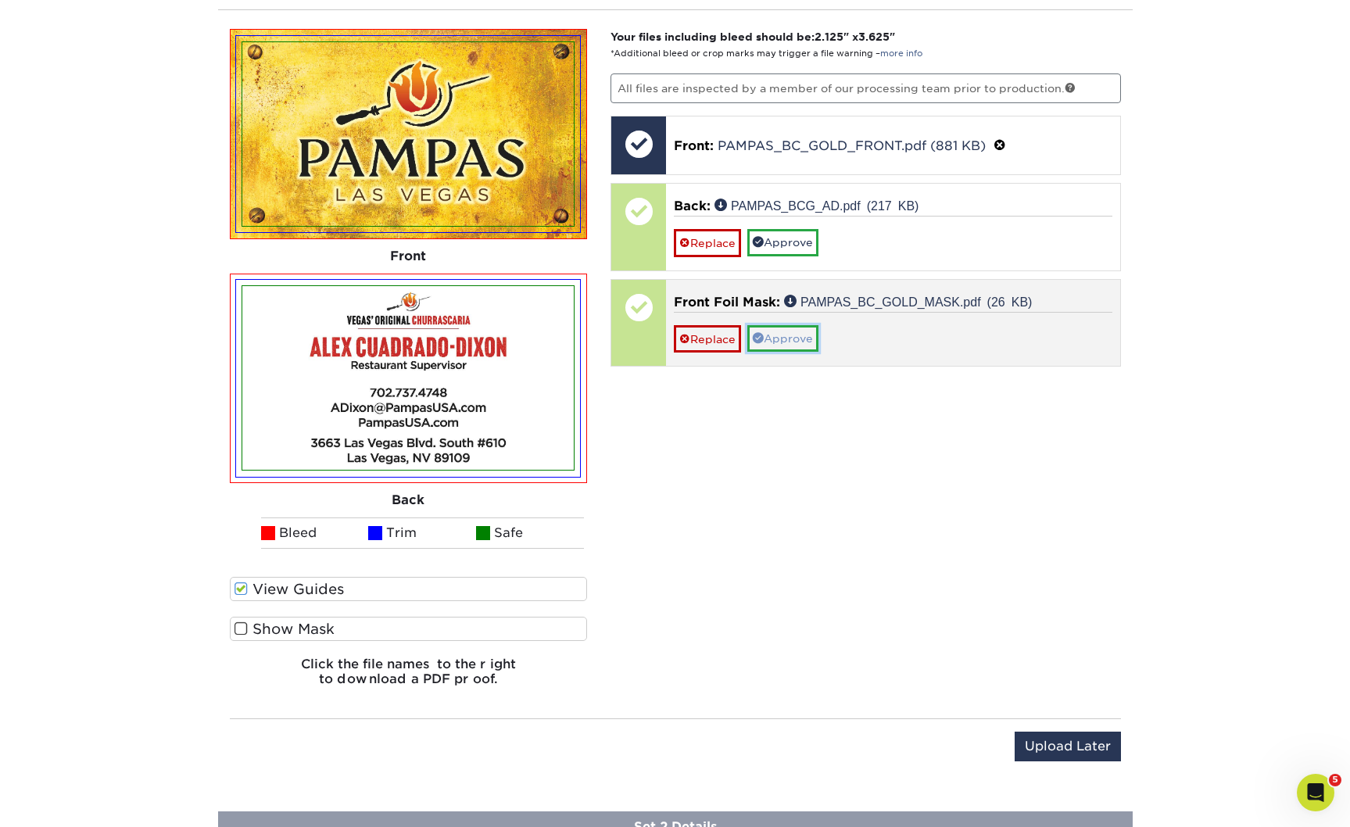
click at [803, 352] on link "Approve" at bounding box center [782, 338] width 71 height 27
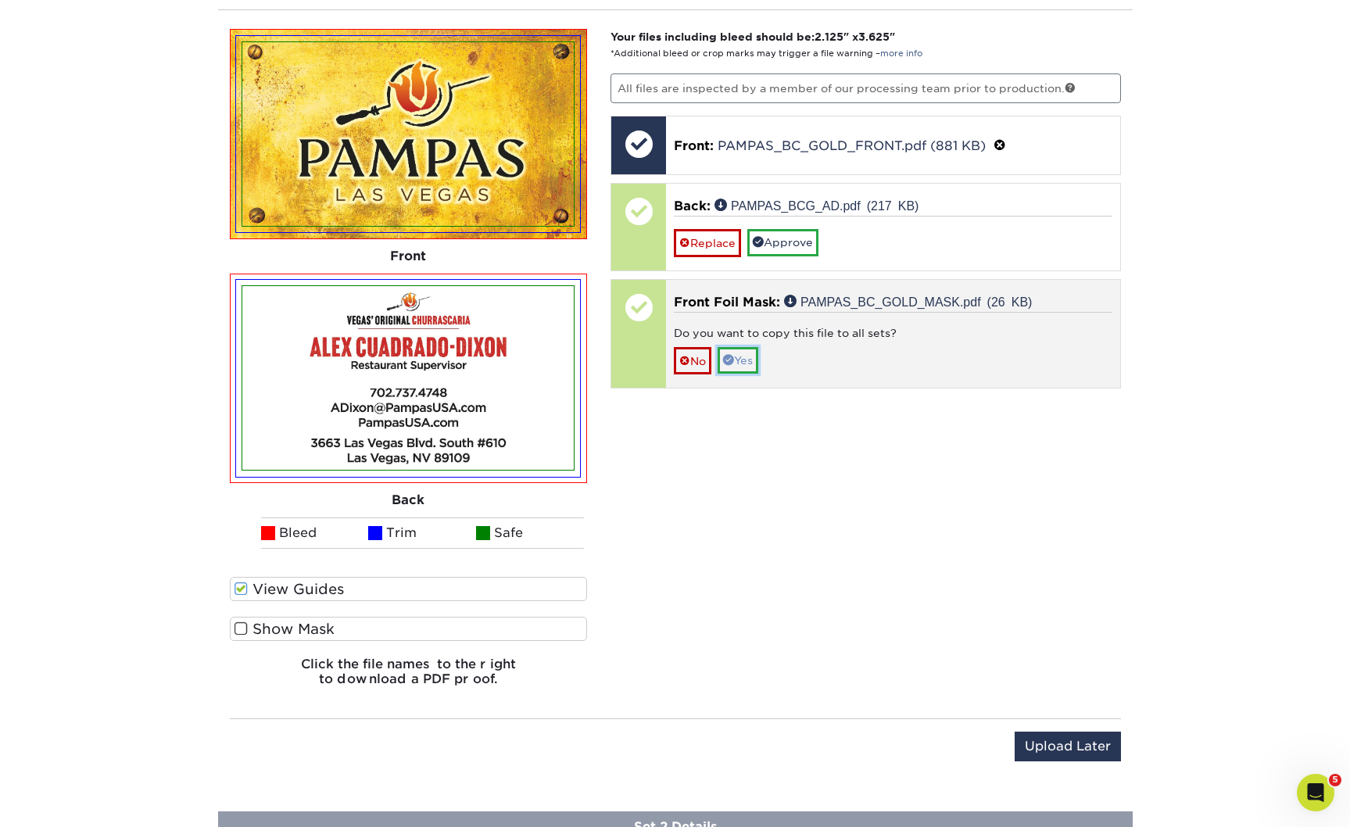
click at [758, 374] on link "Yes" at bounding box center [737, 360] width 41 height 27
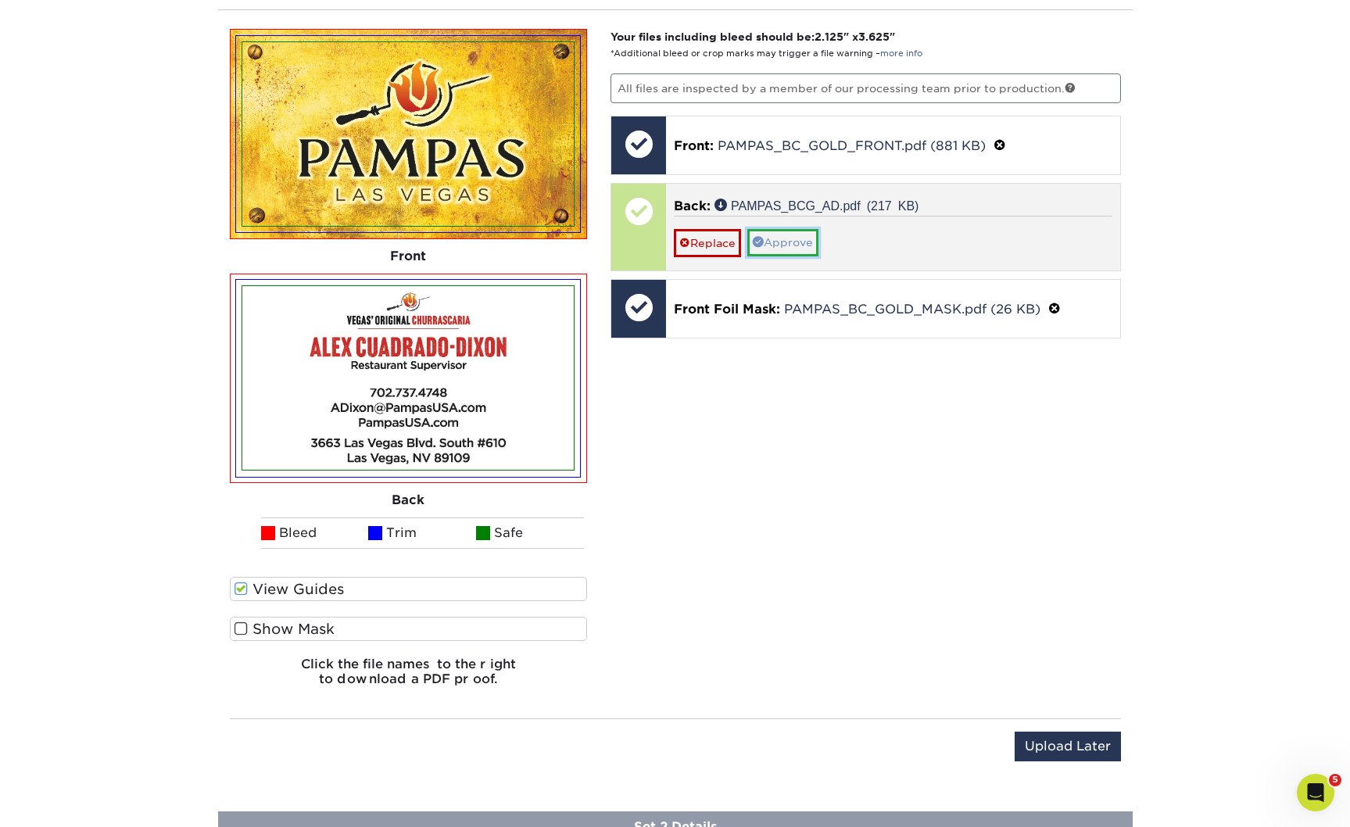
click at [798, 256] on link "Approve" at bounding box center [782, 242] width 71 height 27
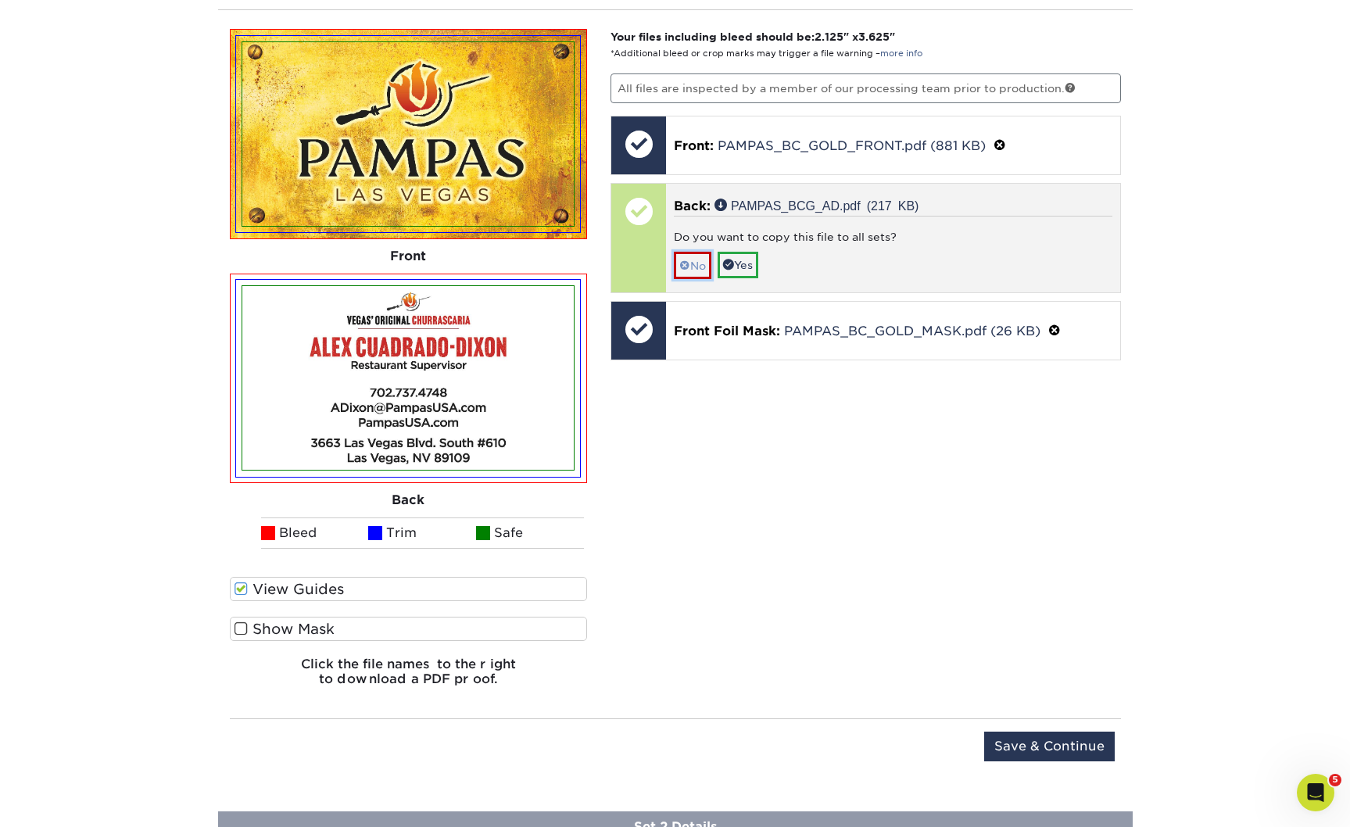
click at [711, 279] on link "No" at bounding box center [693, 265] width 38 height 27
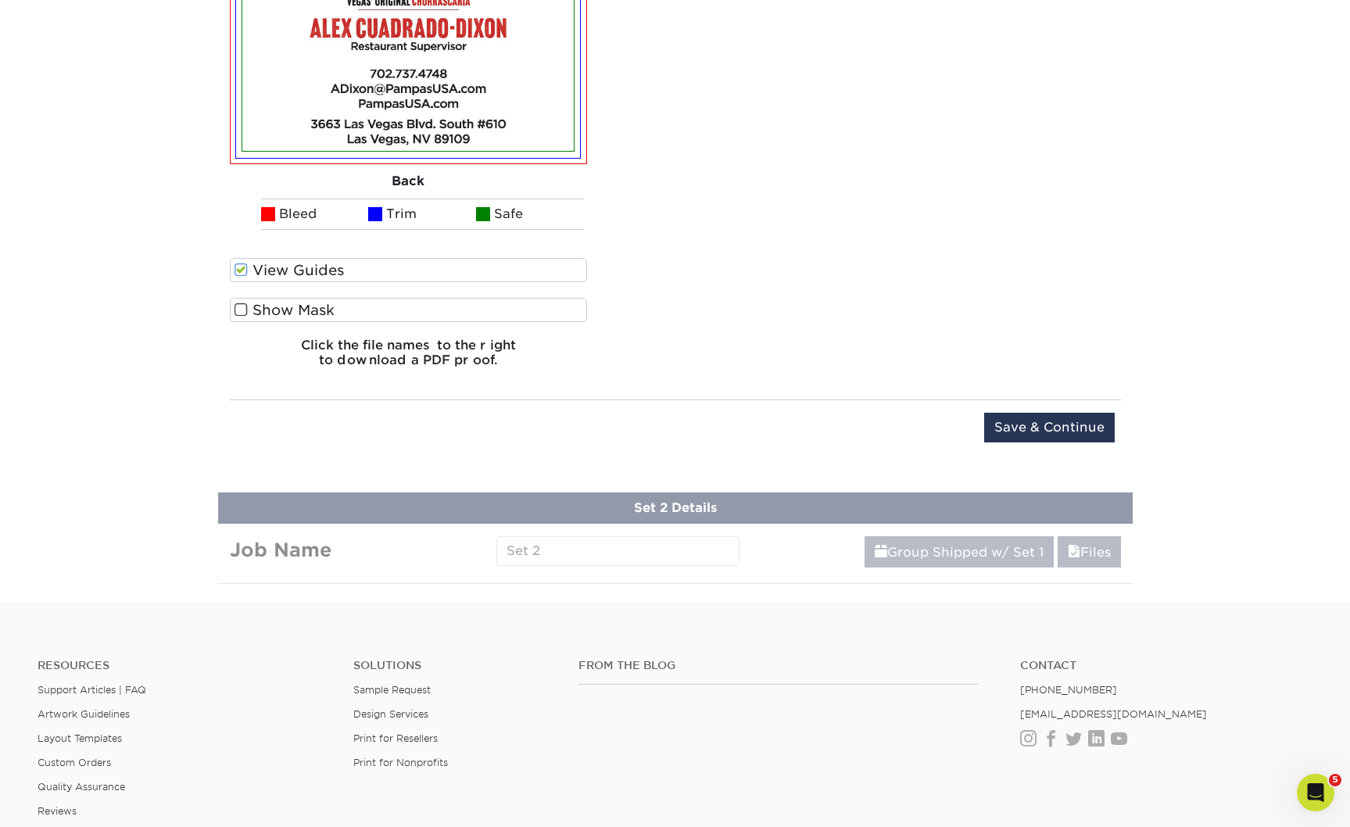
scroll to position [1339, 0]
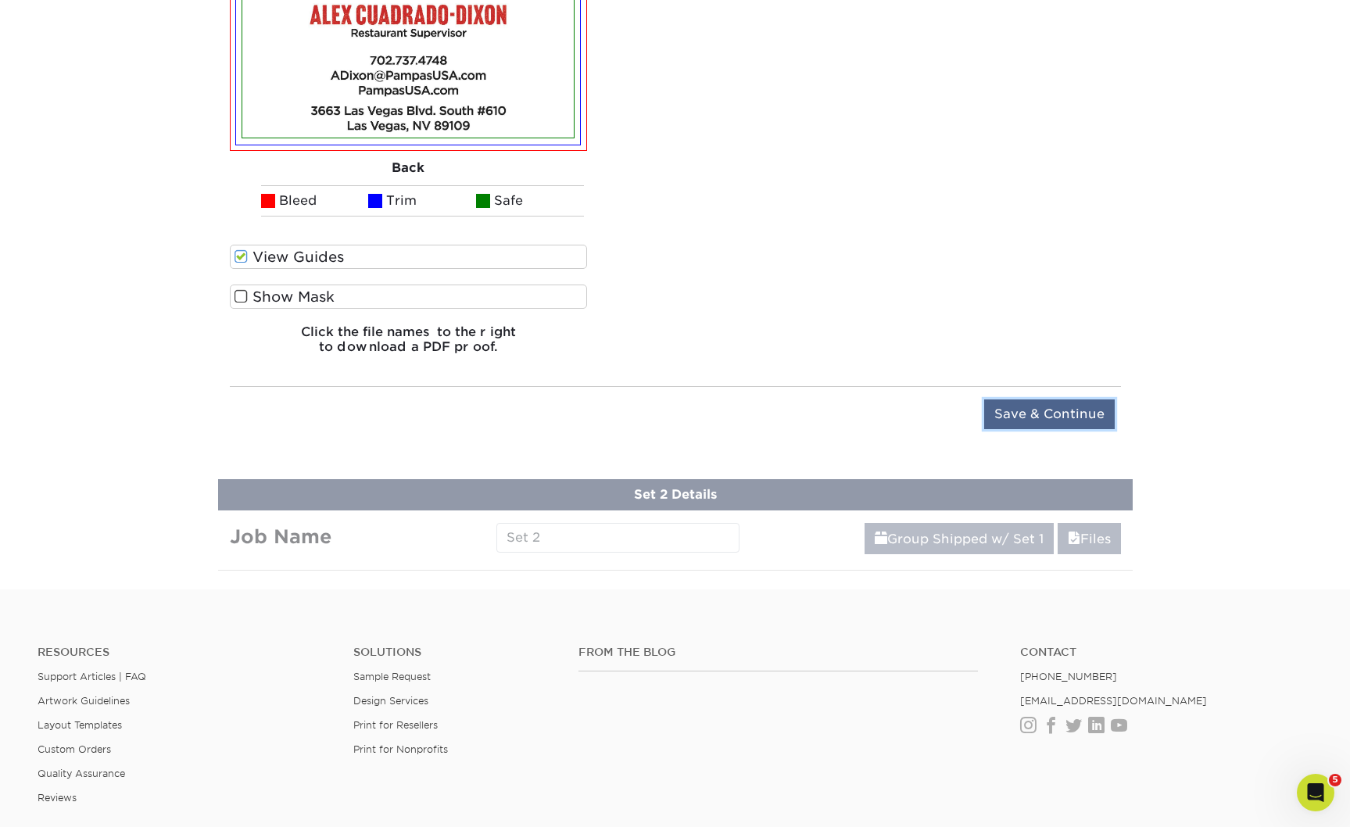
click at [1043, 429] on input "Save & Continue" at bounding box center [1049, 414] width 131 height 30
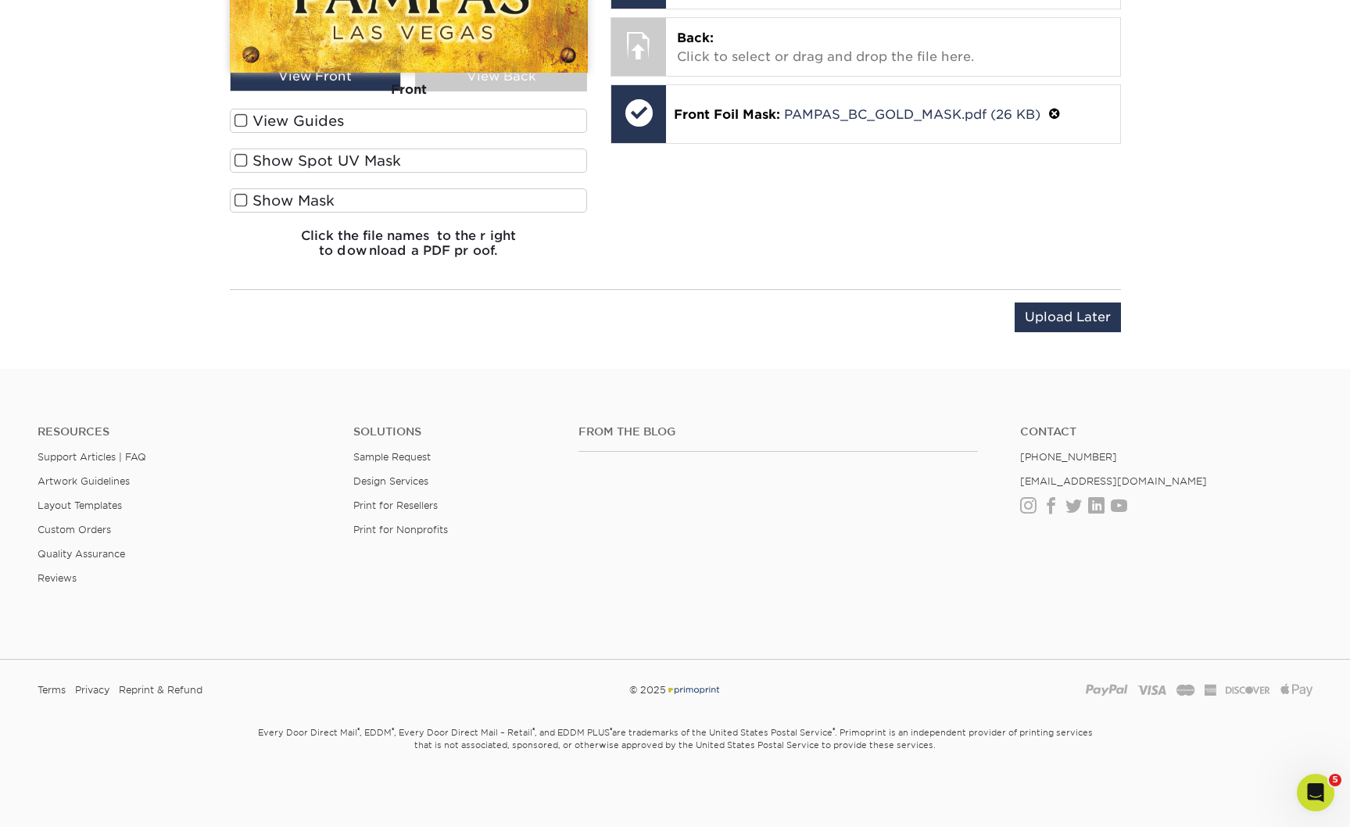
scroll to position [815, 0]
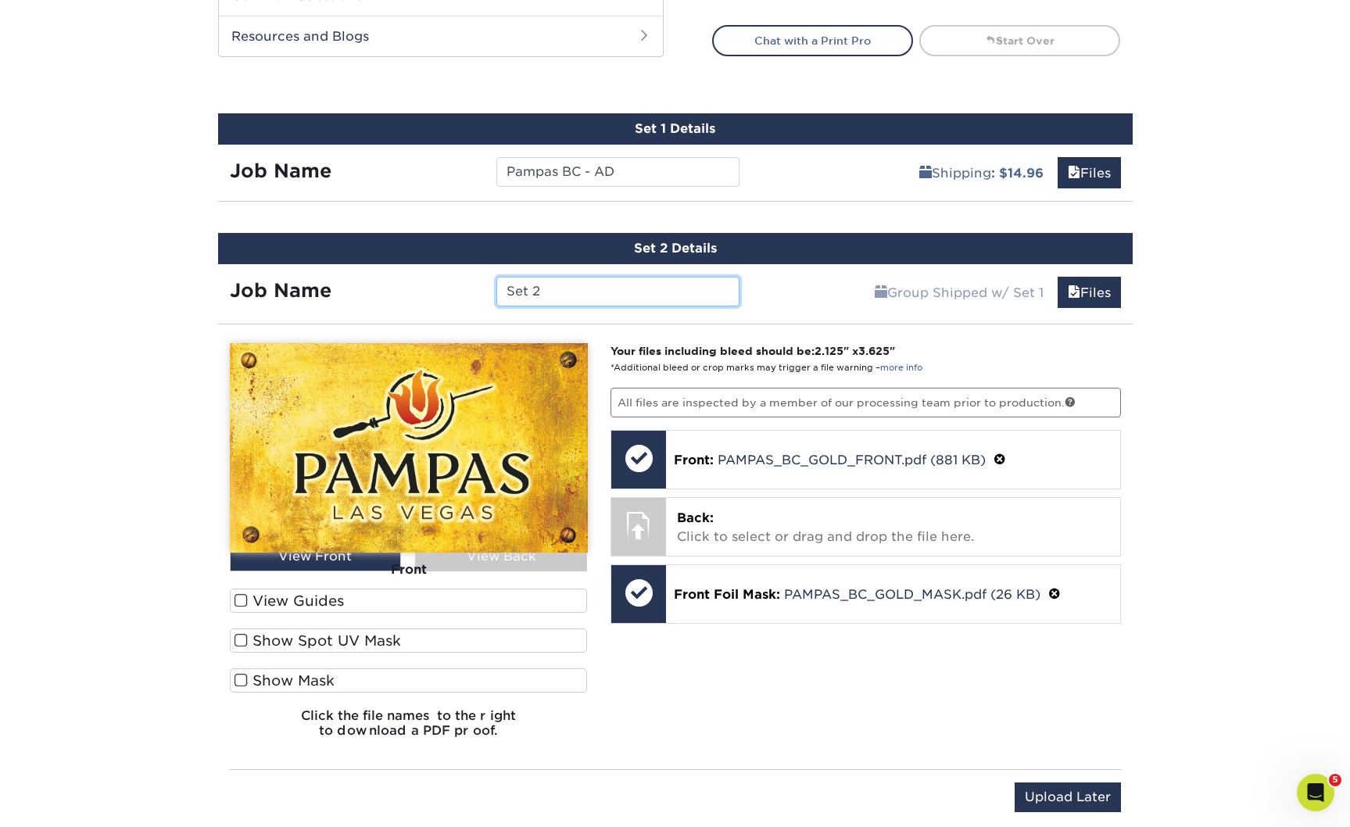
drag, startPoint x: 557, startPoint y: 415, endPoint x: 488, endPoint y: 413, distance: 69.6
click at [488, 306] on div "Set 2" at bounding box center [618, 292] width 267 height 30
paste input "Pampas BC - KC"
drag, startPoint x: 608, startPoint y: 413, endPoint x: 642, endPoint y: 413, distance: 33.6
click at [641, 306] on input "Pampas BC - KC" at bounding box center [617, 292] width 243 height 30
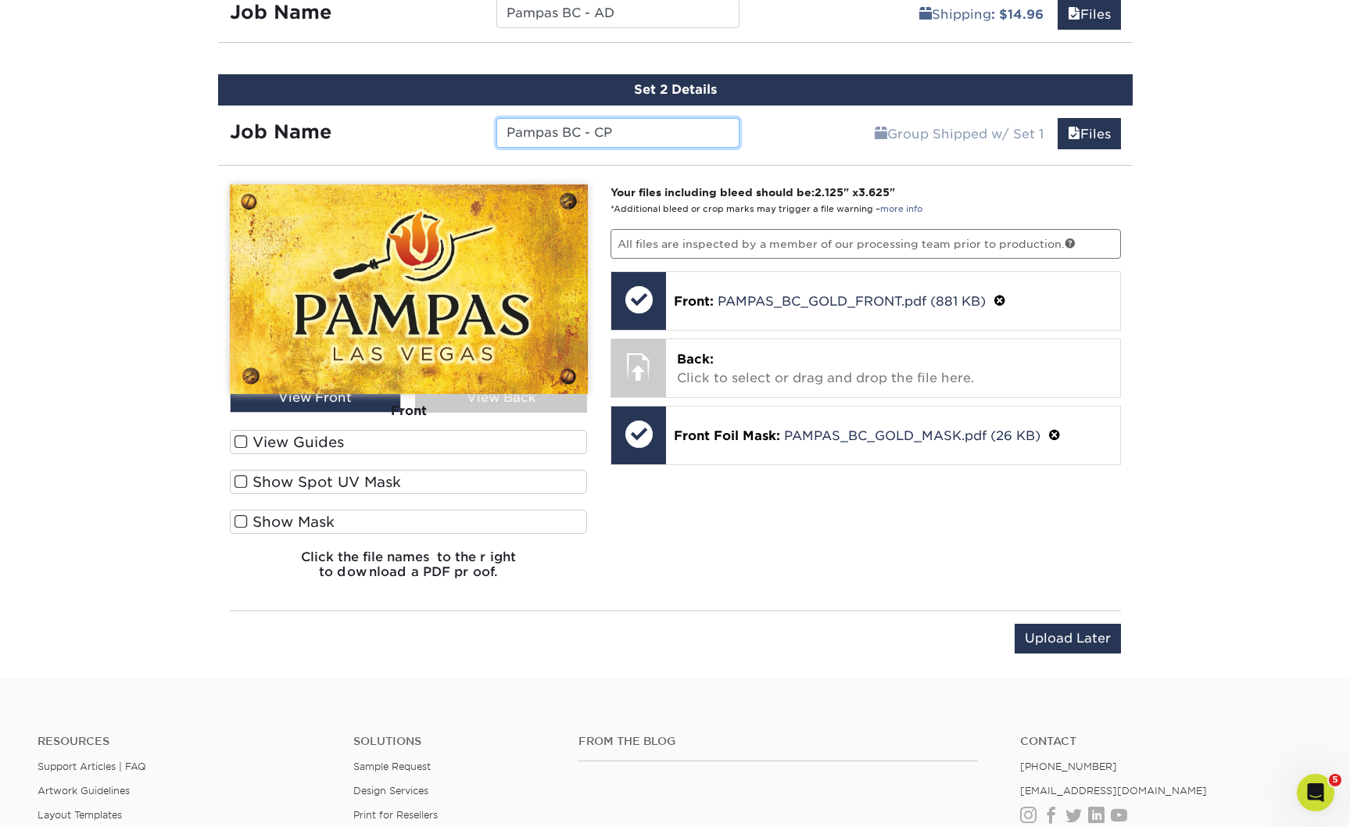
scroll to position [980, 0]
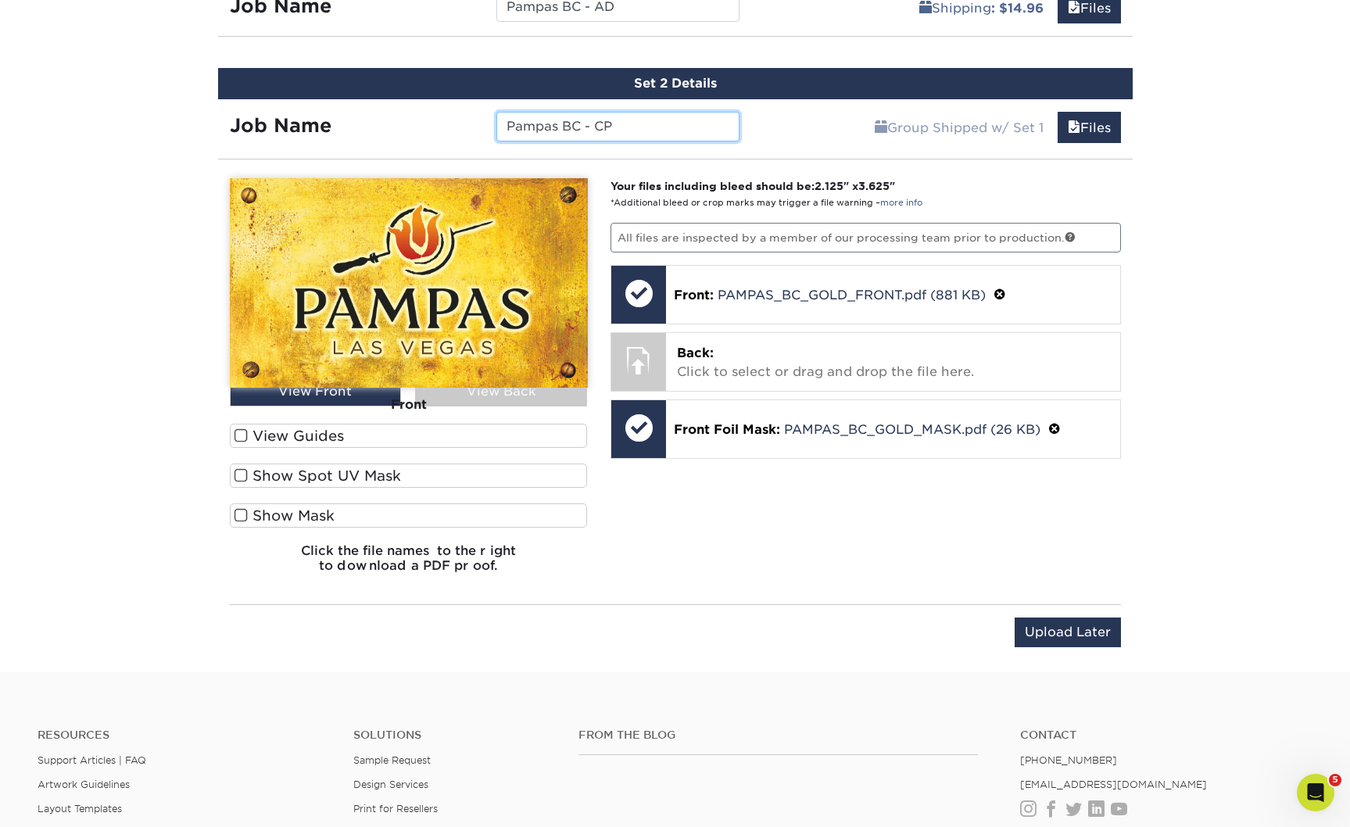
type input "Pampas BC - CP"
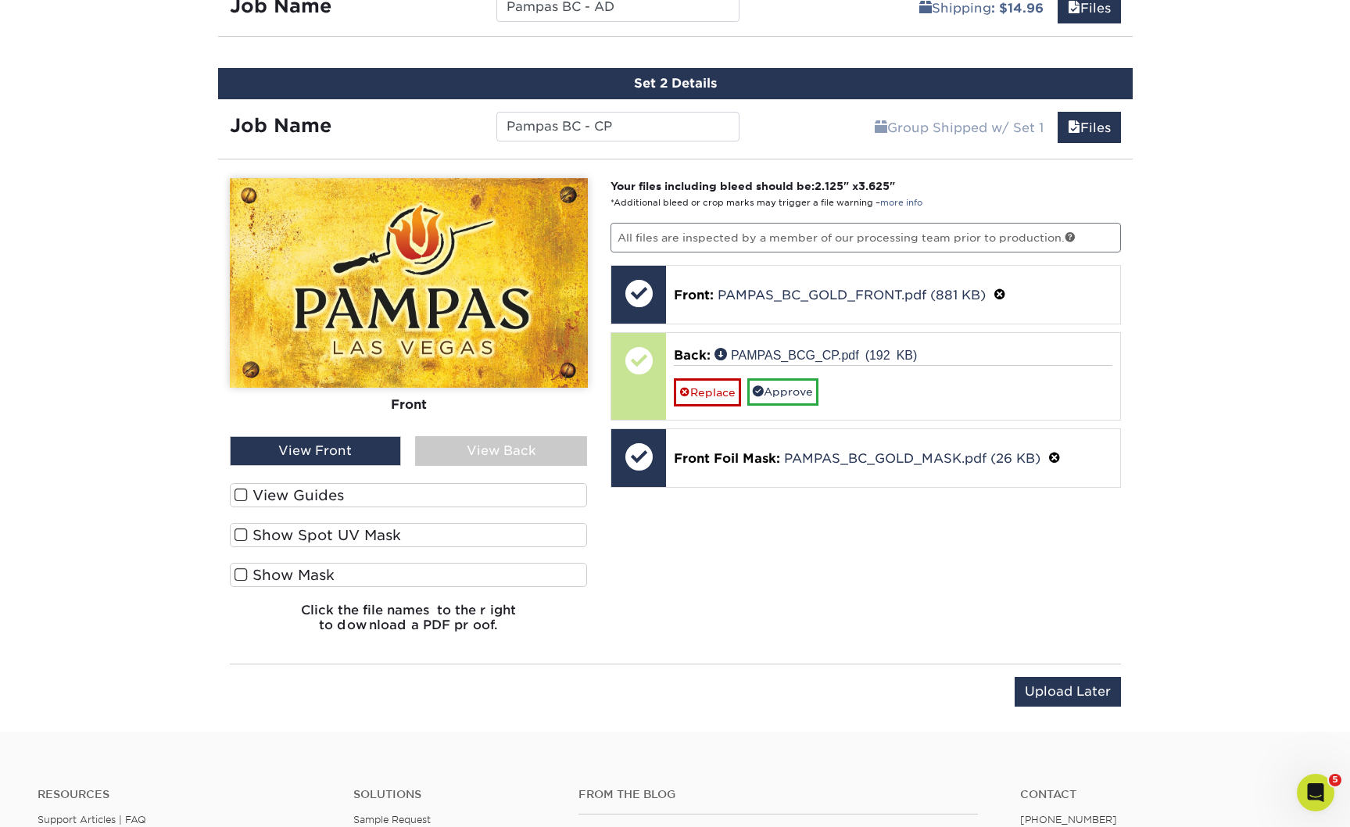
click at [238, 503] on span at bounding box center [240, 495] width 13 height 15
click at [0, 0] on input "View Guides" at bounding box center [0, 0] width 0 height 0
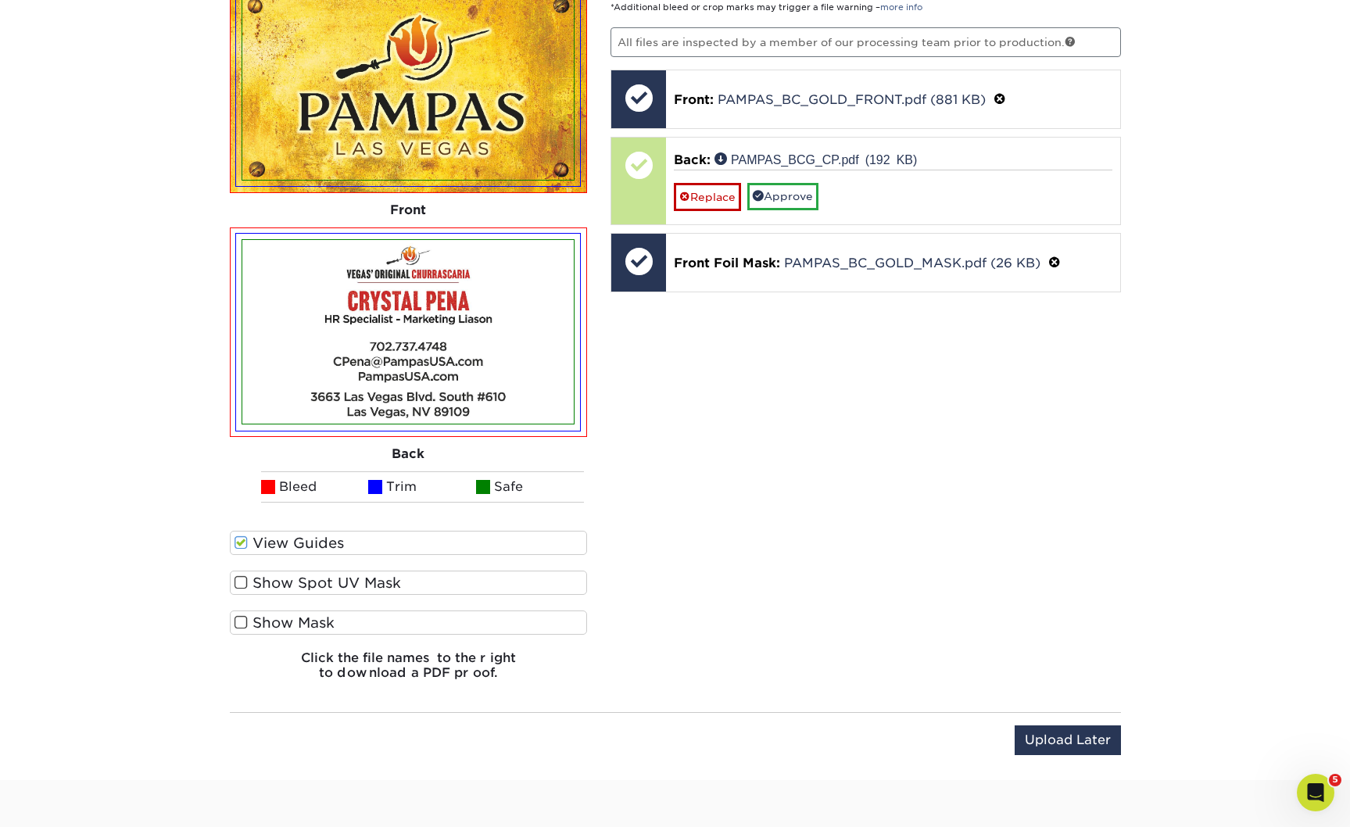
scroll to position [1191, 0]
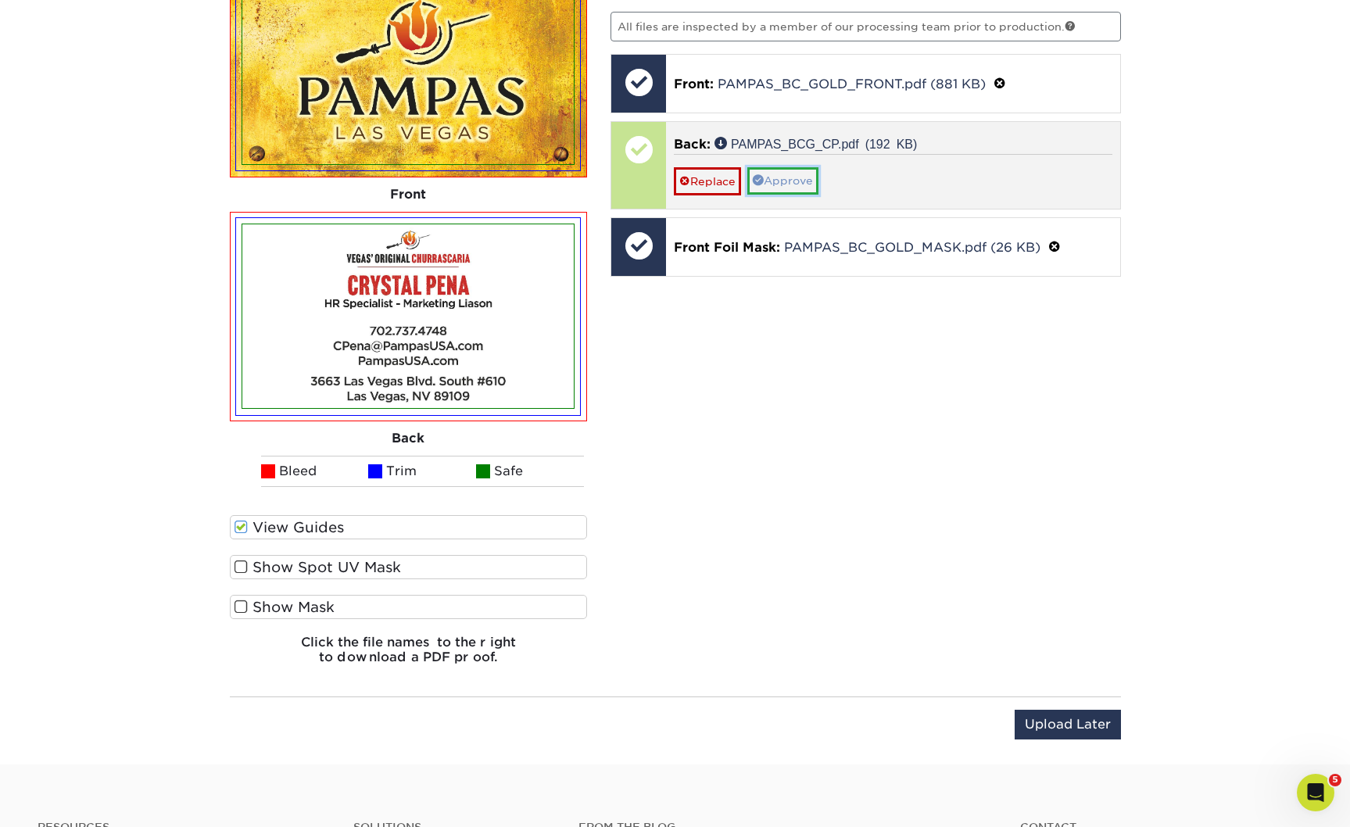
click at [801, 194] on link "Approve" at bounding box center [782, 180] width 71 height 27
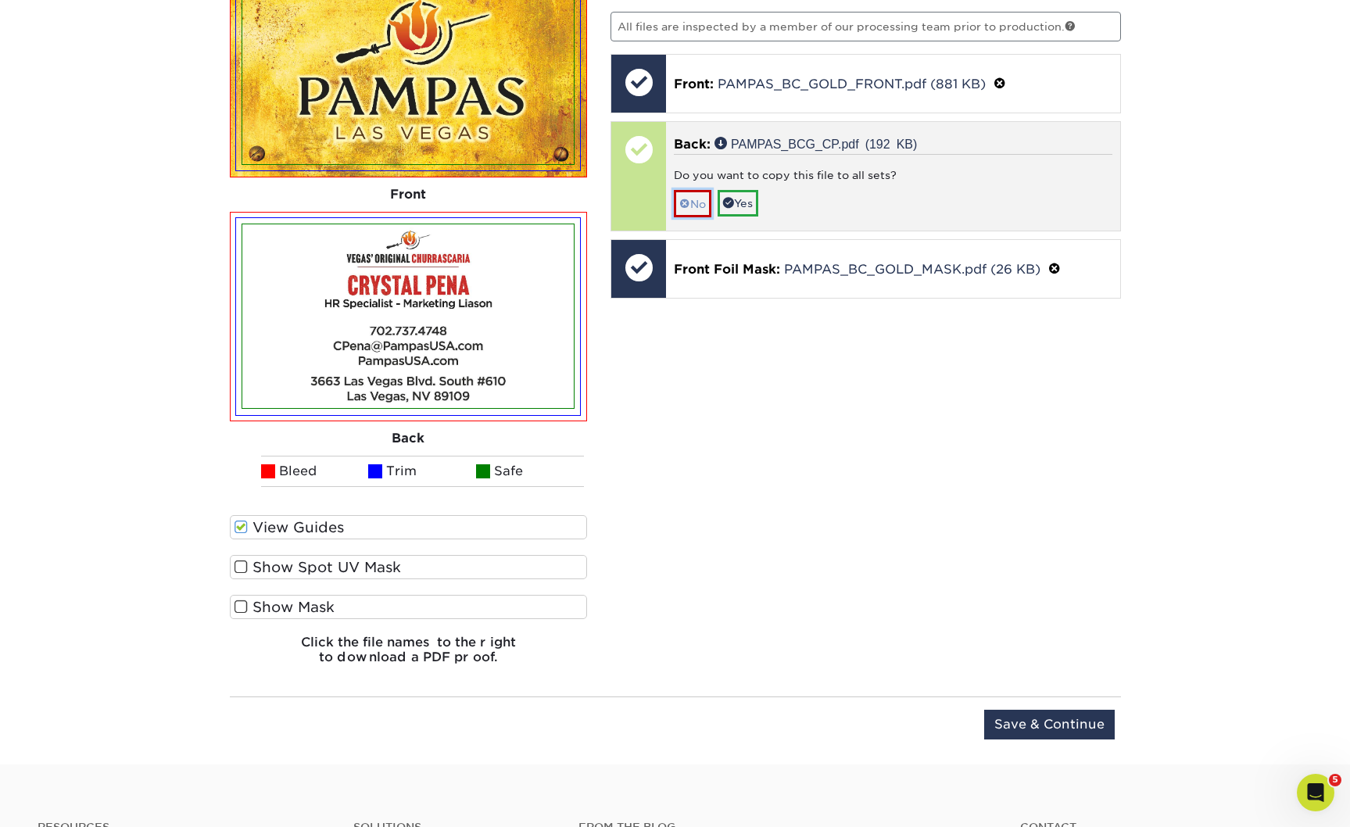
click at [705, 217] on link "No" at bounding box center [693, 203] width 38 height 27
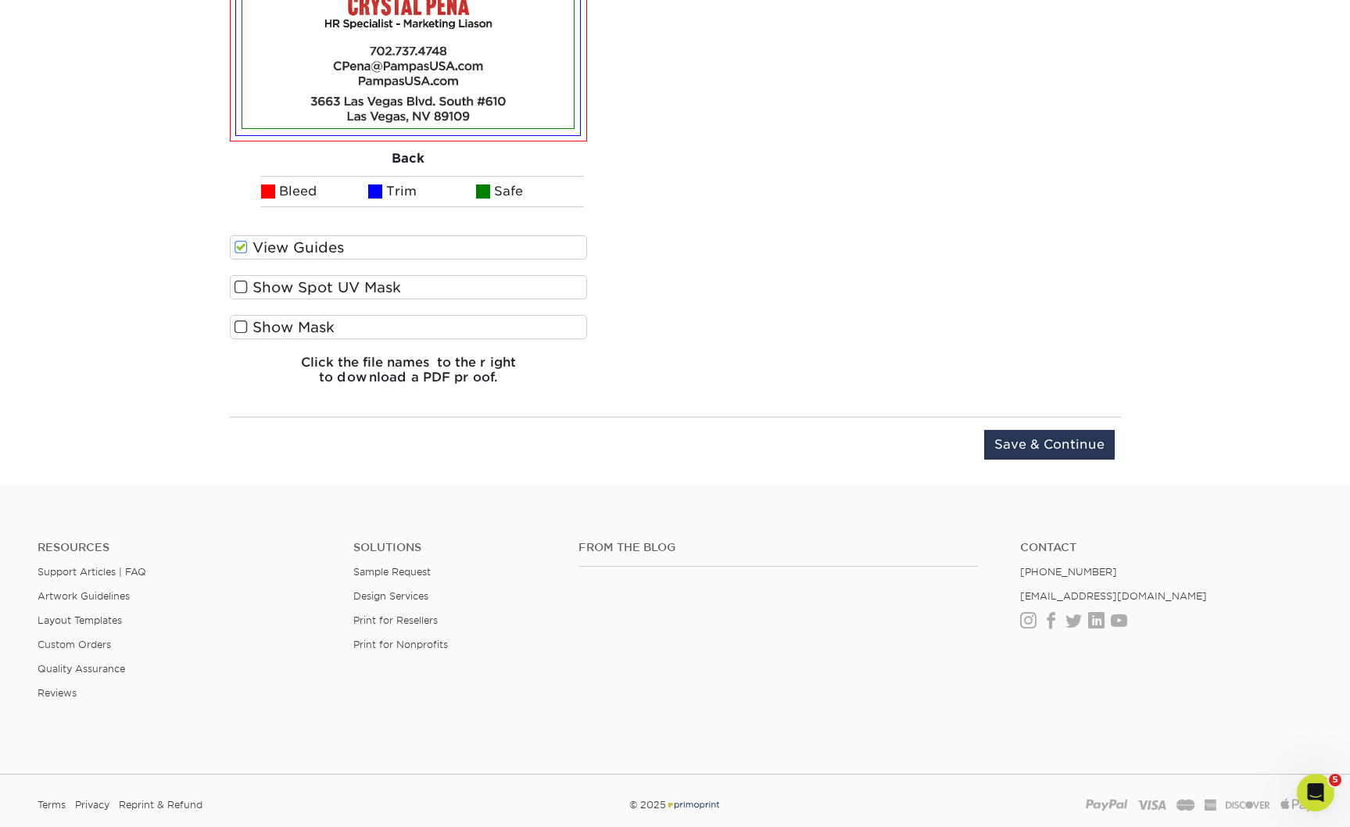
scroll to position [1474, 0]
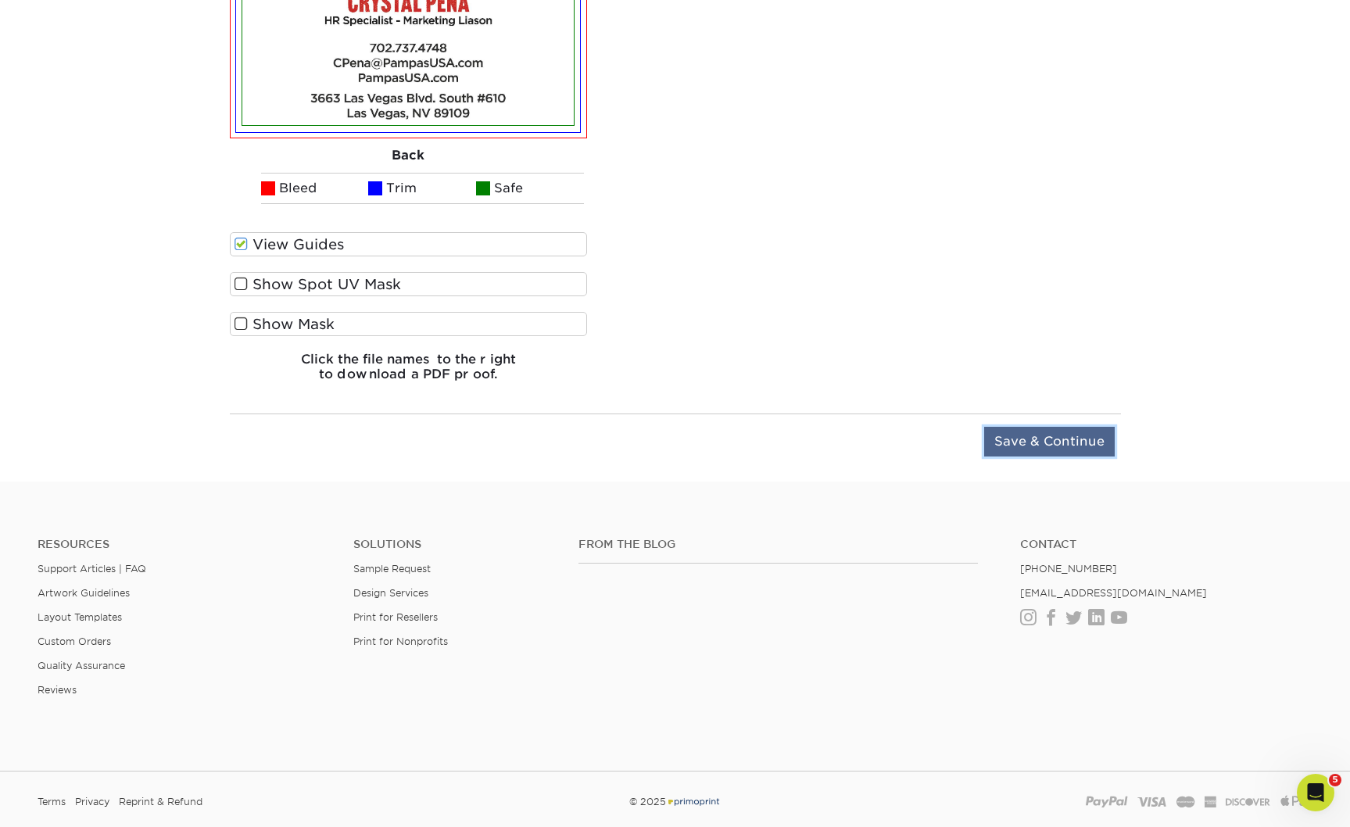
click at [1002, 456] on input "Save & Continue" at bounding box center [1049, 442] width 131 height 30
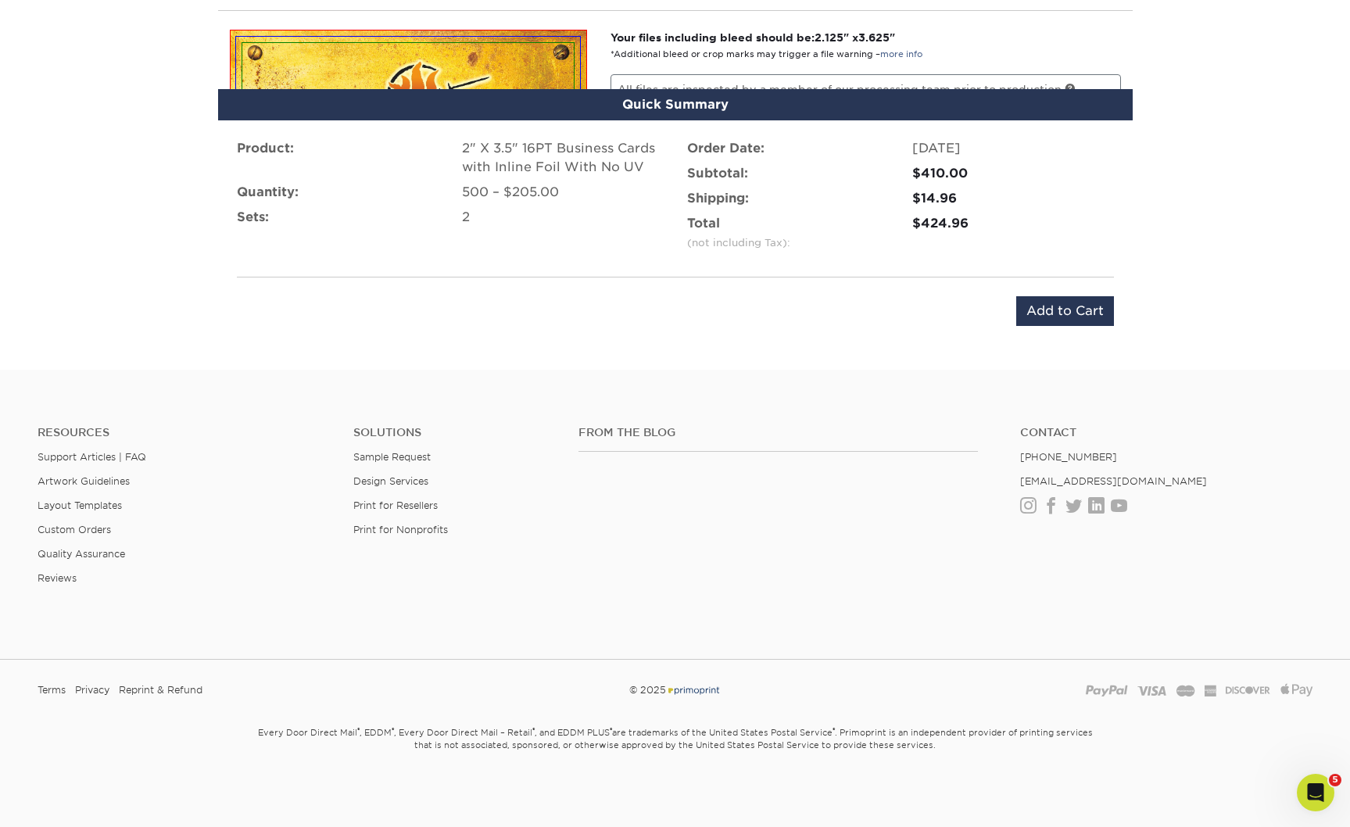
scroll to position [1275, 0]
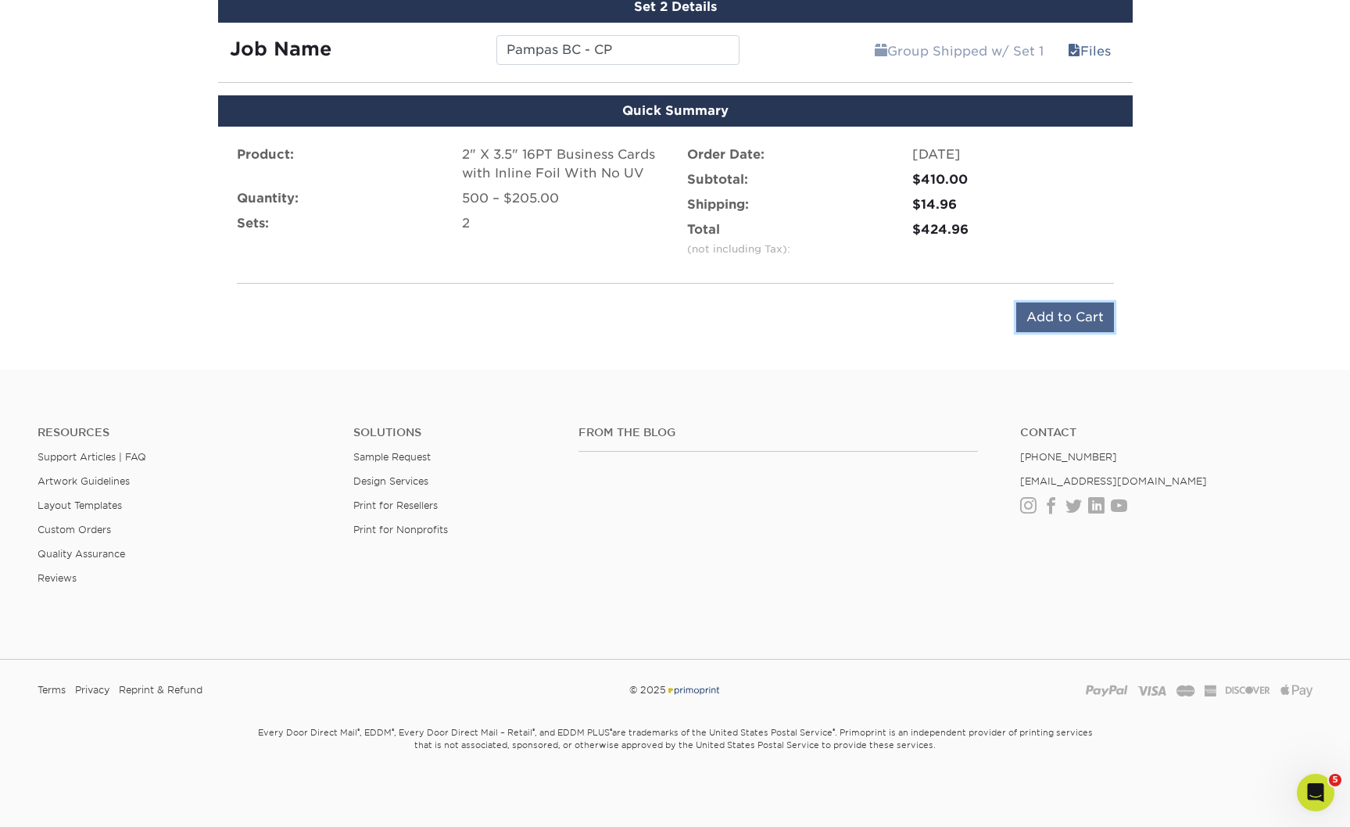
click at [1027, 302] on input "Add to Cart" at bounding box center [1065, 317] width 98 height 30
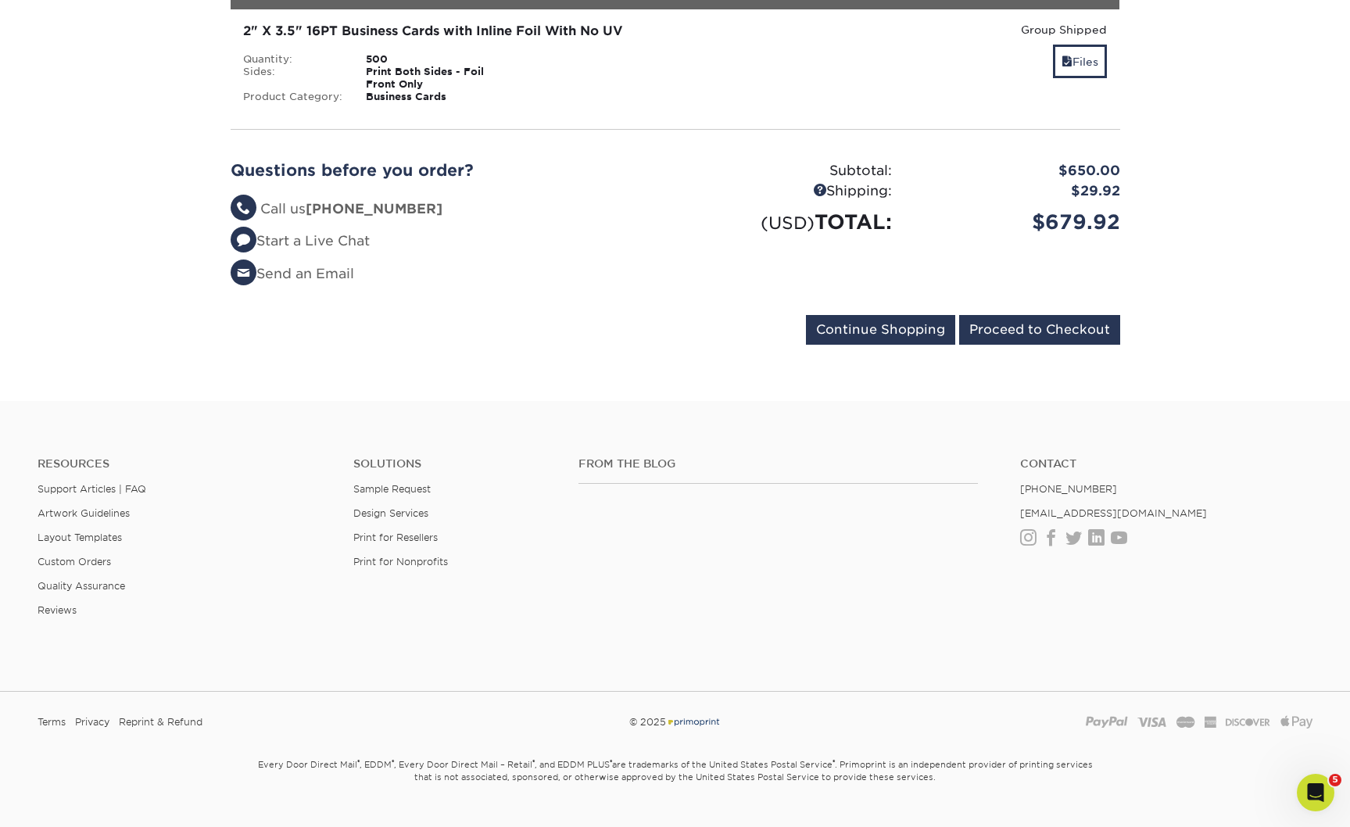
scroll to position [840, 0]
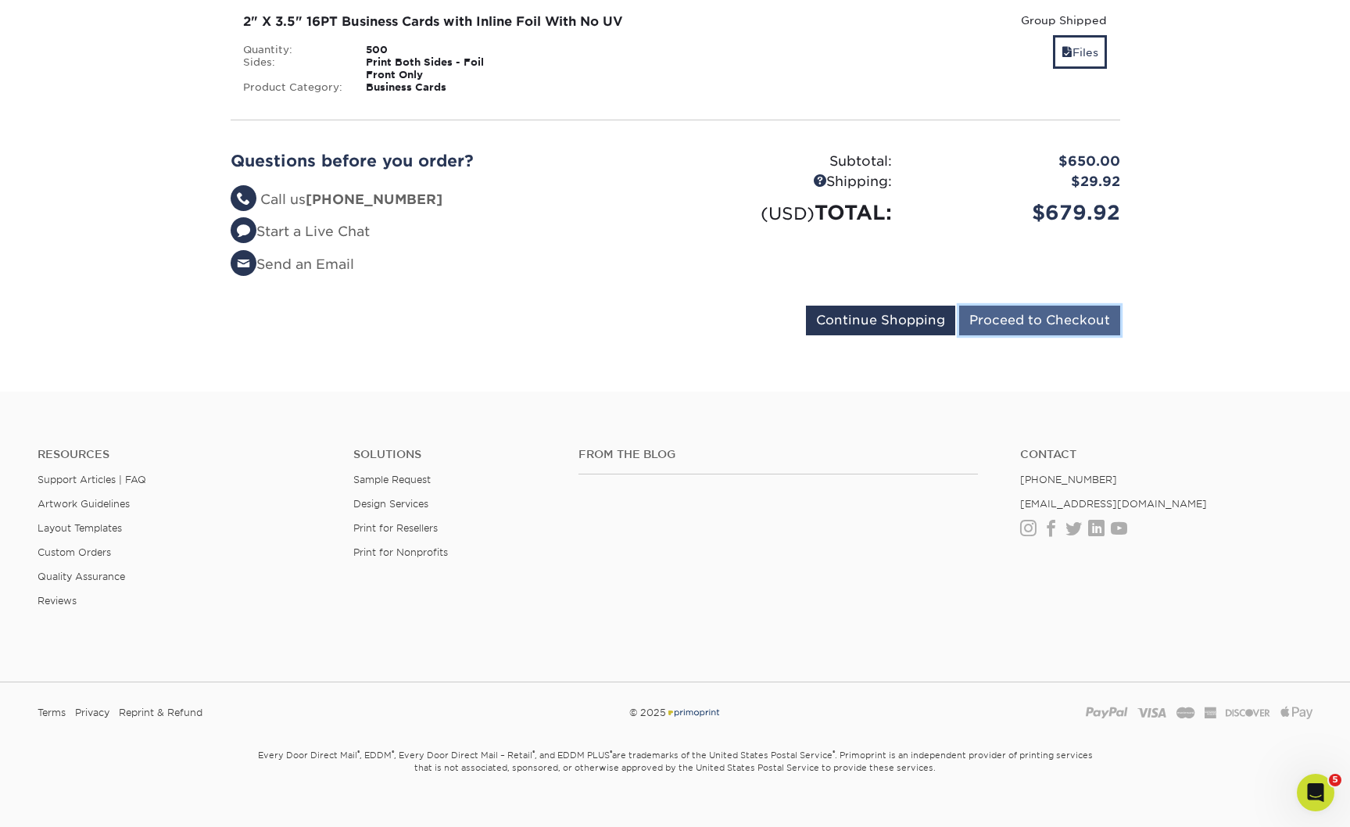
click at [1047, 335] on input "Proceed to Checkout" at bounding box center [1039, 321] width 161 height 30
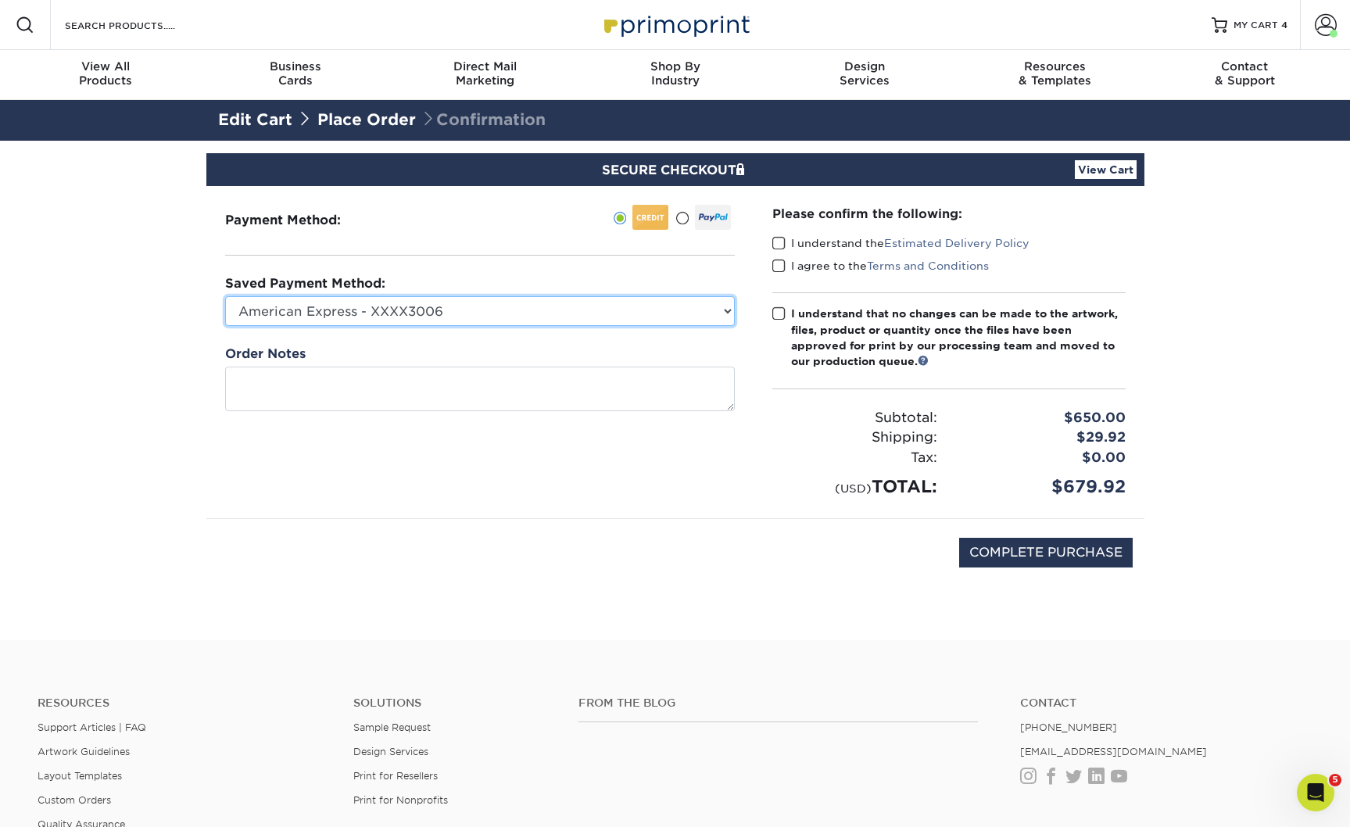
click at [614, 326] on select "American Express - XXXX3006 American Express - XXXX4004 American Express - XXXX…" at bounding box center [480, 311] width 510 height 30
select select "70704"
click at [227, 326] on select "American Express - XXXX3006 American Express - XXXX4004 American Express - XXXX…" at bounding box center [480, 311] width 510 height 30
drag, startPoint x: 785, startPoint y: 267, endPoint x: 781, endPoint y: 276, distance: 10.5
click at [785, 251] on span at bounding box center [778, 243] width 13 height 15
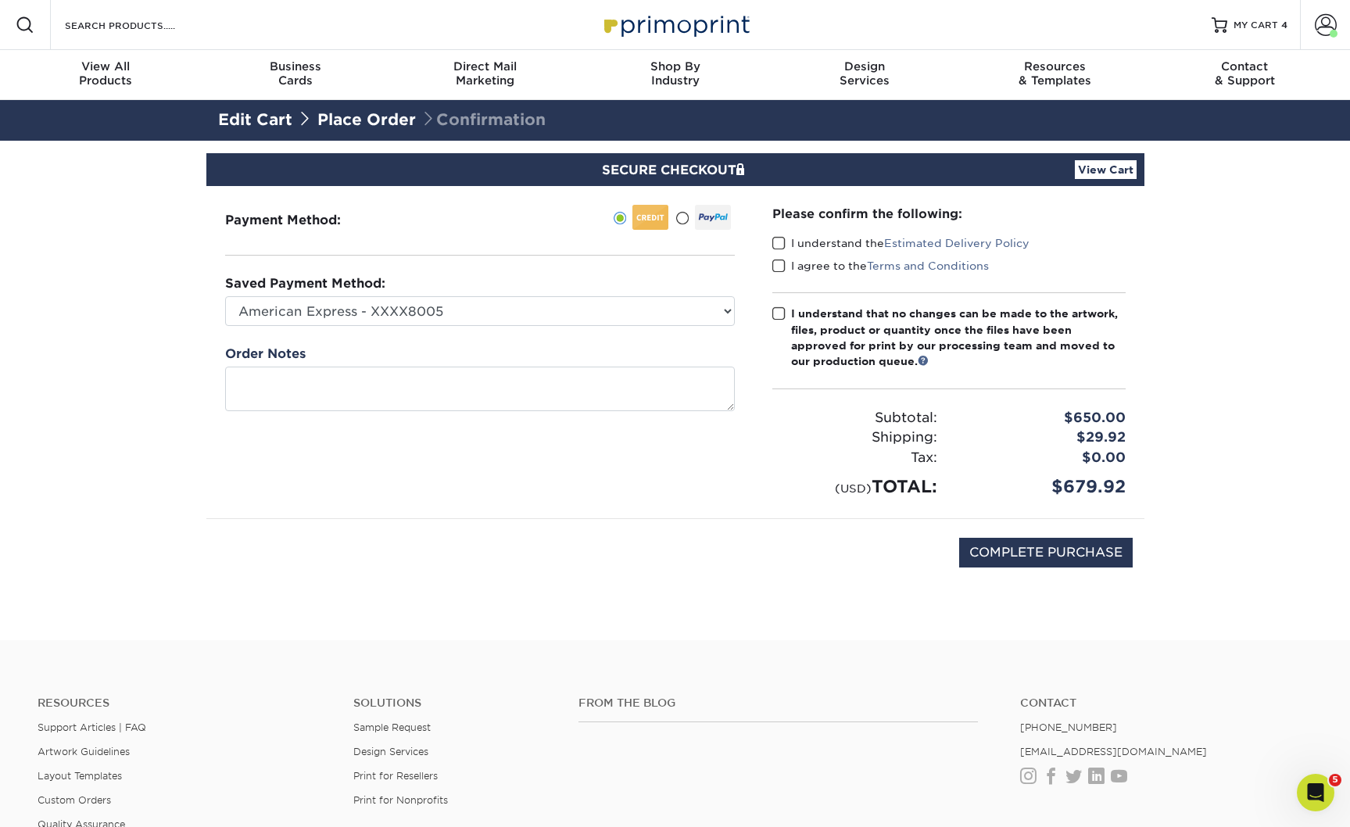
click at [0, 0] on input "I understand the Estimated Delivery Policy" at bounding box center [0, 0] width 0 height 0
click at [778, 274] on span at bounding box center [778, 266] width 13 height 15
click at [0, 0] on input "I agree to the Terms and Conditions" at bounding box center [0, 0] width 0 height 0
click at [771, 344] on div "Please confirm the following: I understand the Estimated Delivery Policy I agre…" at bounding box center [948, 352] width 391 height 332
drag, startPoint x: 782, startPoint y: 350, endPoint x: 789, endPoint y: 359, distance: 11.6
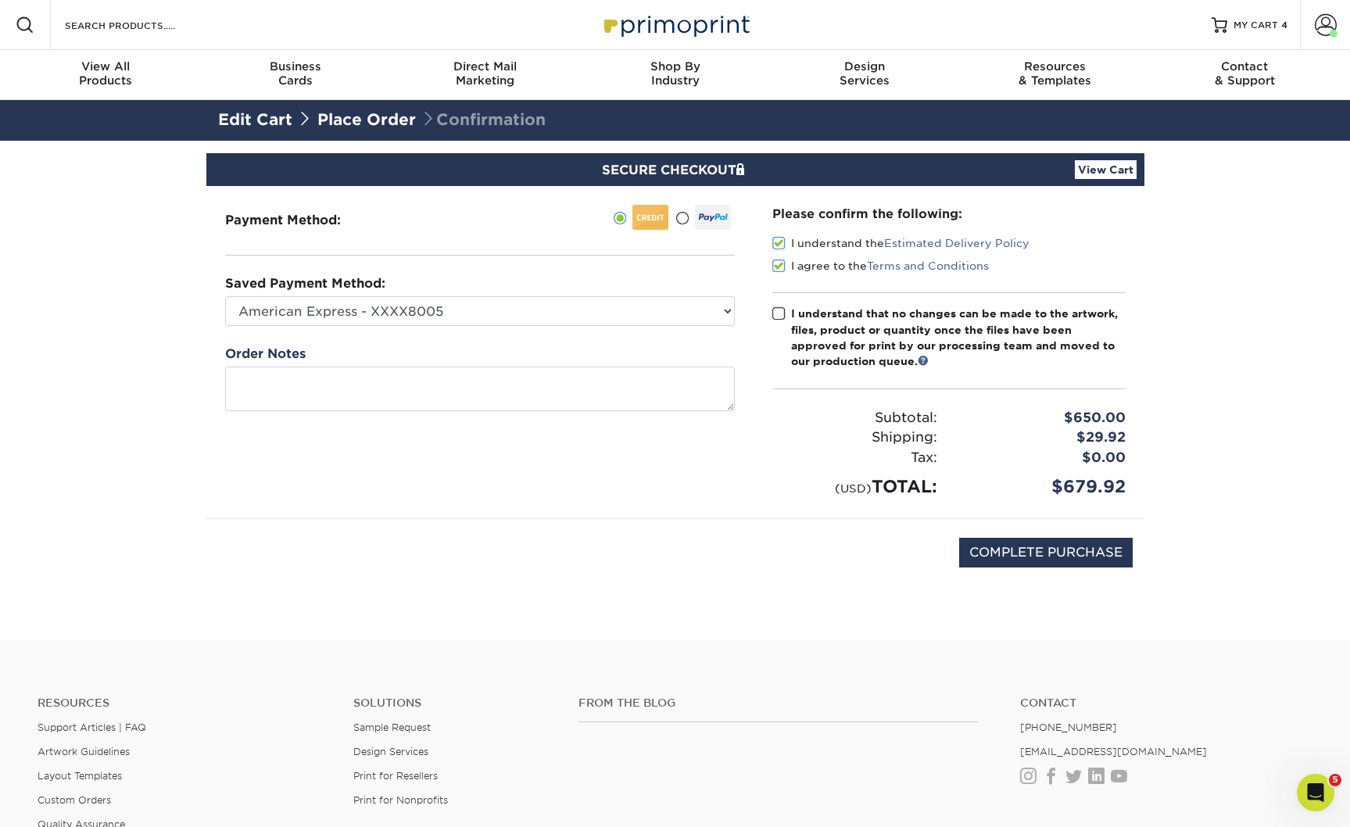
click at [782, 321] on span at bounding box center [778, 313] width 13 height 15
click at [0, 0] on input "I understand that no changes can be made to the artwork, files, product or quan…" at bounding box center [0, 0] width 0 height 0
click at [1035, 567] on input "COMPLETE PURCHASE" at bounding box center [1046, 553] width 174 height 30
type input "PROCESSING, PLEASE WAIT..."
